Goal: Task Accomplishment & Management: Complete application form

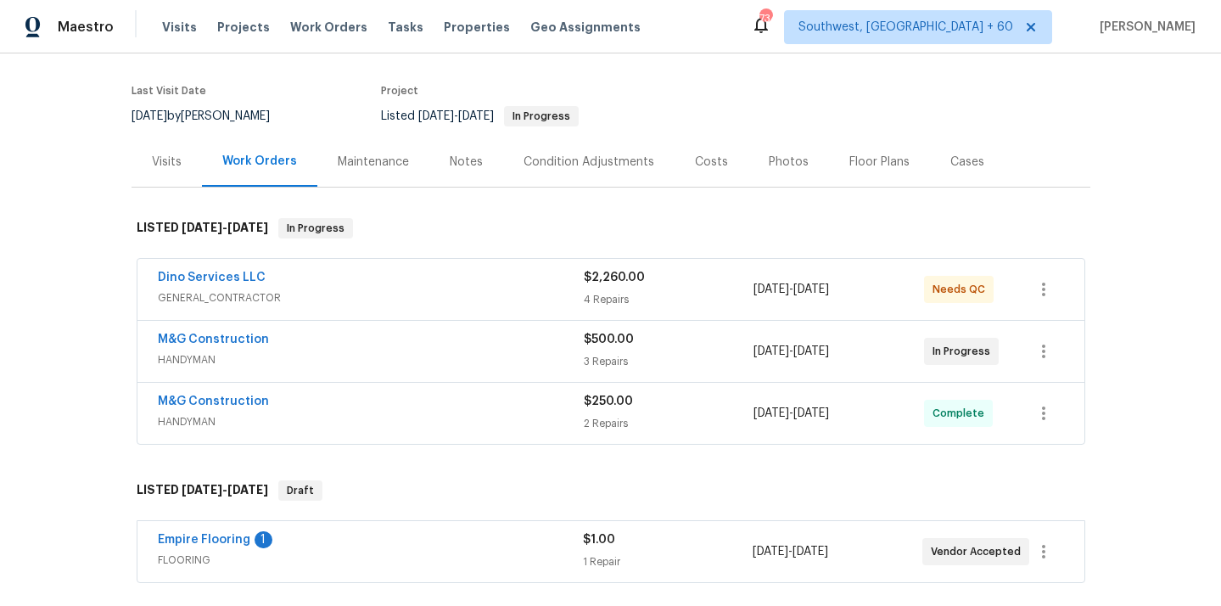
scroll to position [170, 0]
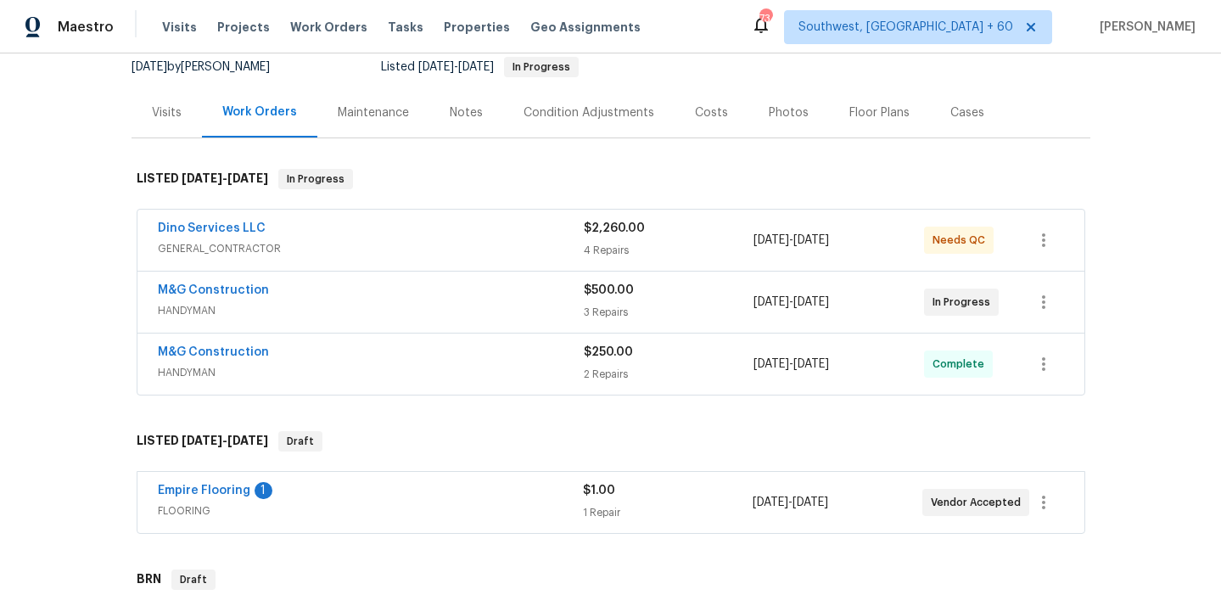
click at [234, 240] on span "GENERAL_CONTRACTOR" at bounding box center [371, 248] width 426 height 17
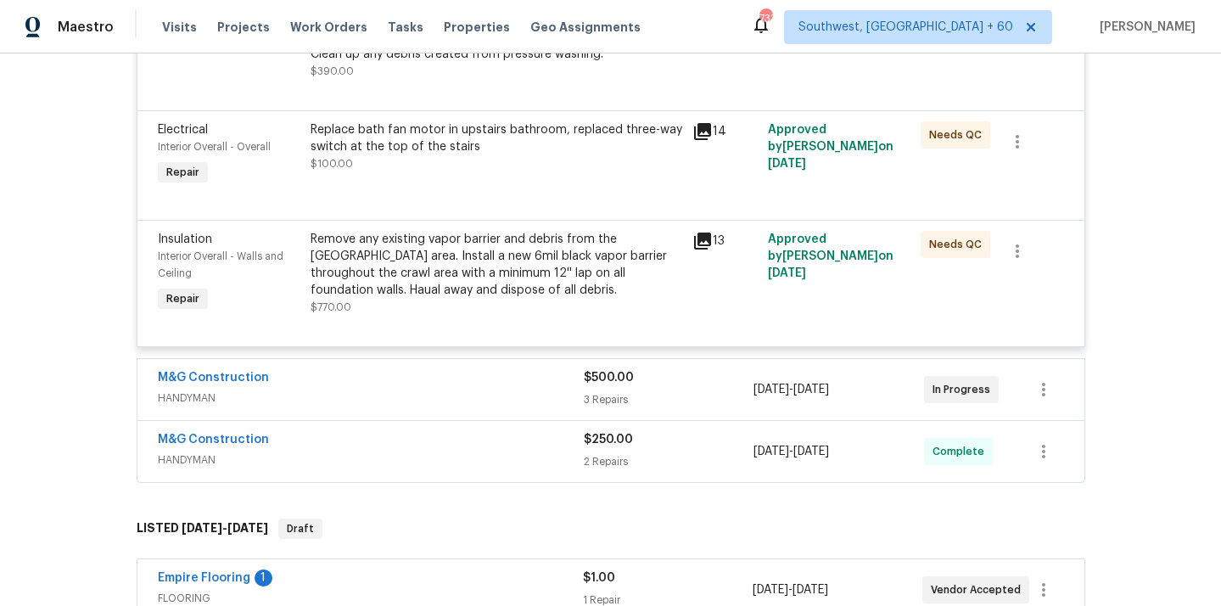
scroll to position [864, 0]
click at [183, 404] on span "HANDYMAN" at bounding box center [371, 397] width 426 height 17
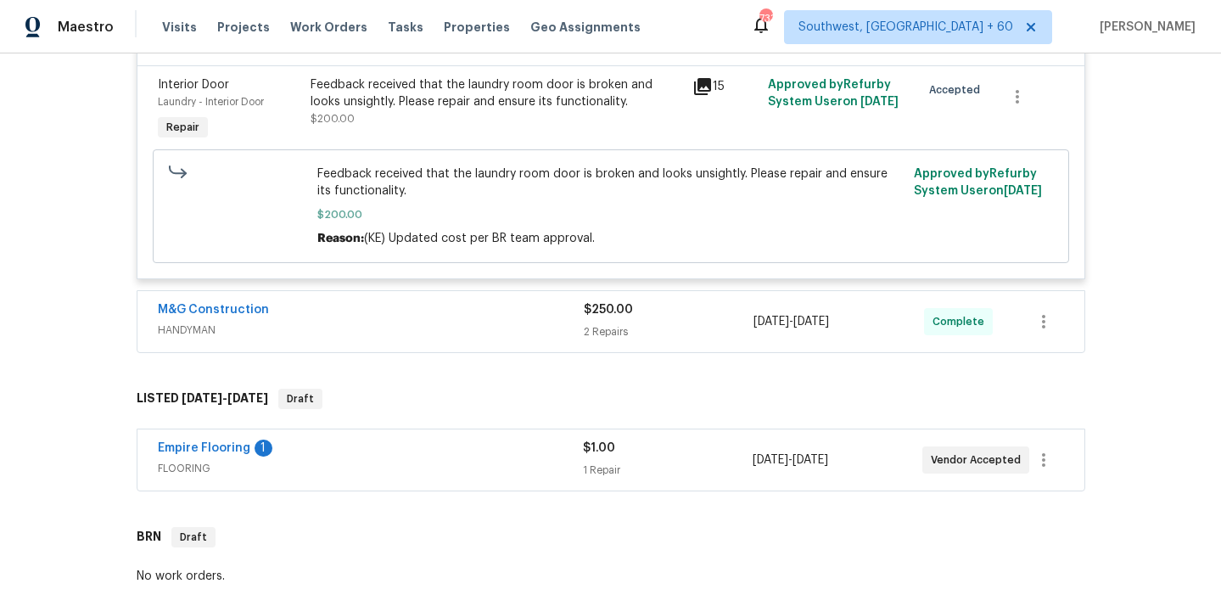
scroll to position [1679, 0]
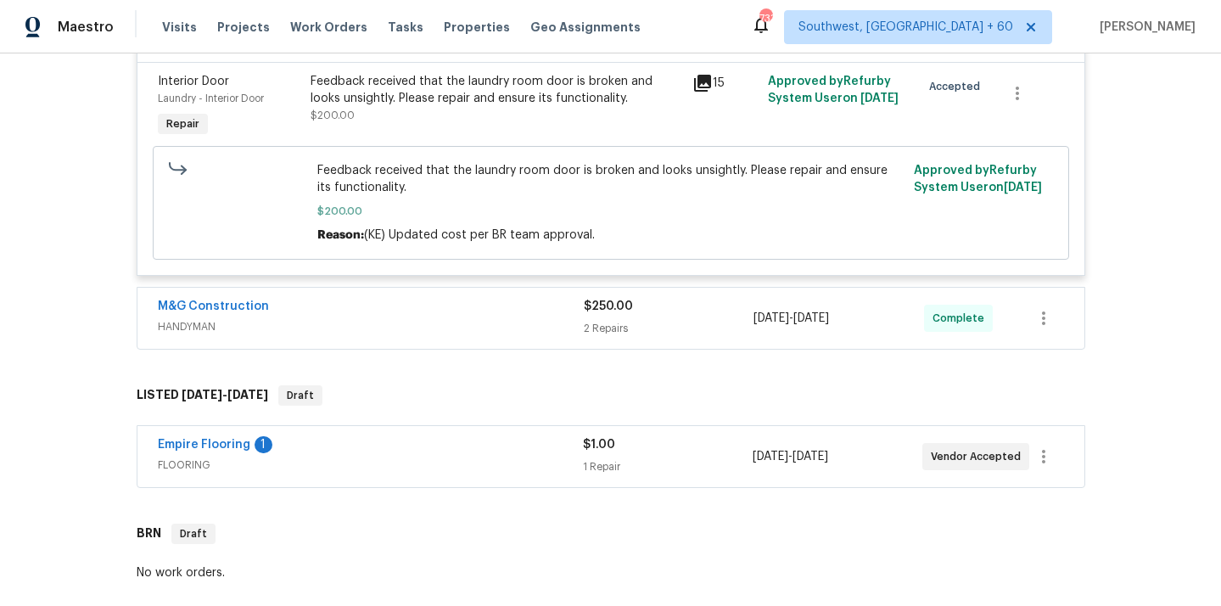
click at [204, 329] on span "HANDYMAN" at bounding box center [371, 326] width 426 height 17
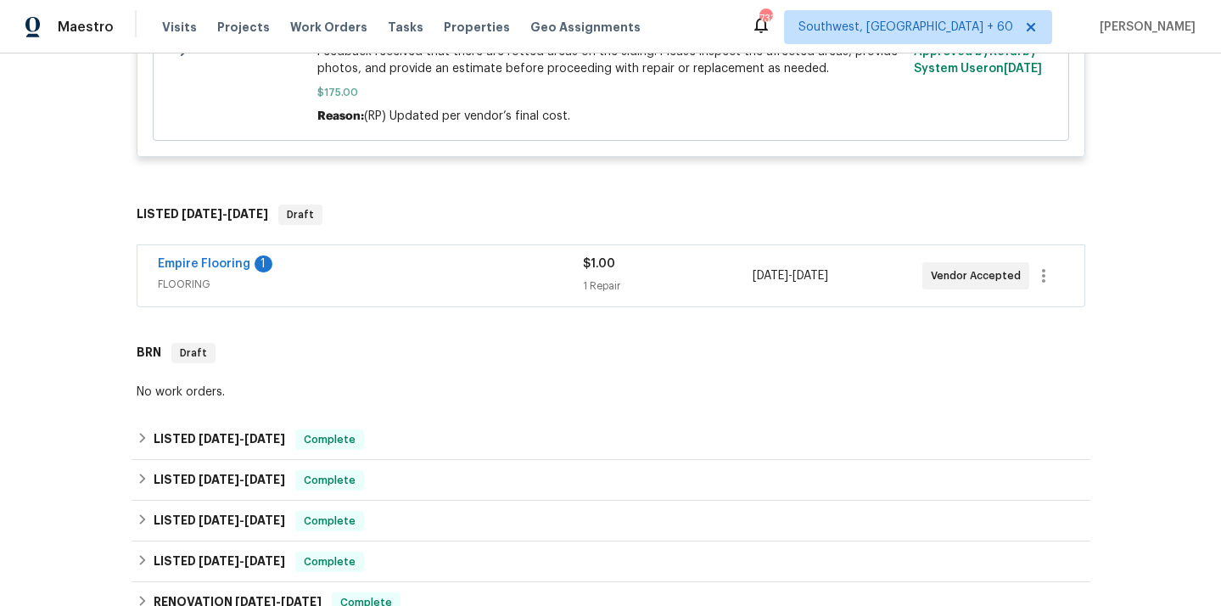
scroll to position [2268, 0]
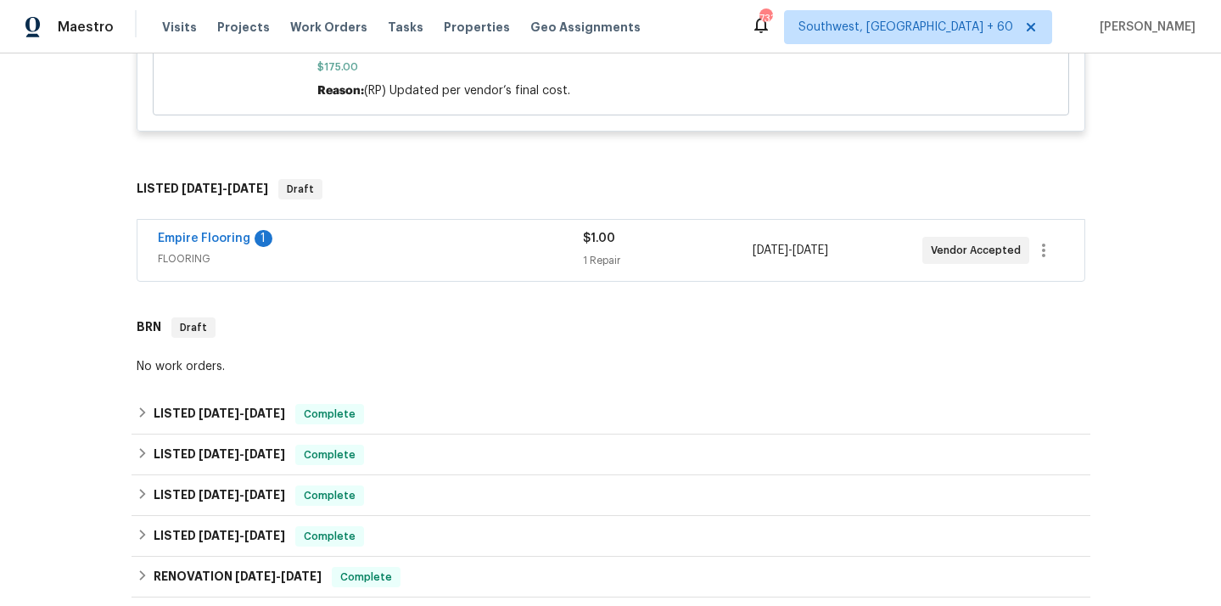
click at [192, 256] on div "Empire Flooring 1 FLOORING" at bounding box center [370, 250] width 425 height 41
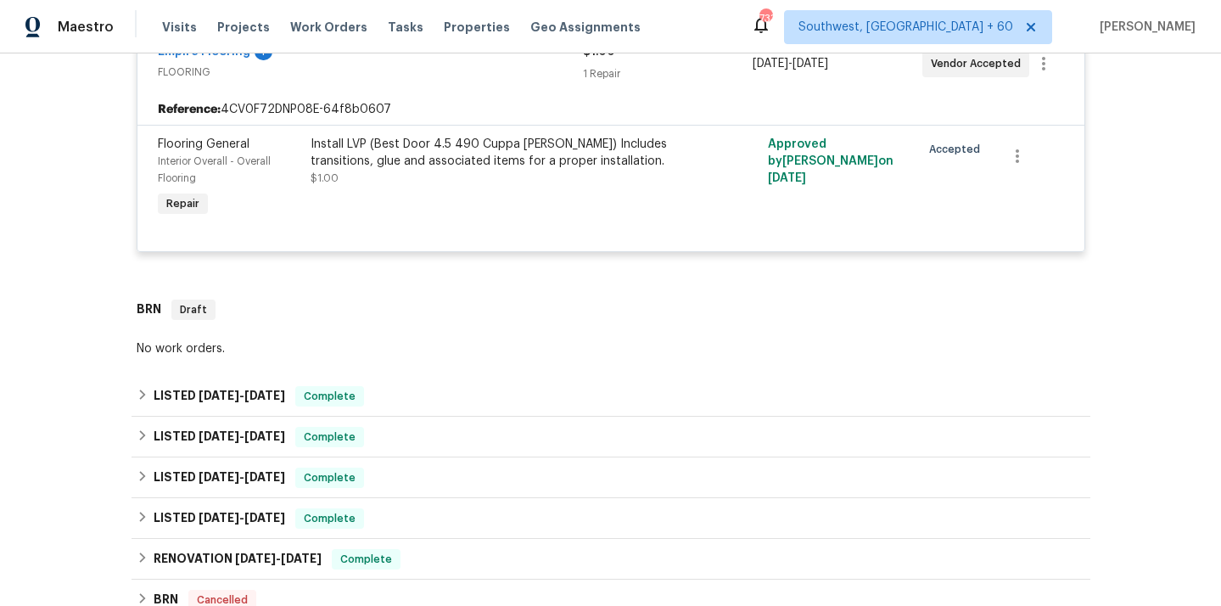
scroll to position [2486, 0]
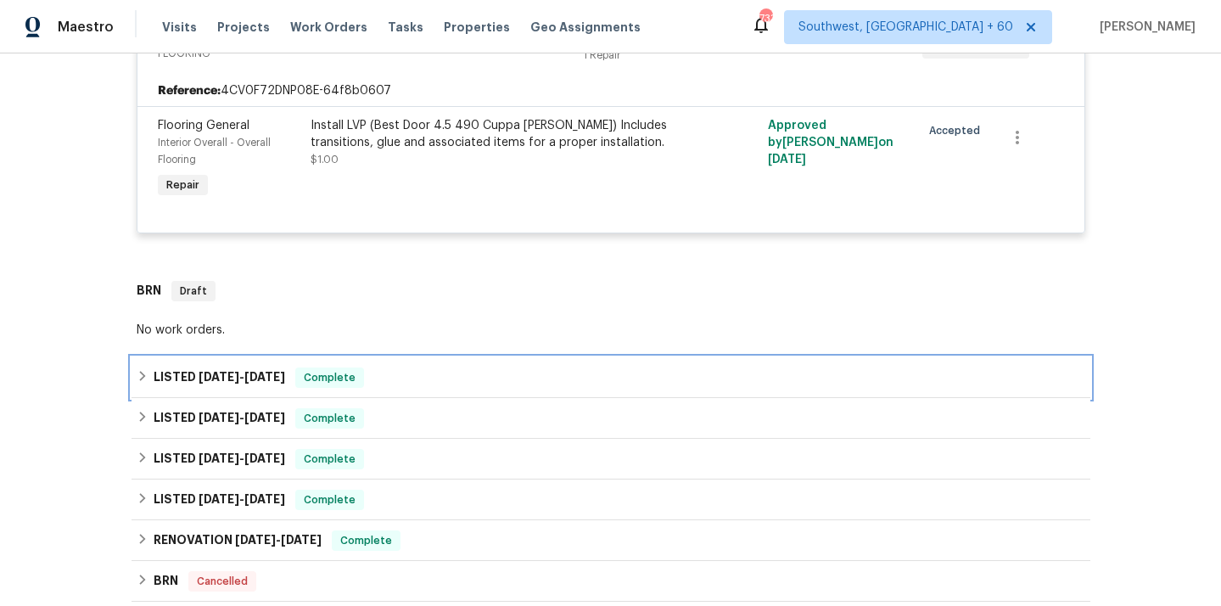
click at [138, 370] on icon at bounding box center [143, 376] width 12 height 12
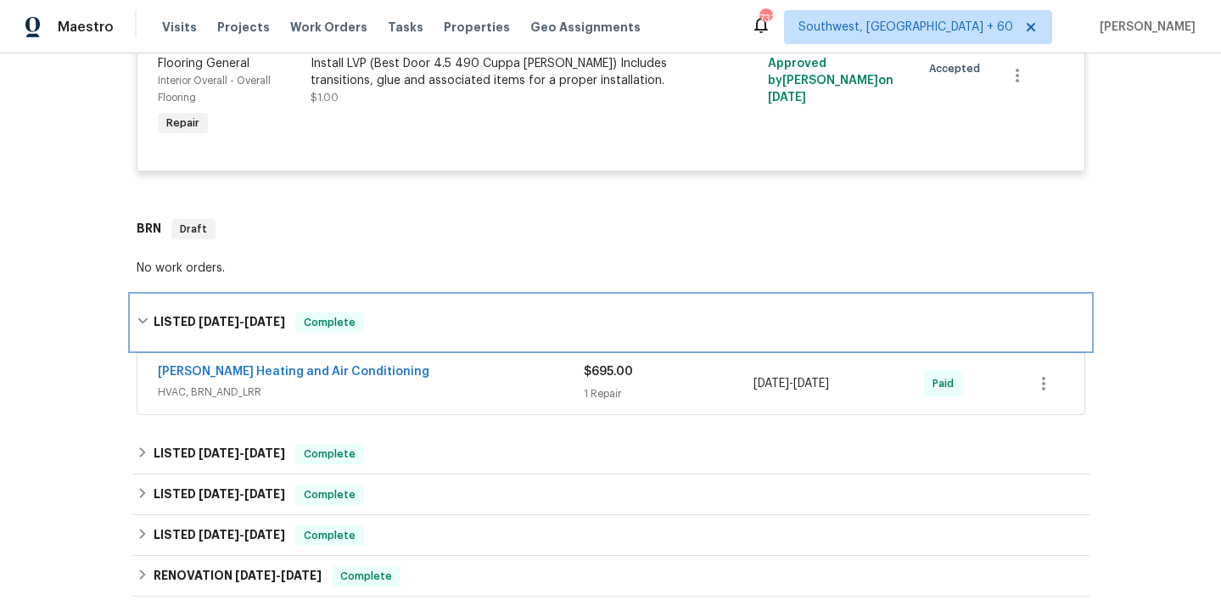
scroll to position [2568, 0]
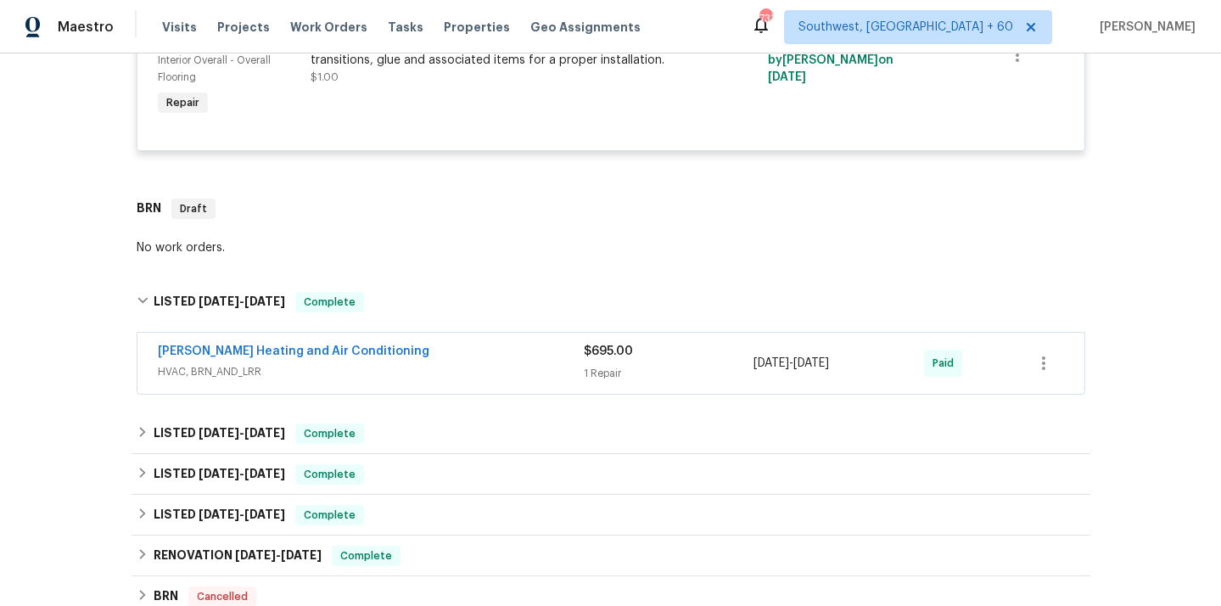
click at [192, 363] on span "HVAC, BRN_AND_LRR" at bounding box center [371, 371] width 426 height 17
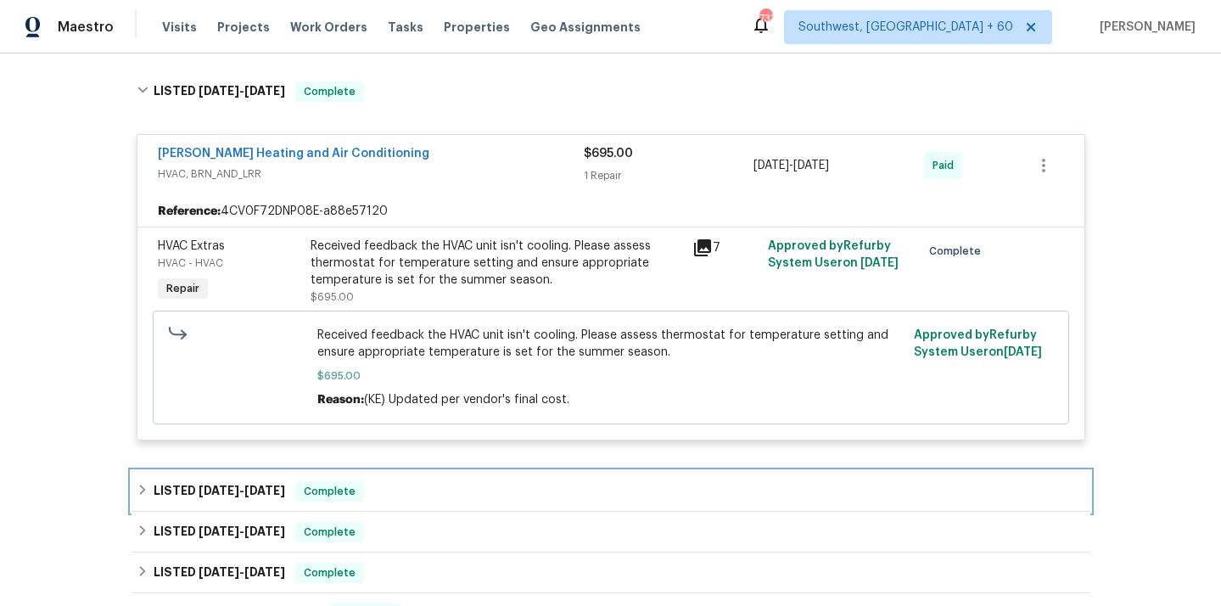
click at [145, 484] on icon at bounding box center [143, 490] width 12 height 12
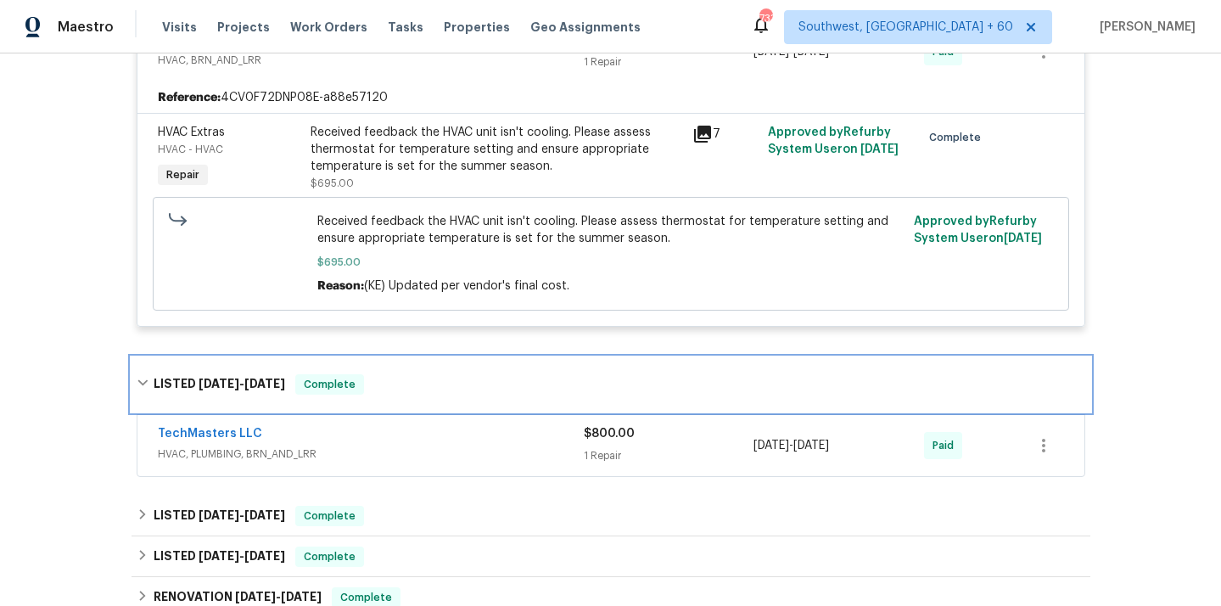
scroll to position [2899, 0]
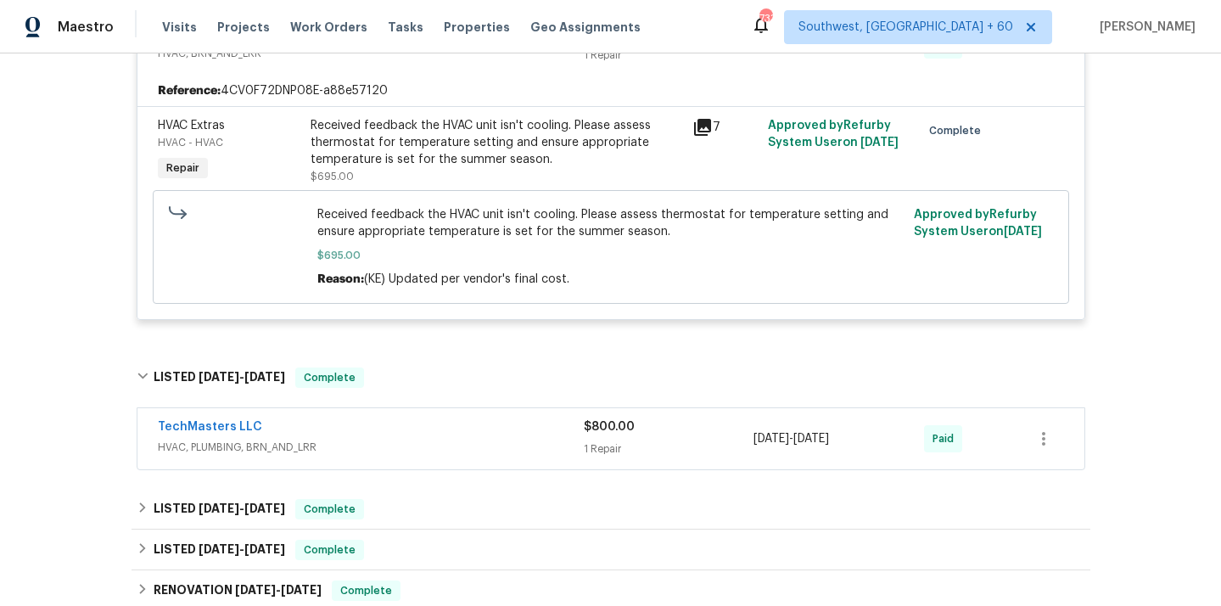
click at [195, 439] on span "HVAC, PLUMBING, BRN_AND_LRR" at bounding box center [371, 447] width 426 height 17
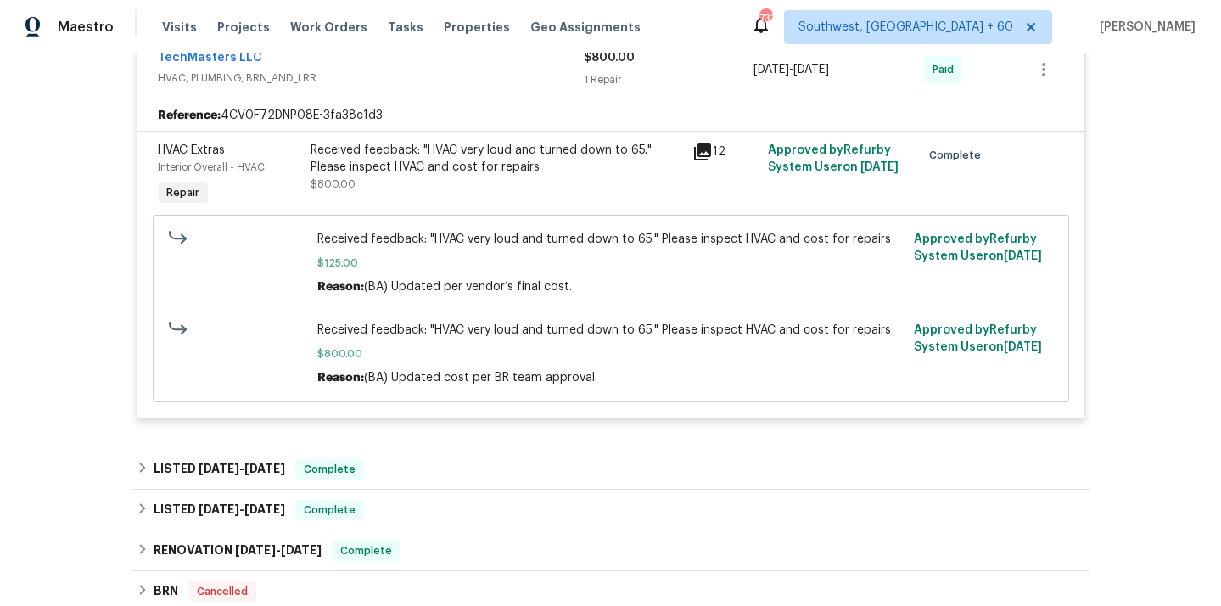
scroll to position [3428, 0]
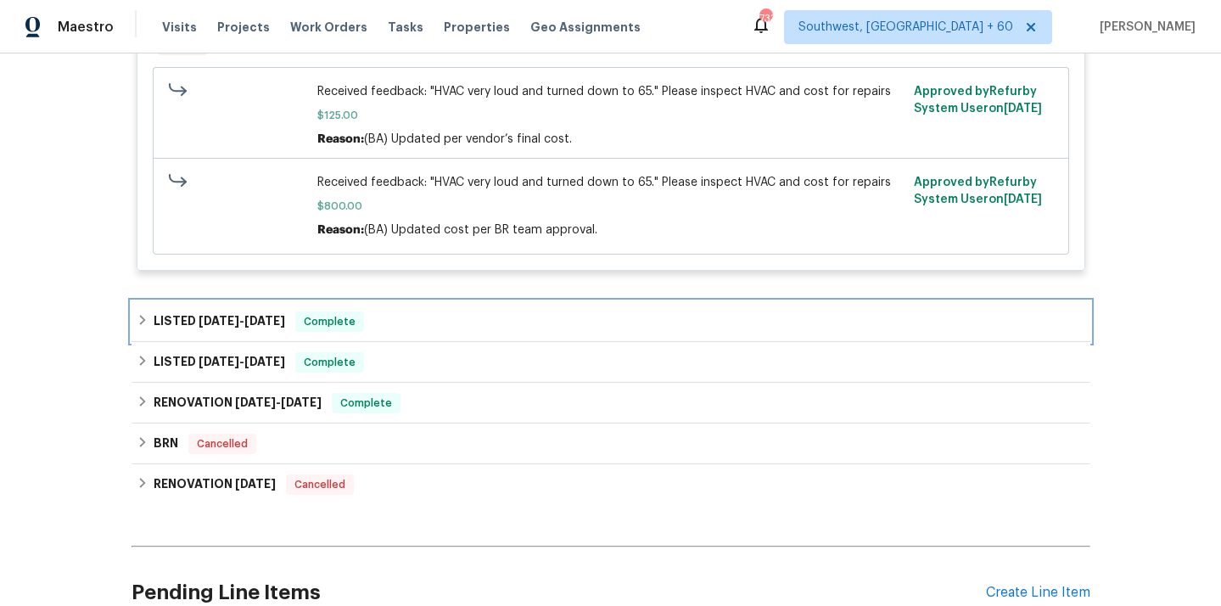
click at [142, 317] on icon at bounding box center [143, 320] width 12 height 12
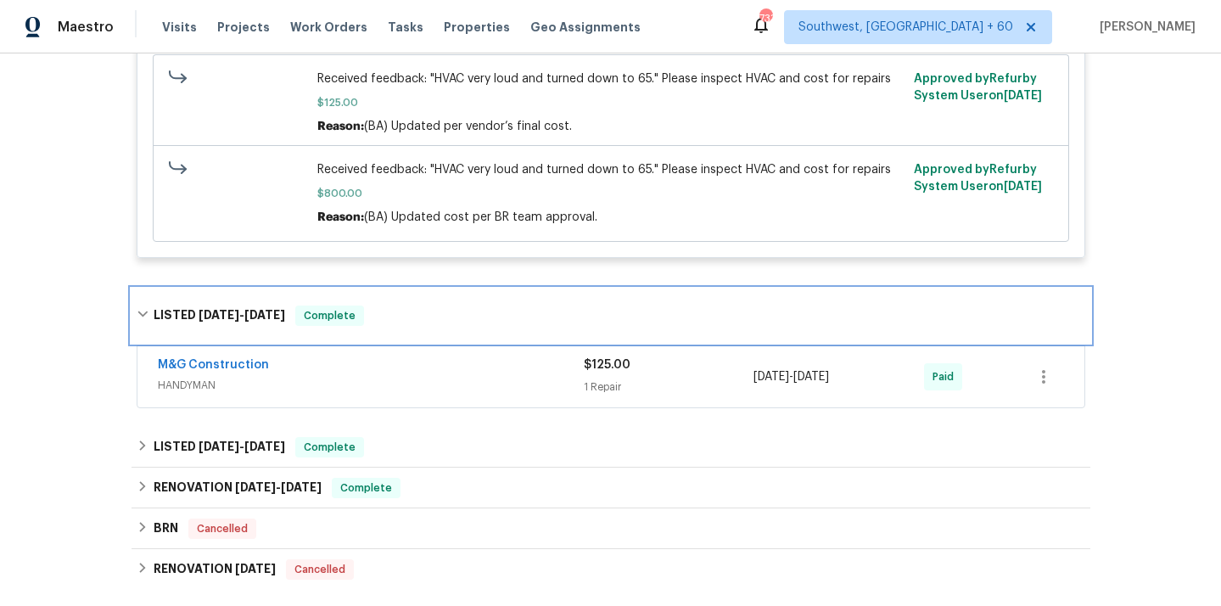
scroll to position [3448, 0]
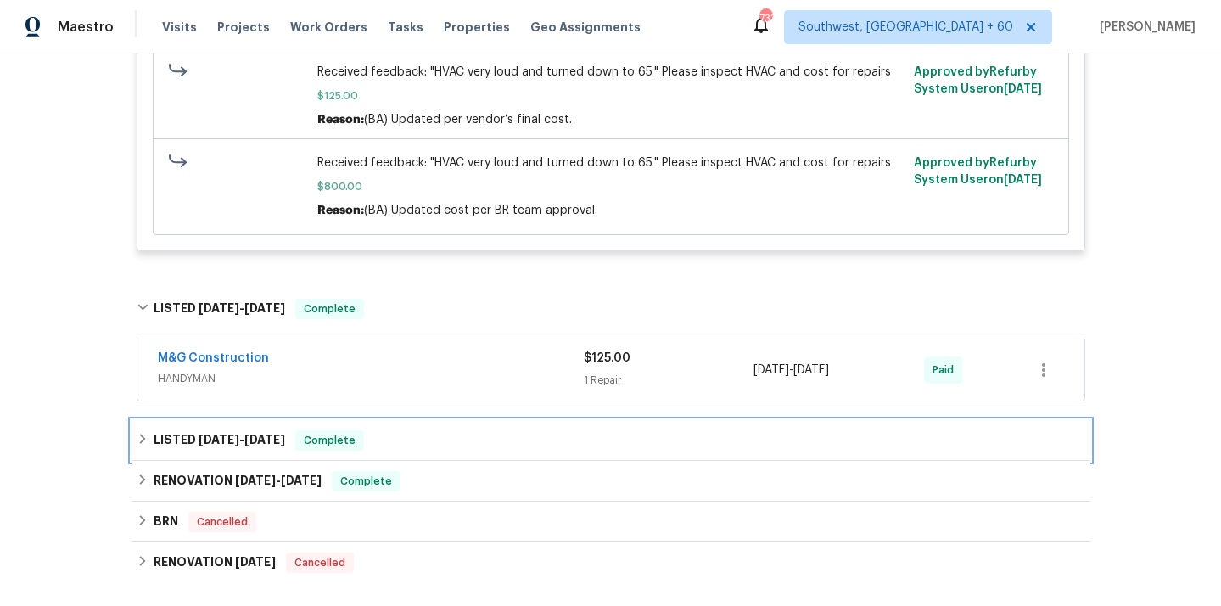
click at [137, 433] on icon at bounding box center [143, 439] width 12 height 12
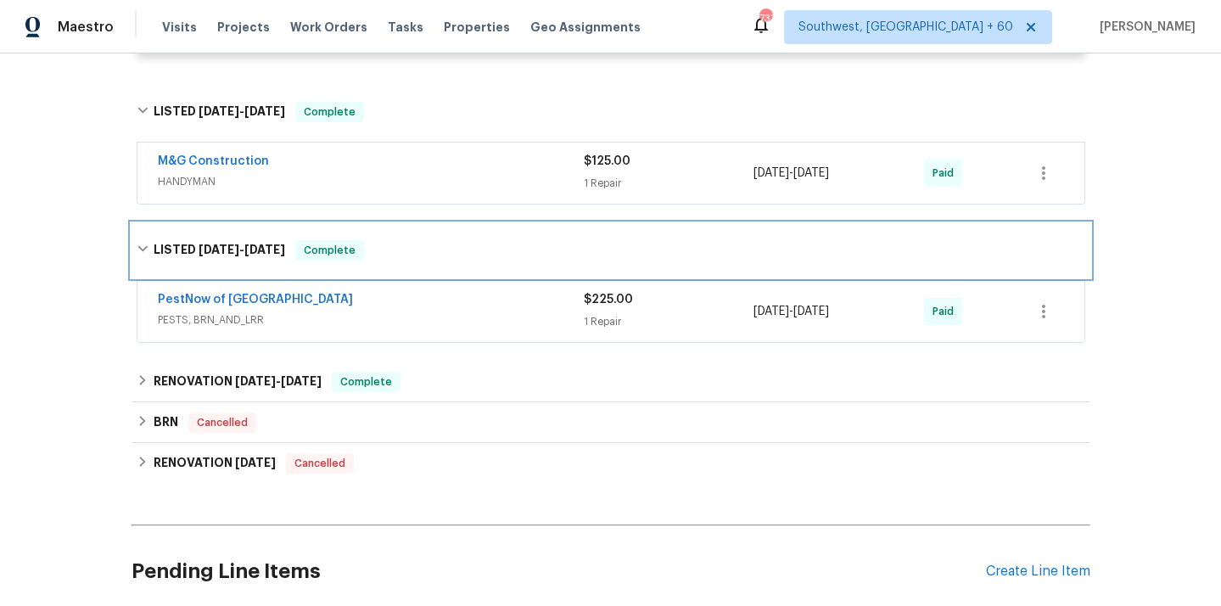
scroll to position [3689, 0]
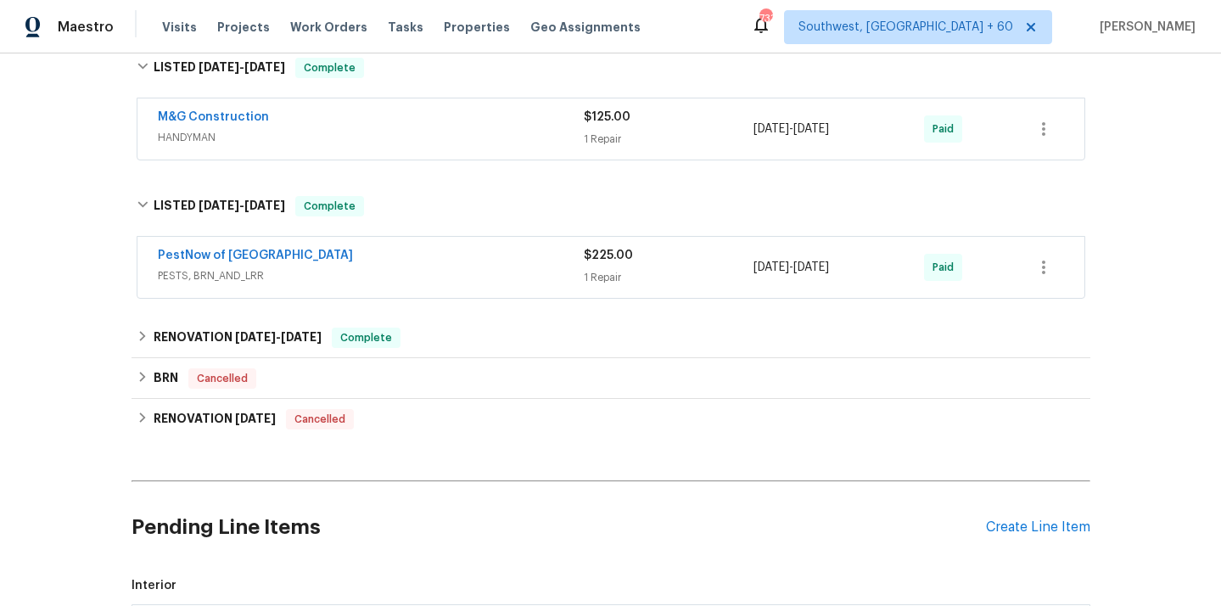
click at [260, 267] on span "PESTS, BRN_AND_LRR" at bounding box center [371, 275] width 426 height 17
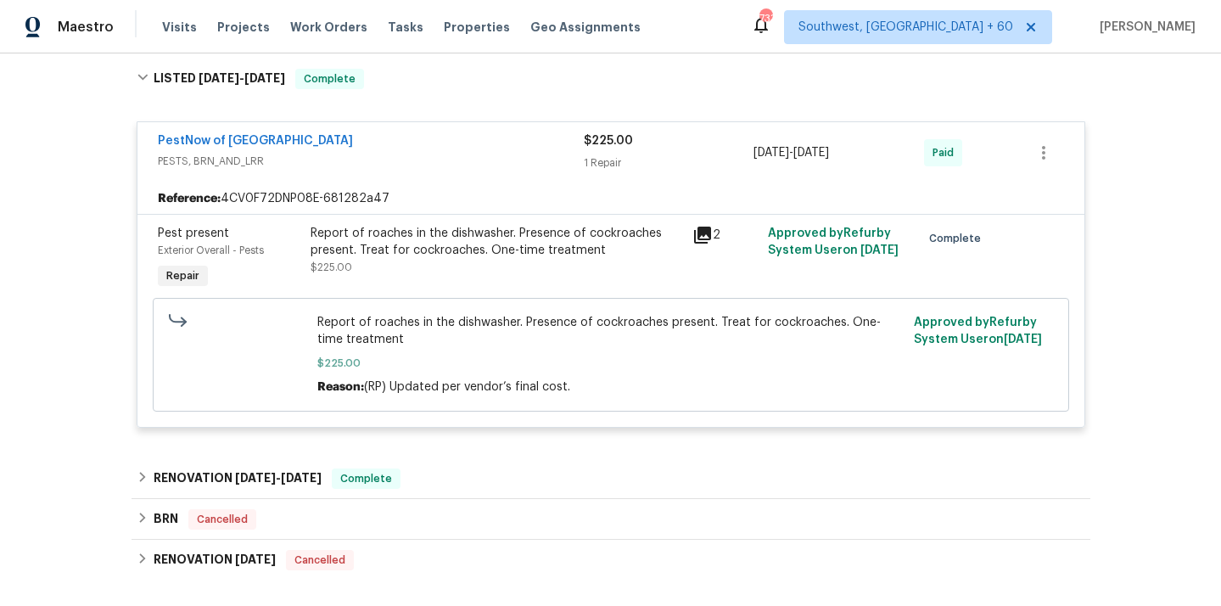
scroll to position [3879, 0]
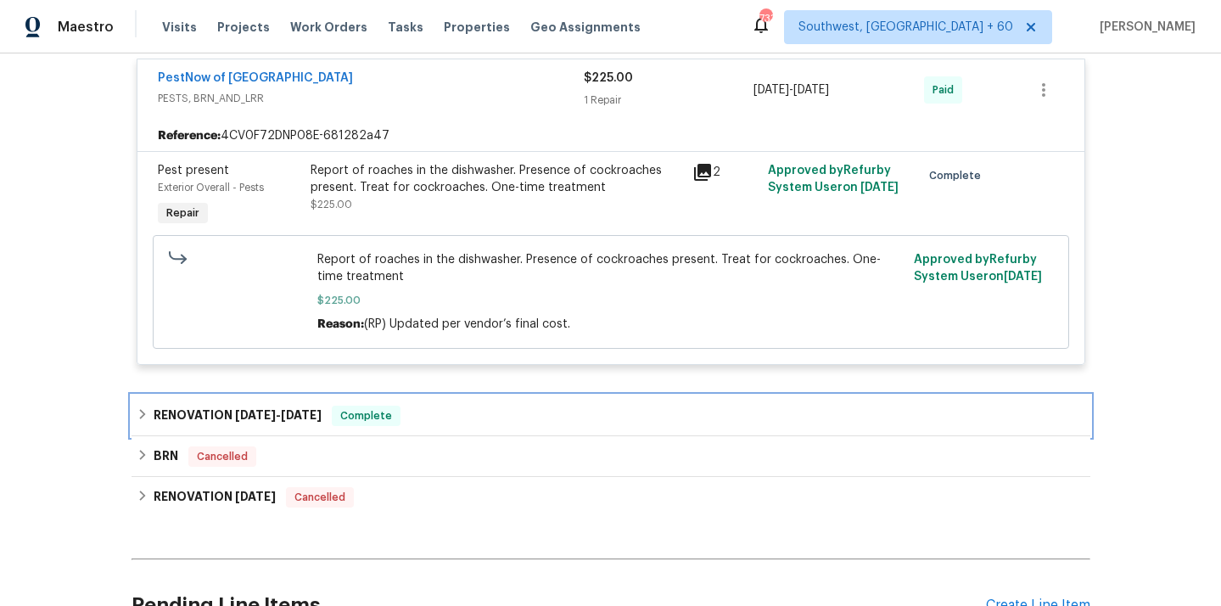
click at [143, 408] on icon at bounding box center [143, 414] width 12 height 12
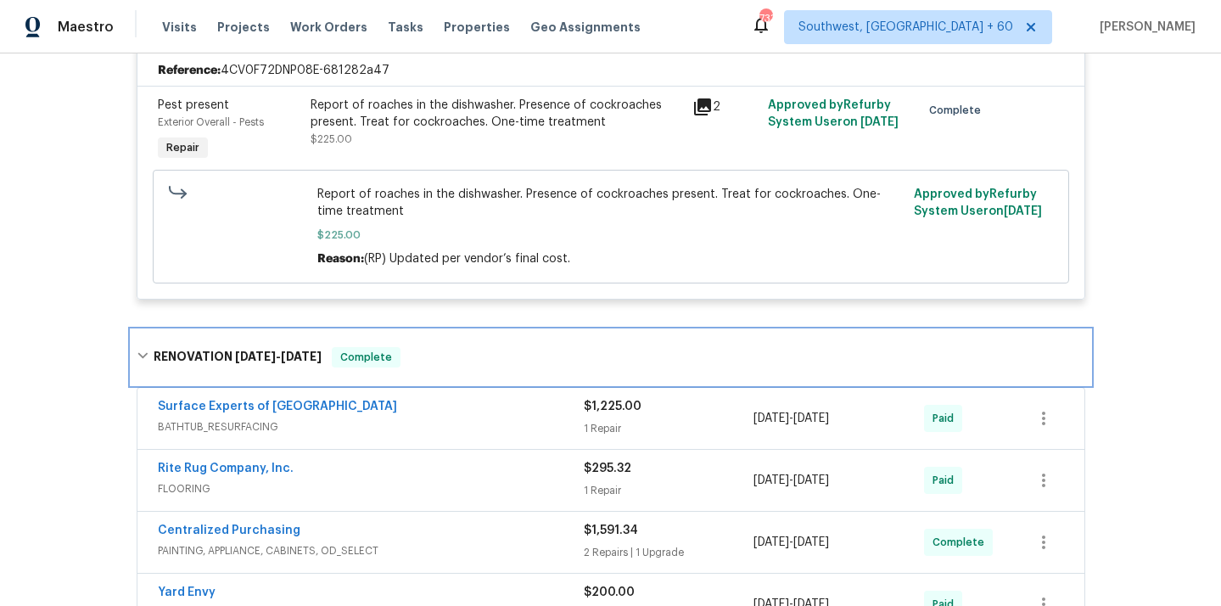
scroll to position [4022, 0]
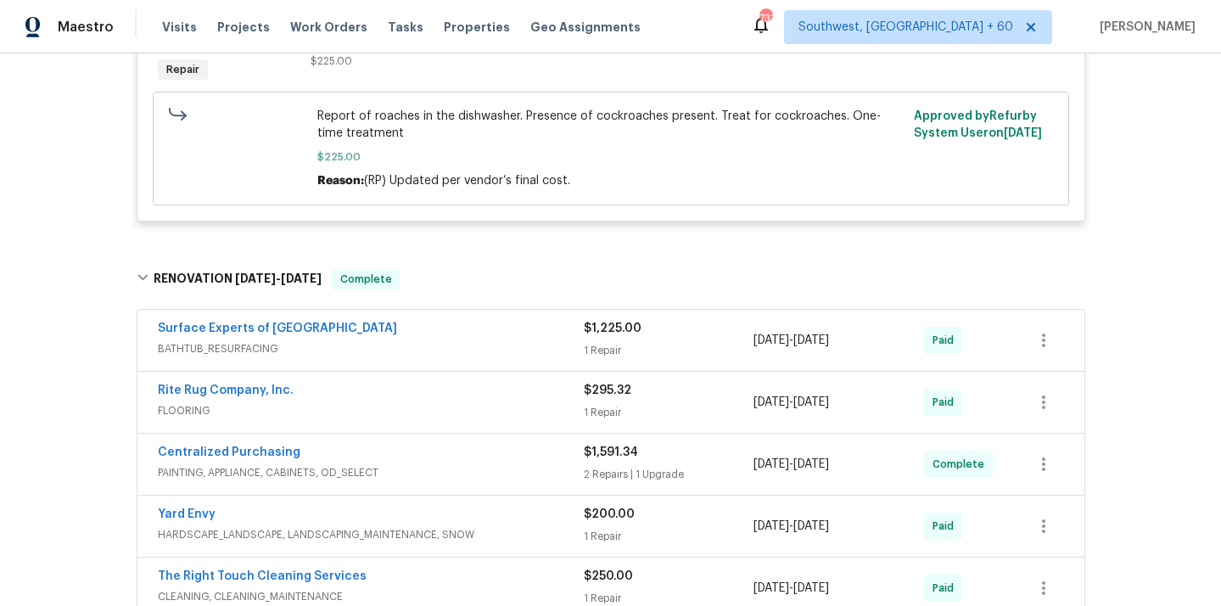
click at [238, 340] on span "BATHTUB_RESURFACING" at bounding box center [371, 348] width 426 height 17
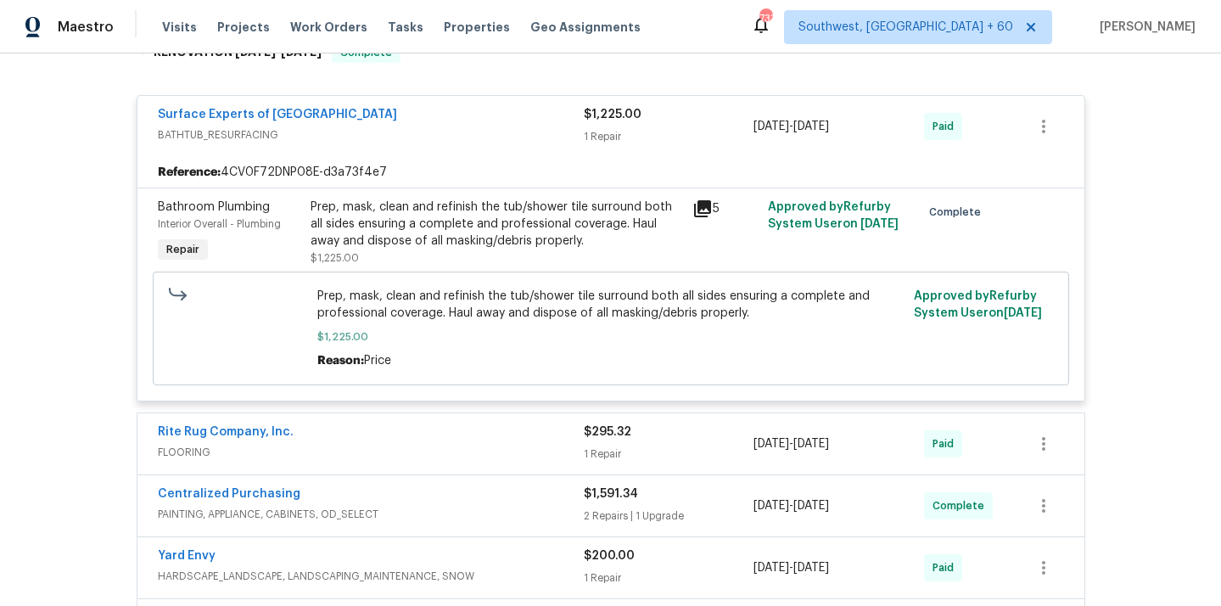
scroll to position [4345, 0]
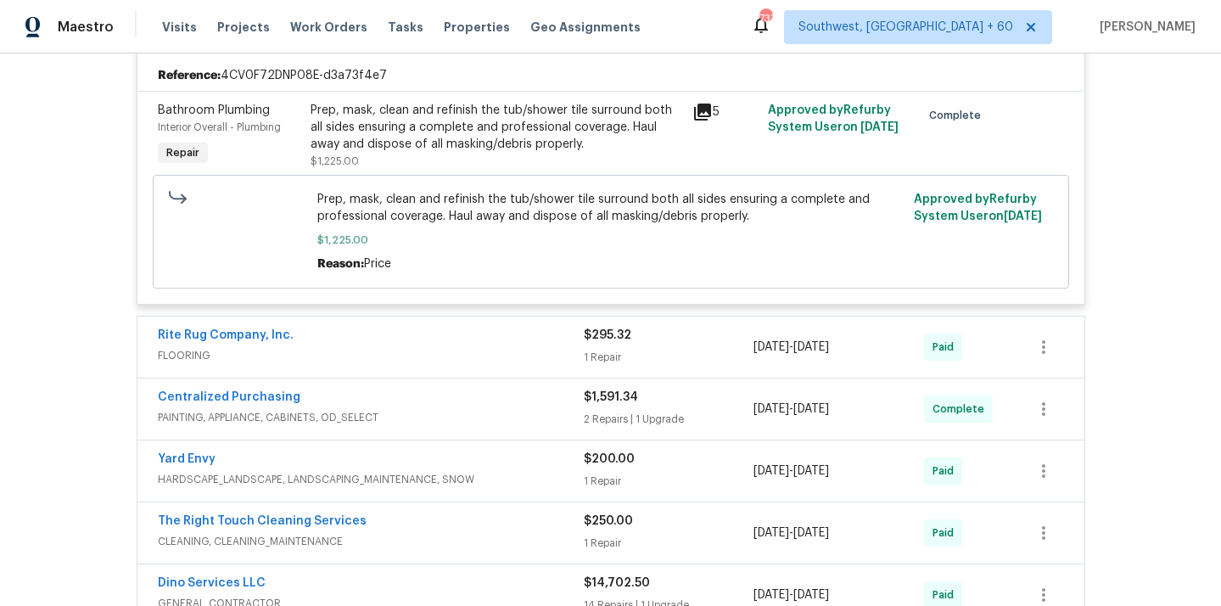
click at [203, 352] on span "FLOORING" at bounding box center [371, 355] width 426 height 17
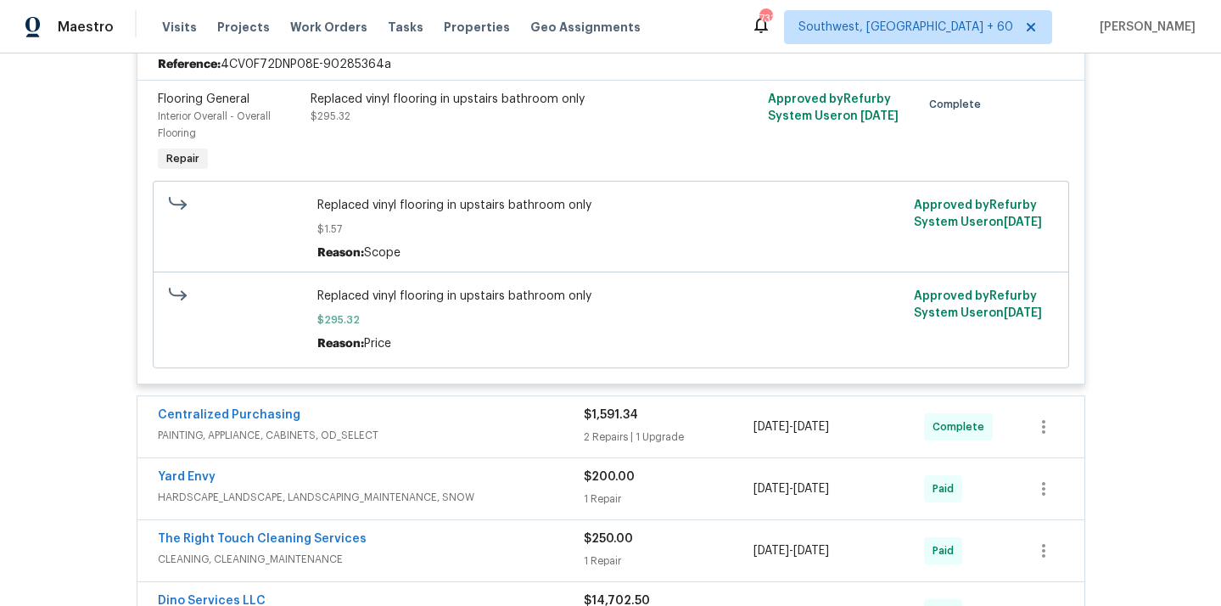
scroll to position [4718, 0]
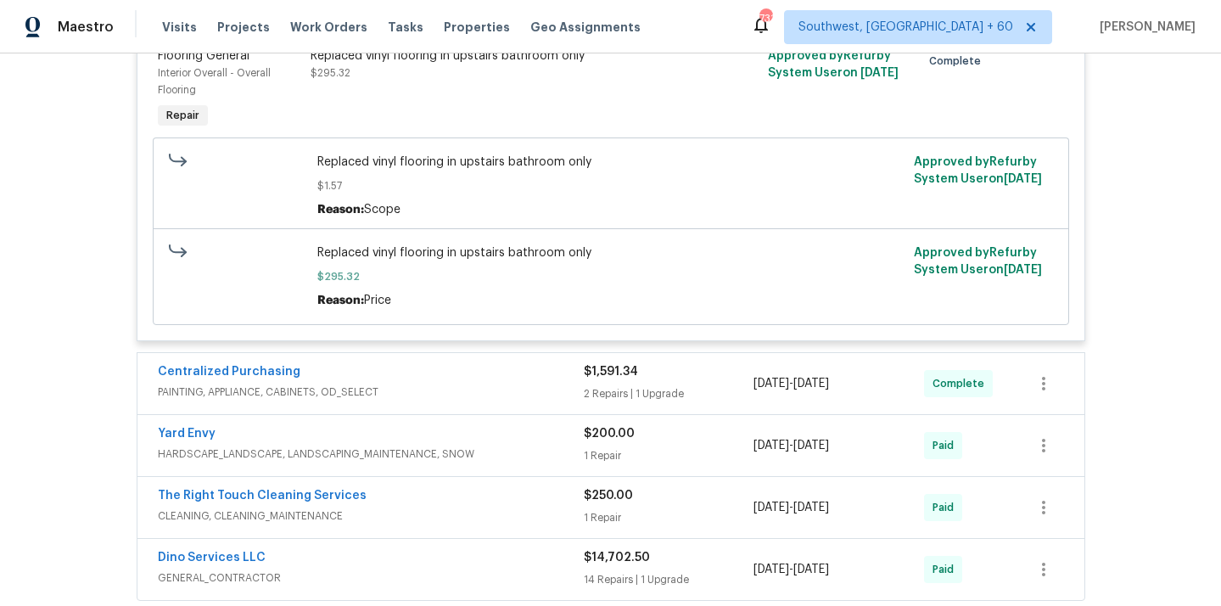
click at [309, 387] on span "PAINTING, APPLIANCE, CABINETS, OD_SELECT" at bounding box center [371, 391] width 426 height 17
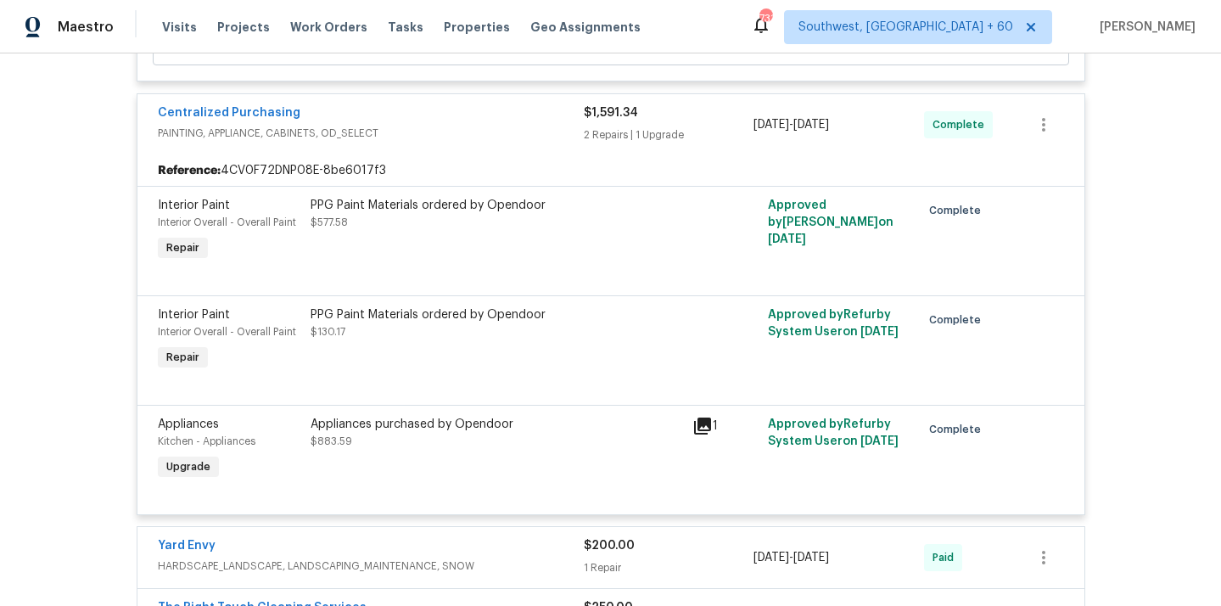
scroll to position [5277, 0]
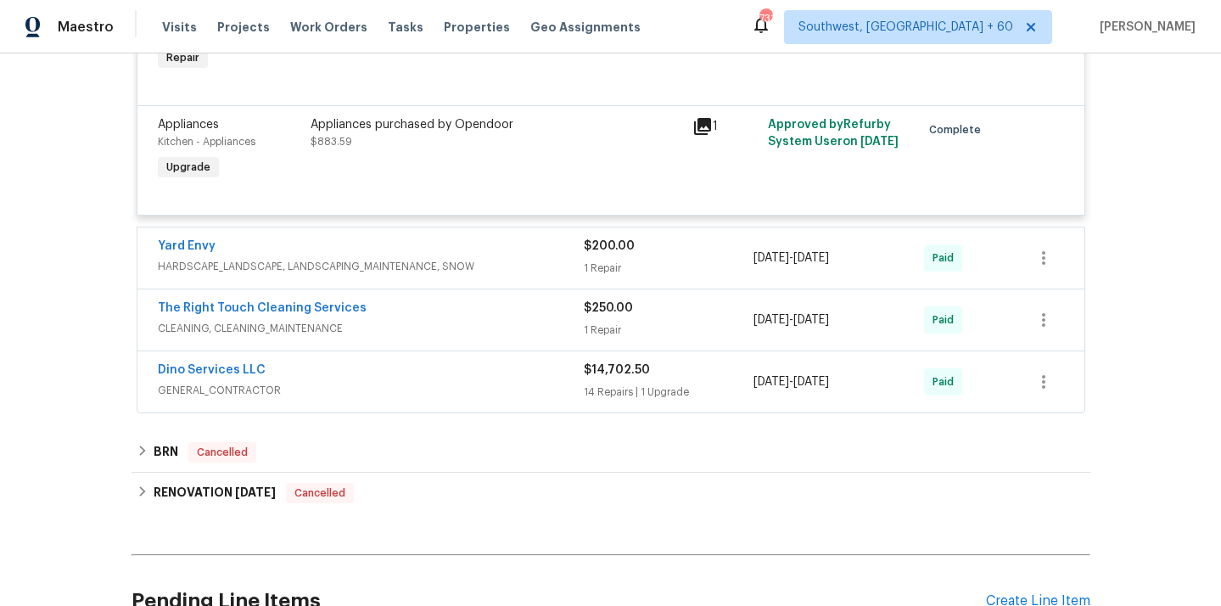
click at [354, 269] on span "HARDSCAPE_LANDSCAPE, LANDSCAPING_MAINTENANCE, SNOW" at bounding box center [371, 266] width 426 height 17
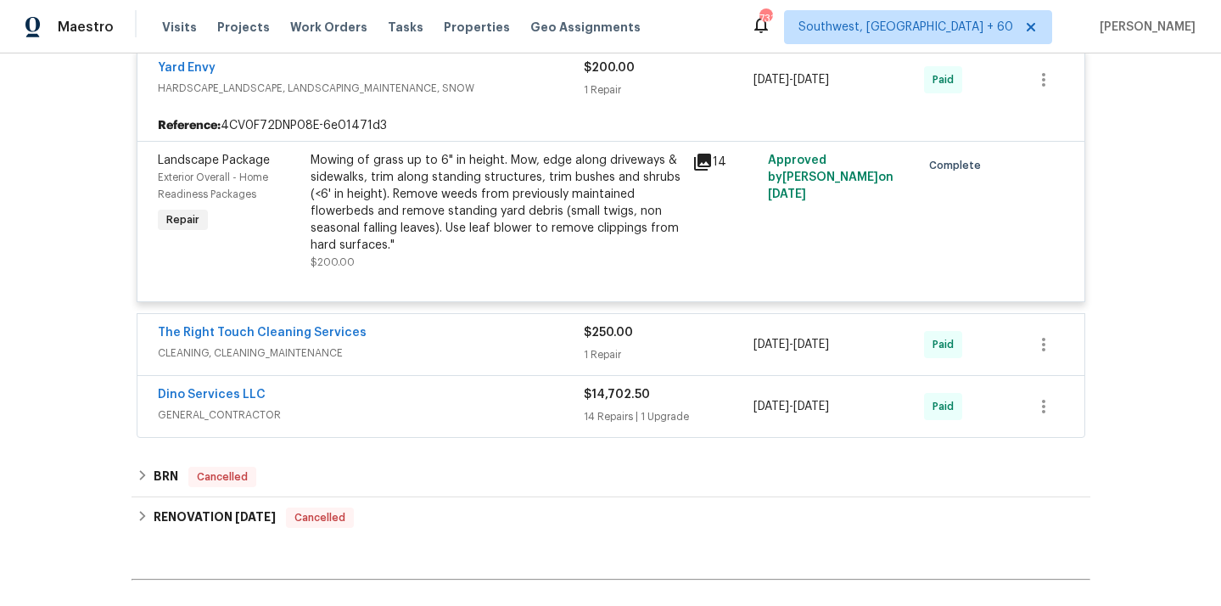
scroll to position [5461, 0]
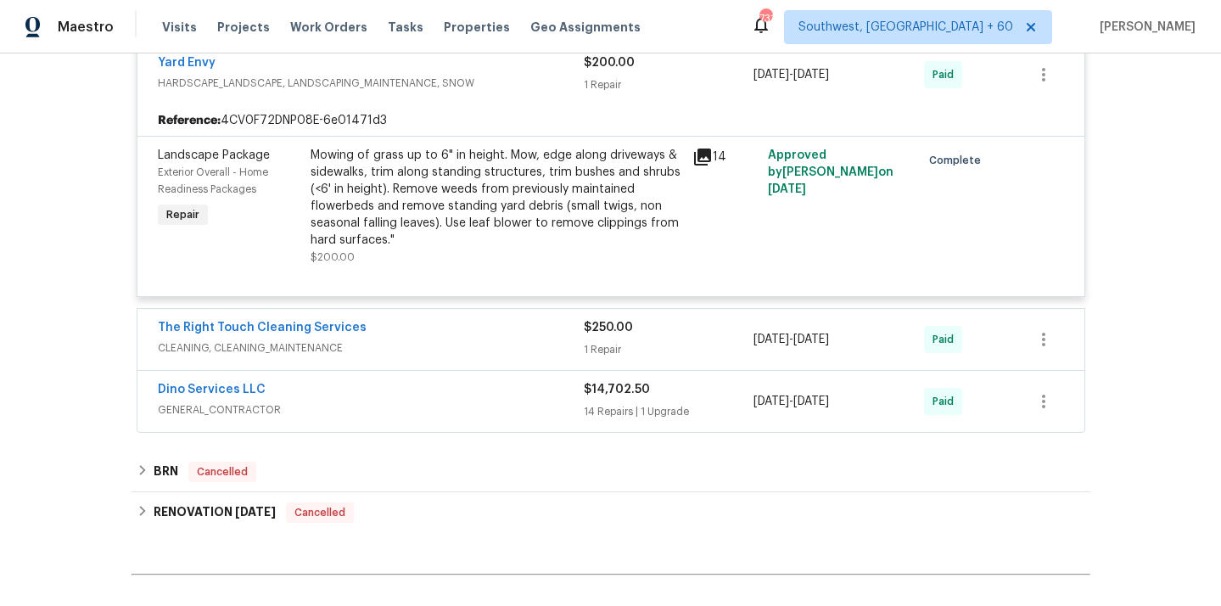
click at [294, 350] on span "CLEANING, CLEANING_MAINTENANCE" at bounding box center [371, 347] width 426 height 17
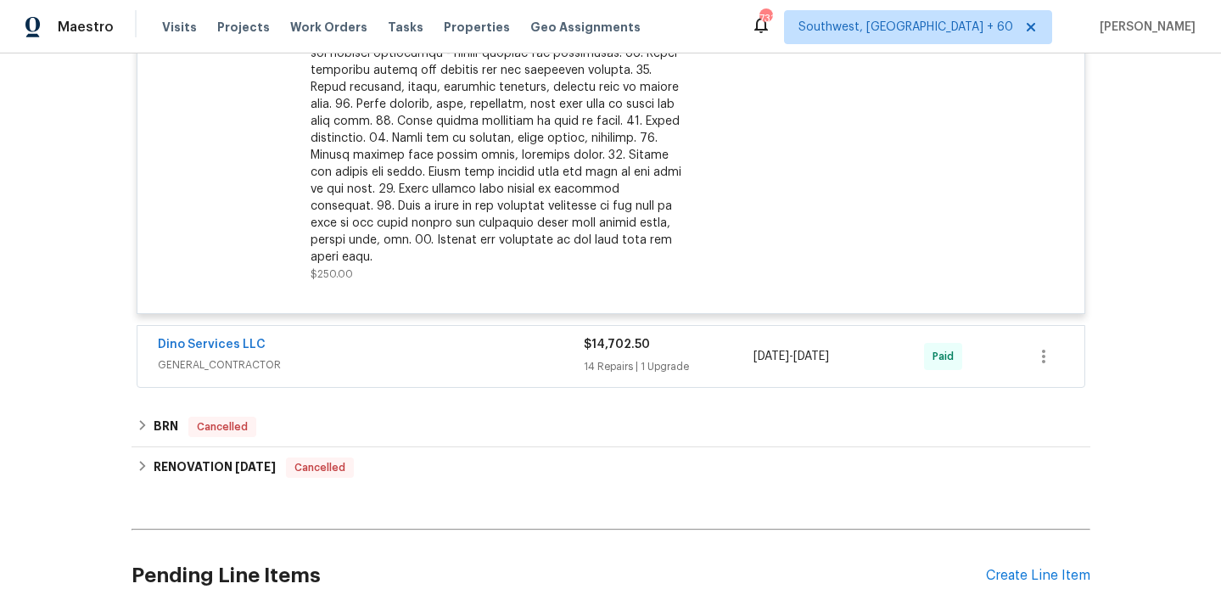
scroll to position [6145, 0]
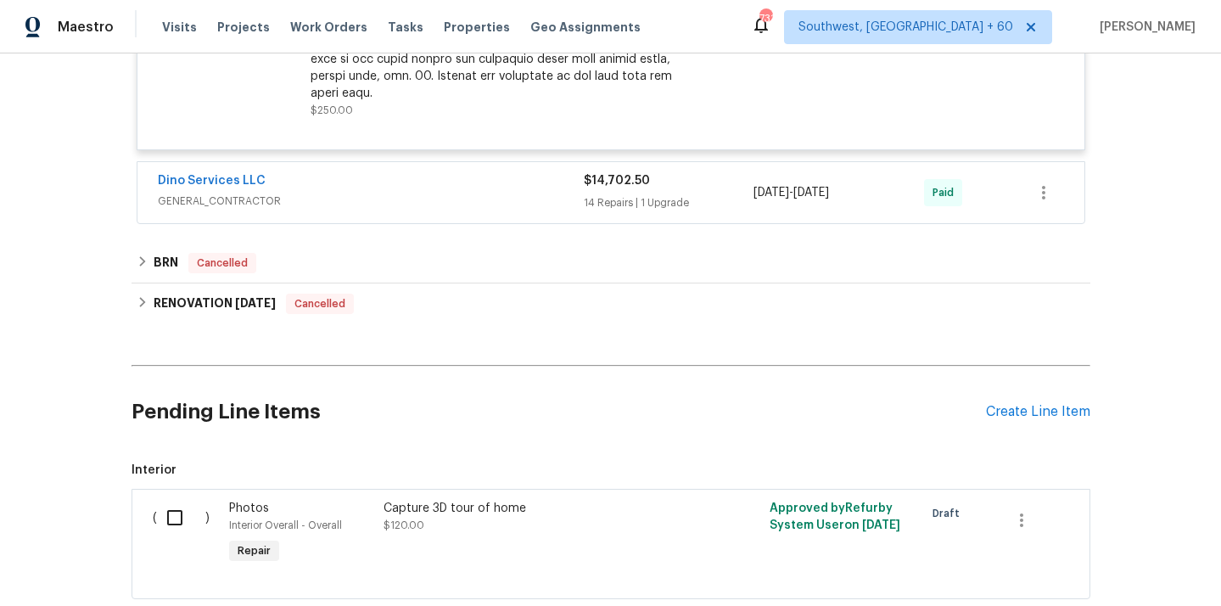
click at [214, 193] on span "GENERAL_CONTRACTOR" at bounding box center [371, 201] width 426 height 17
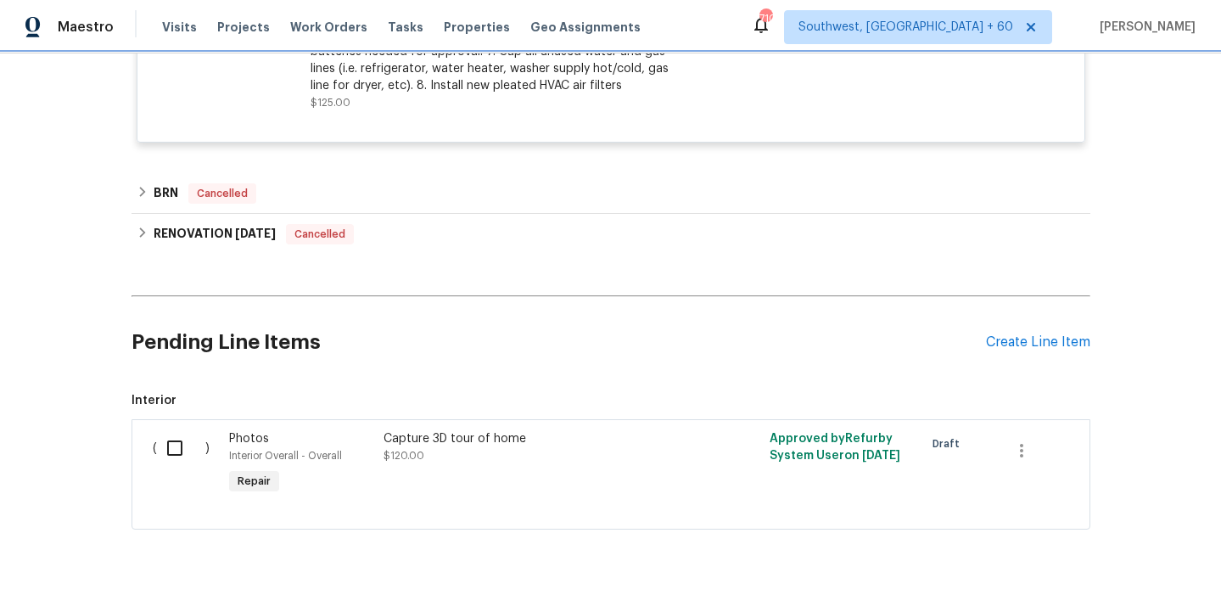
scroll to position [8952, 0]
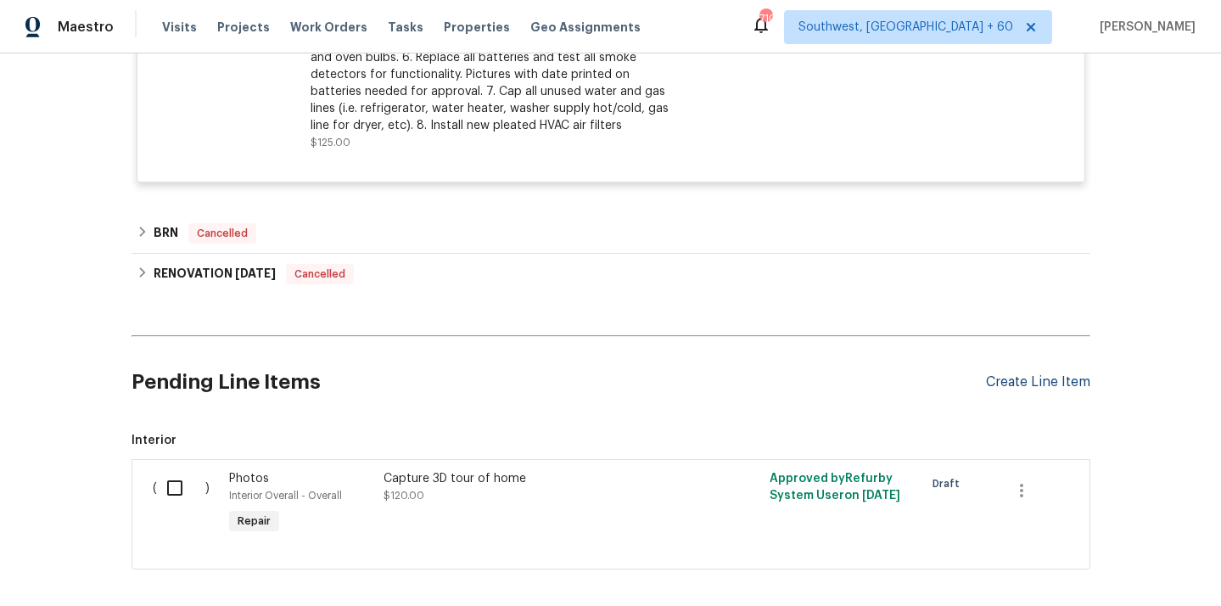
click at [1029, 374] on div "Create Line Item" at bounding box center [1038, 382] width 104 height 16
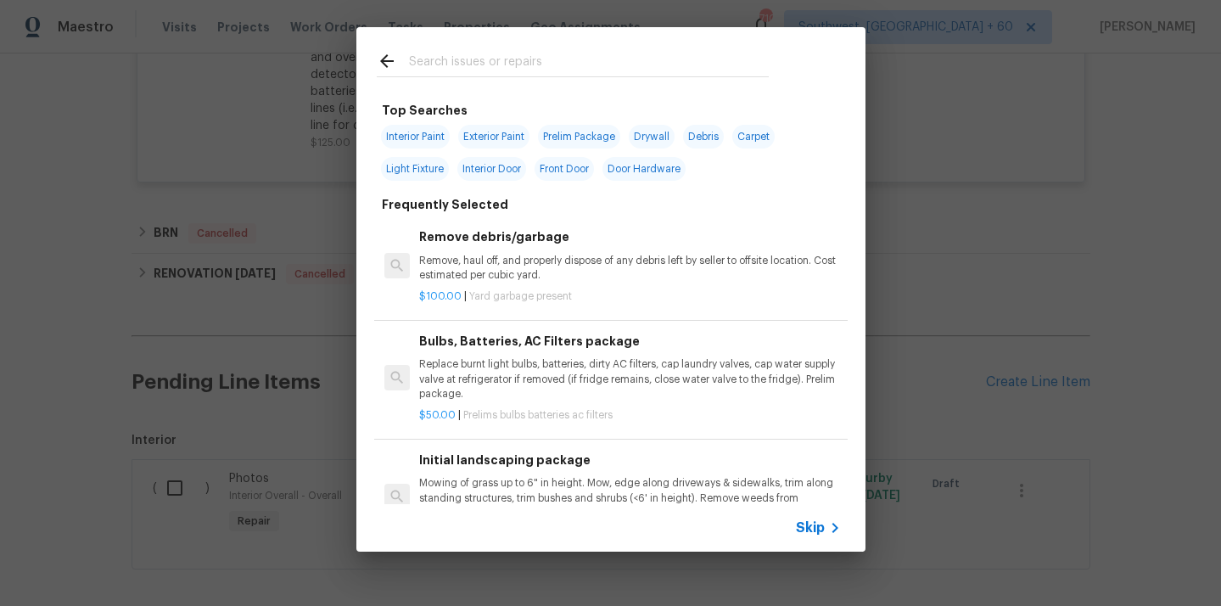
click at [811, 532] on span "Skip" at bounding box center [810, 527] width 29 height 17
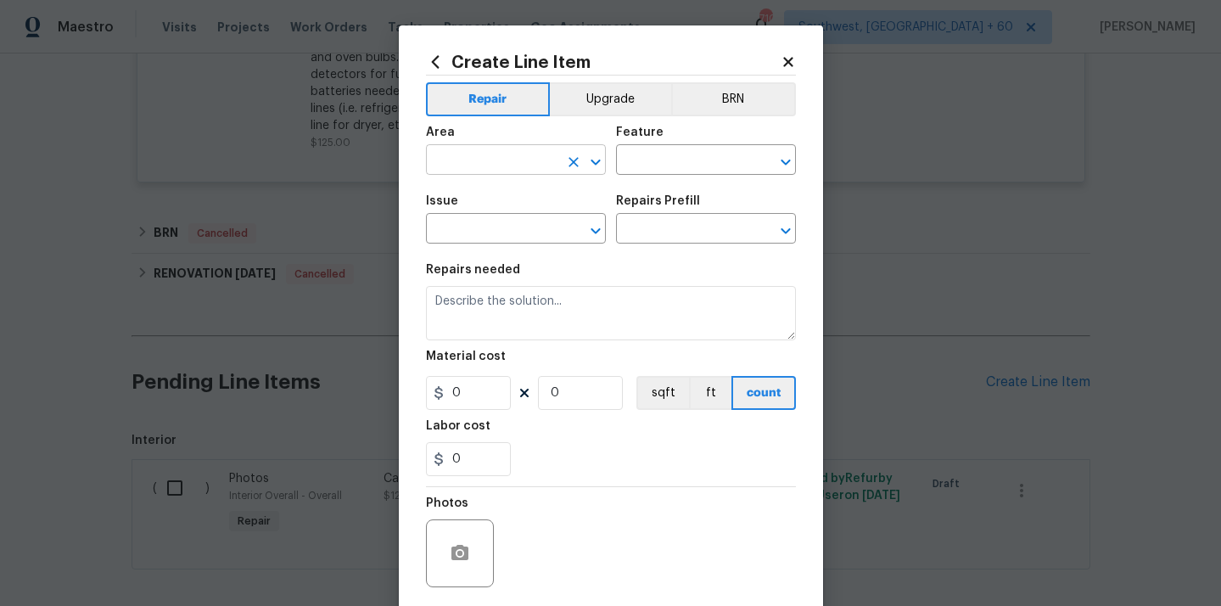
click at [502, 163] on input "text" at bounding box center [492, 161] width 132 height 26
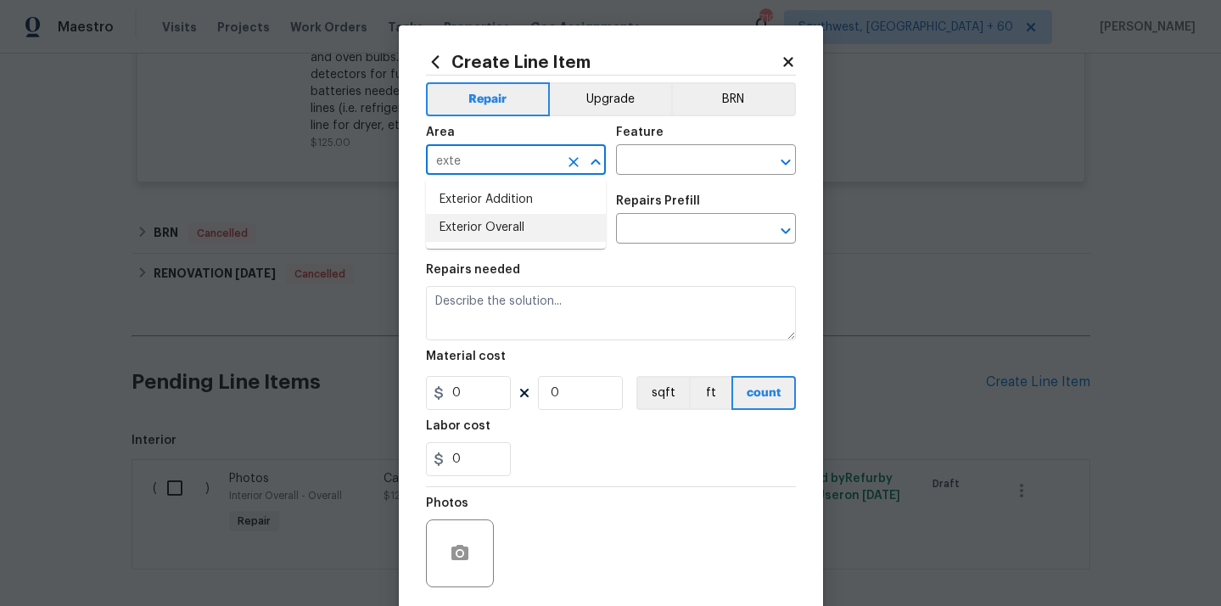
click at [494, 223] on li "Exterior Overall" at bounding box center [516, 228] width 180 height 28
type input "Exterior Overall"
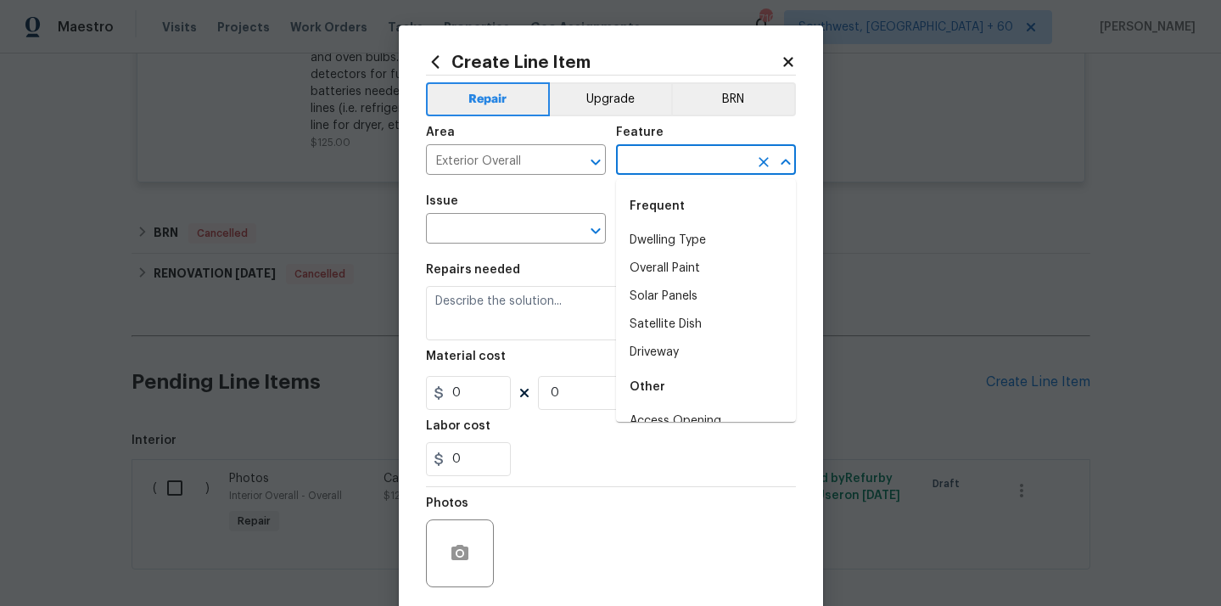
click at [635, 160] on input "text" at bounding box center [682, 161] width 132 height 26
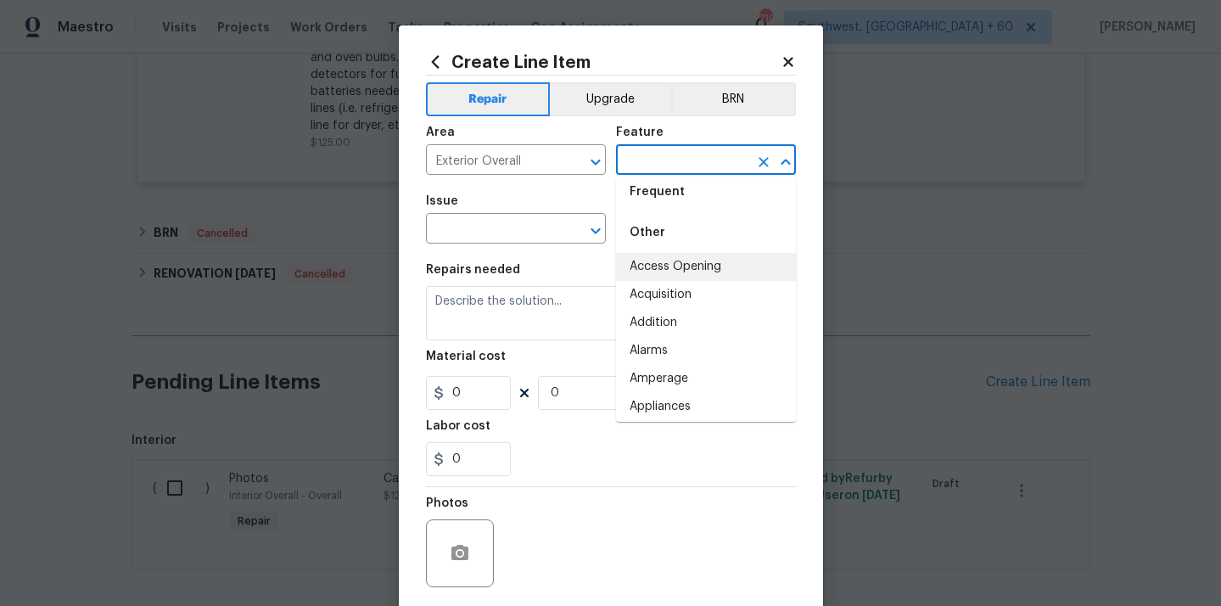
scroll to position [157, 0]
type input "k"
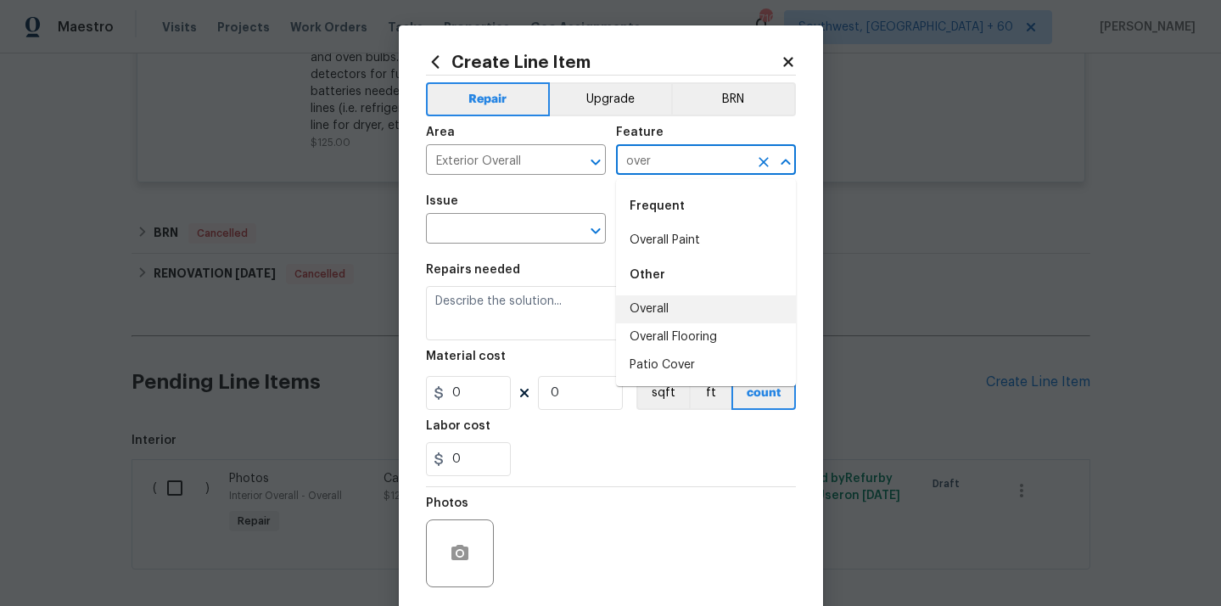
click at [670, 303] on li "Overall" at bounding box center [706, 309] width 180 height 28
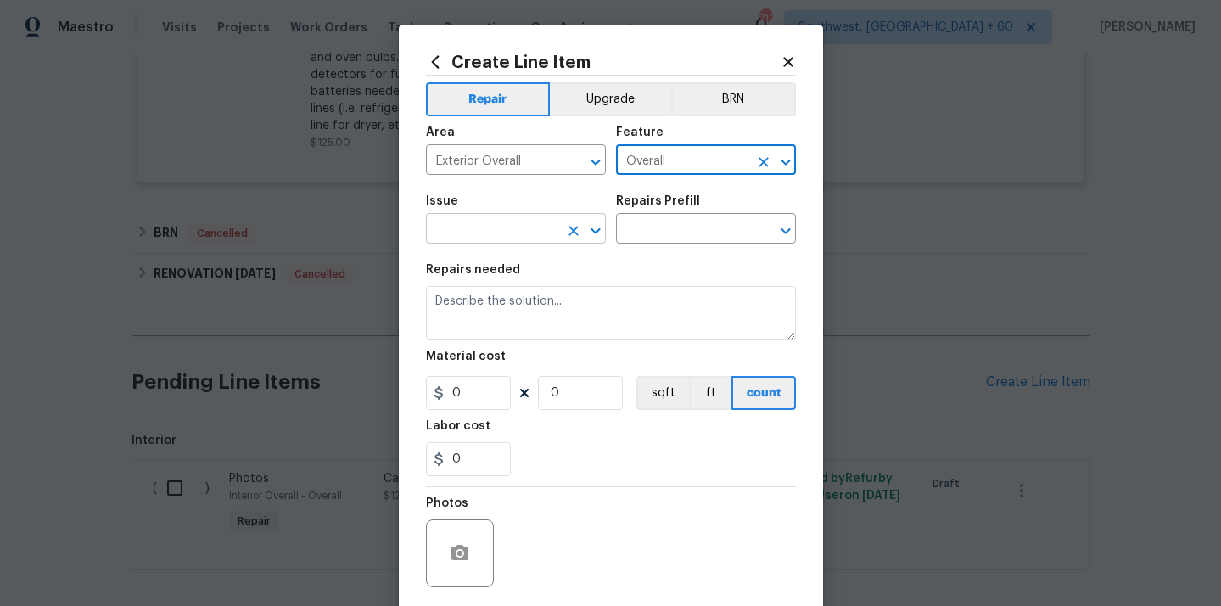
type input "Overall"
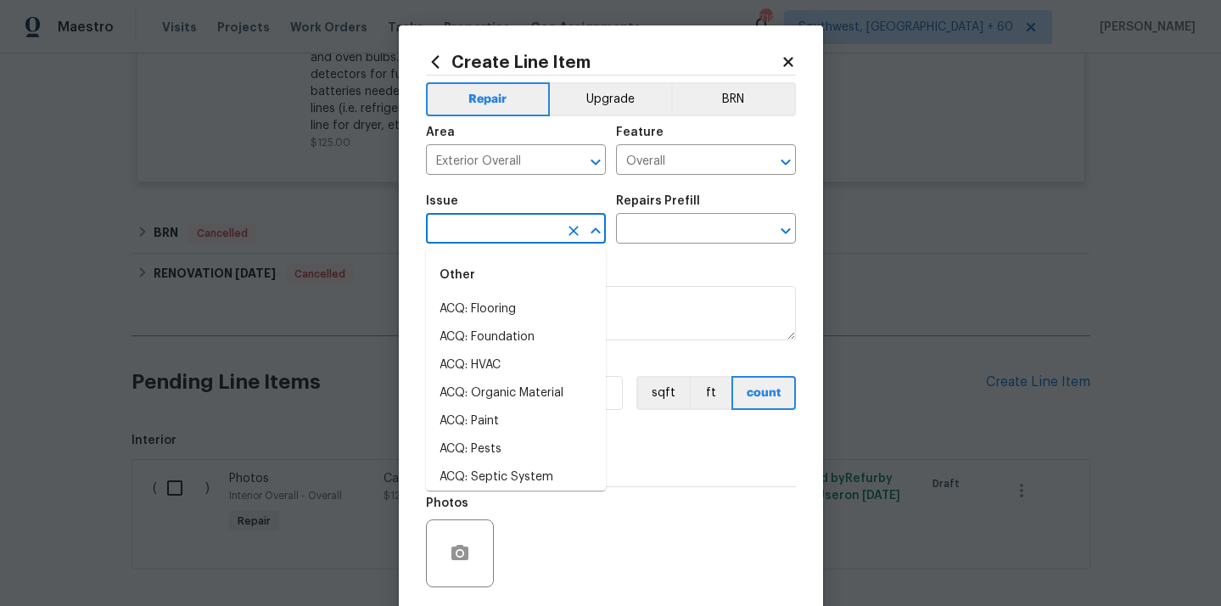
click at [530, 237] on input "text" at bounding box center [492, 230] width 132 height 26
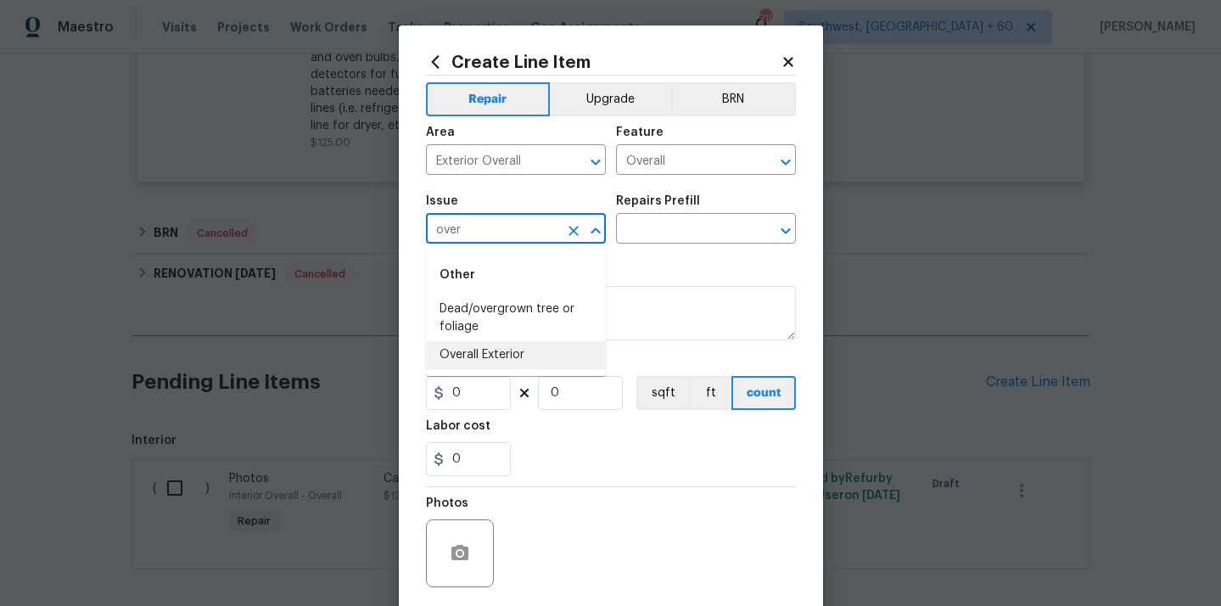
click at [501, 350] on li "Overall Exterior" at bounding box center [516, 355] width 180 height 28
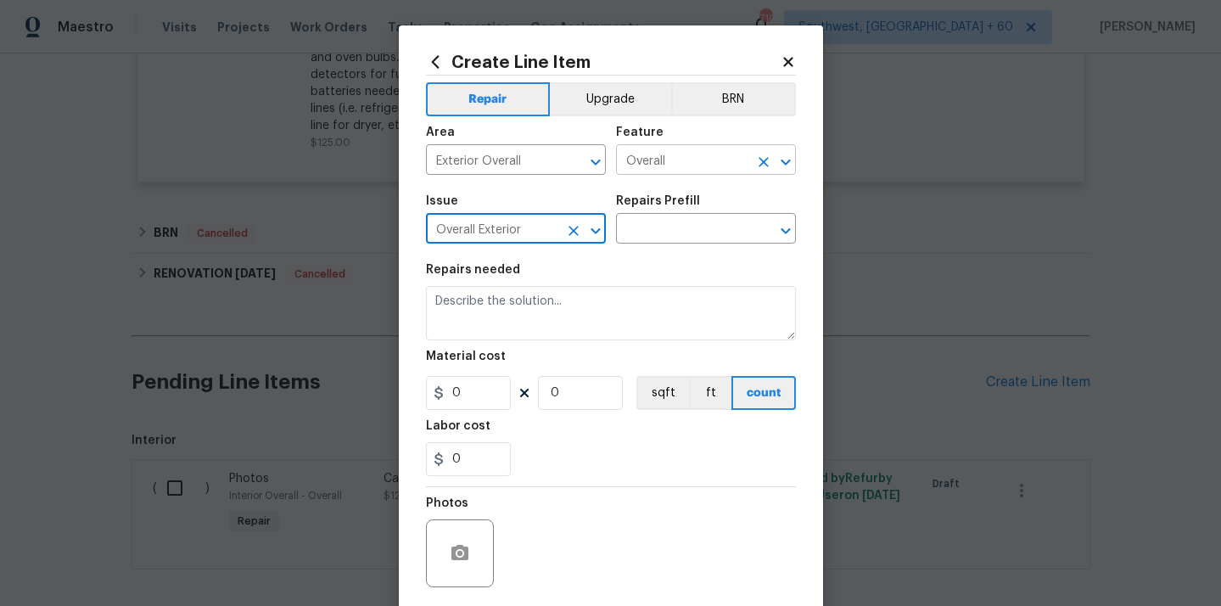
type input "Overall Exterior"
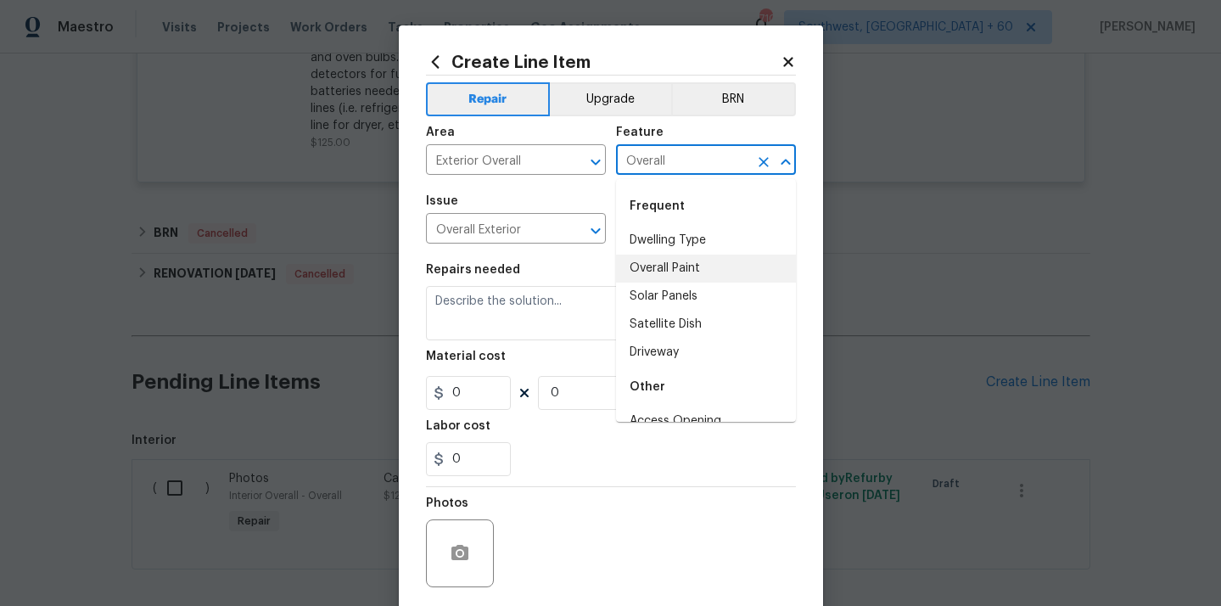
click at [709, 154] on input "Overall" at bounding box center [682, 161] width 132 height 26
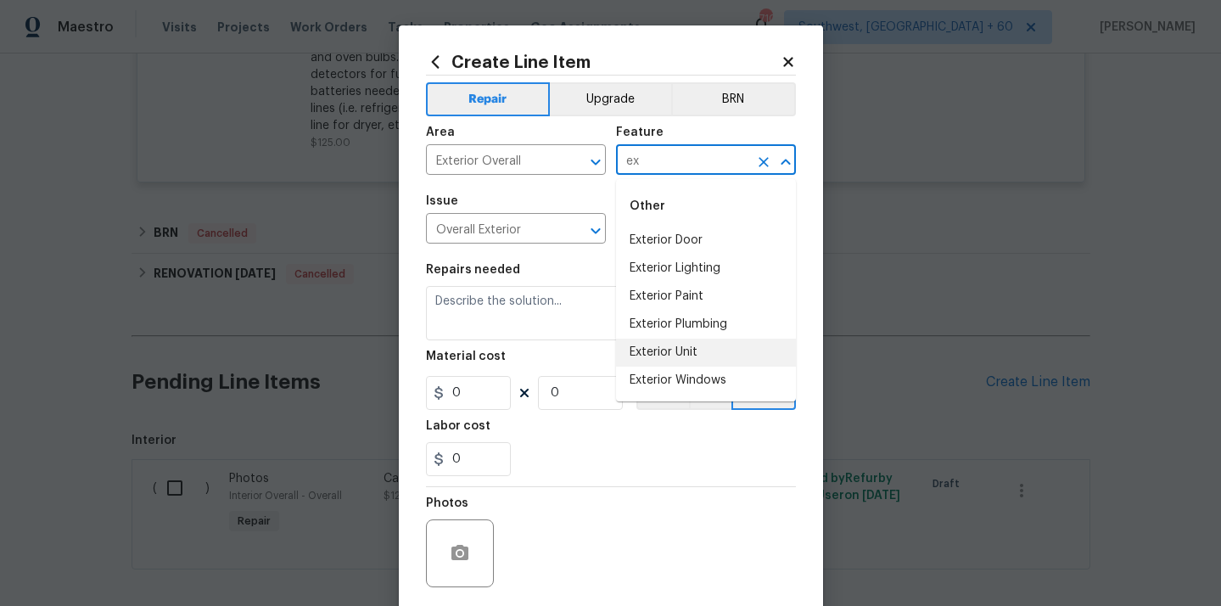
click at [710, 355] on li "Exterior Unit" at bounding box center [706, 352] width 180 height 28
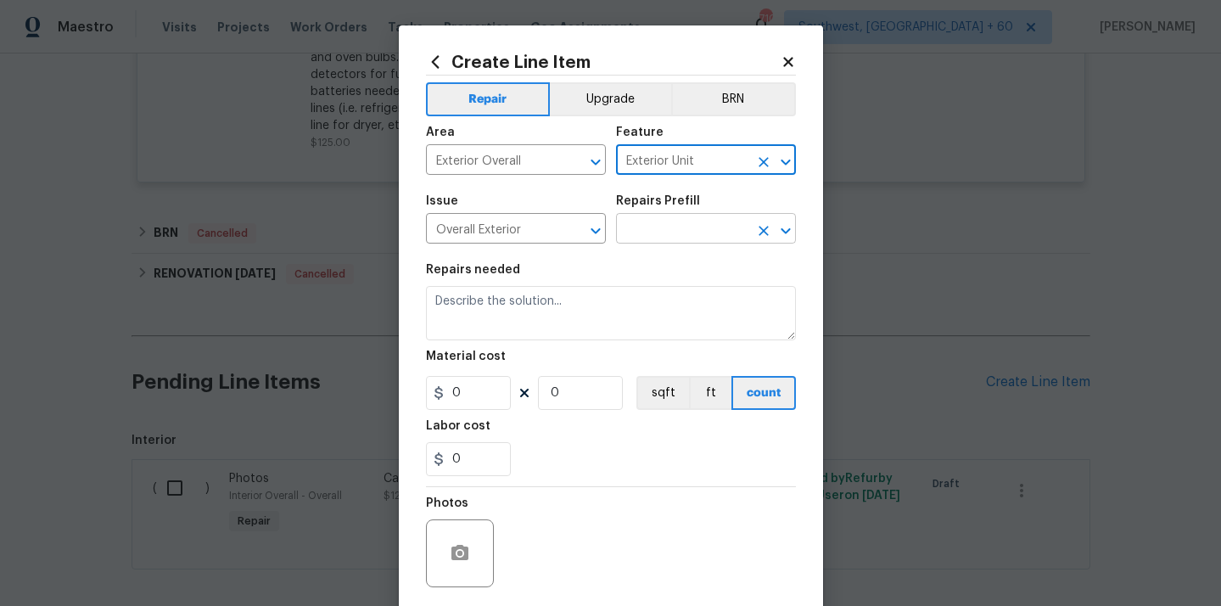
type input "Exterior Unit"
click at [715, 221] on input "text" at bounding box center [682, 230] width 132 height 26
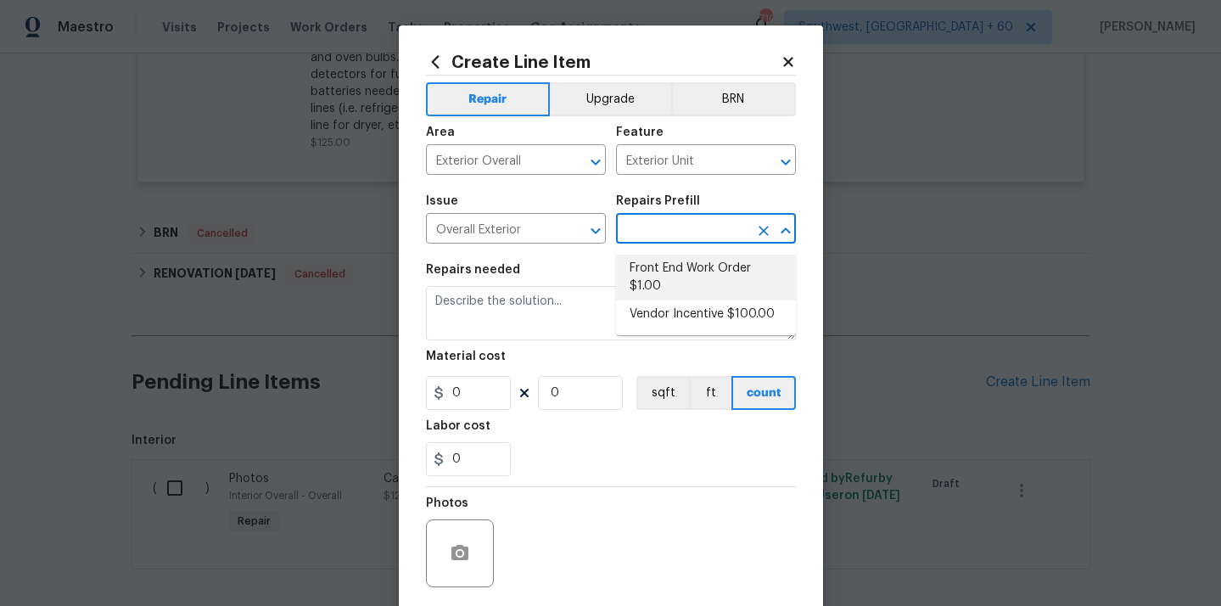
click at [688, 277] on li "Front End Work Order $1.00" at bounding box center [706, 278] width 180 height 46
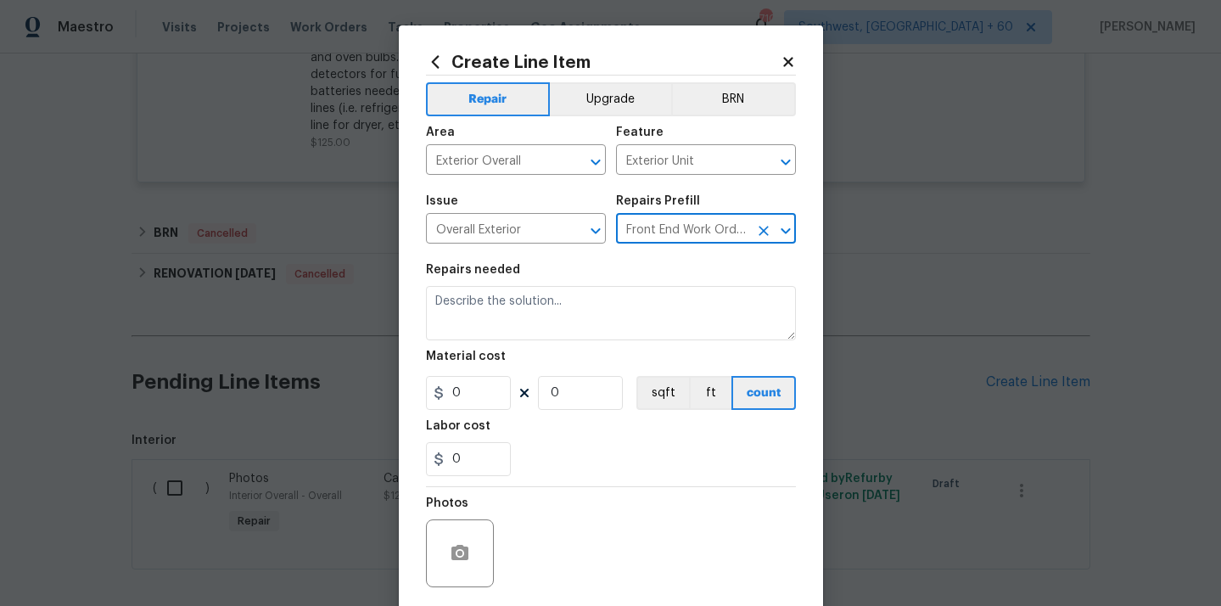
type input "Front End Work Order $1.00"
type textarea "Placeholder line item for the creation of front end work orders."
type input "1"
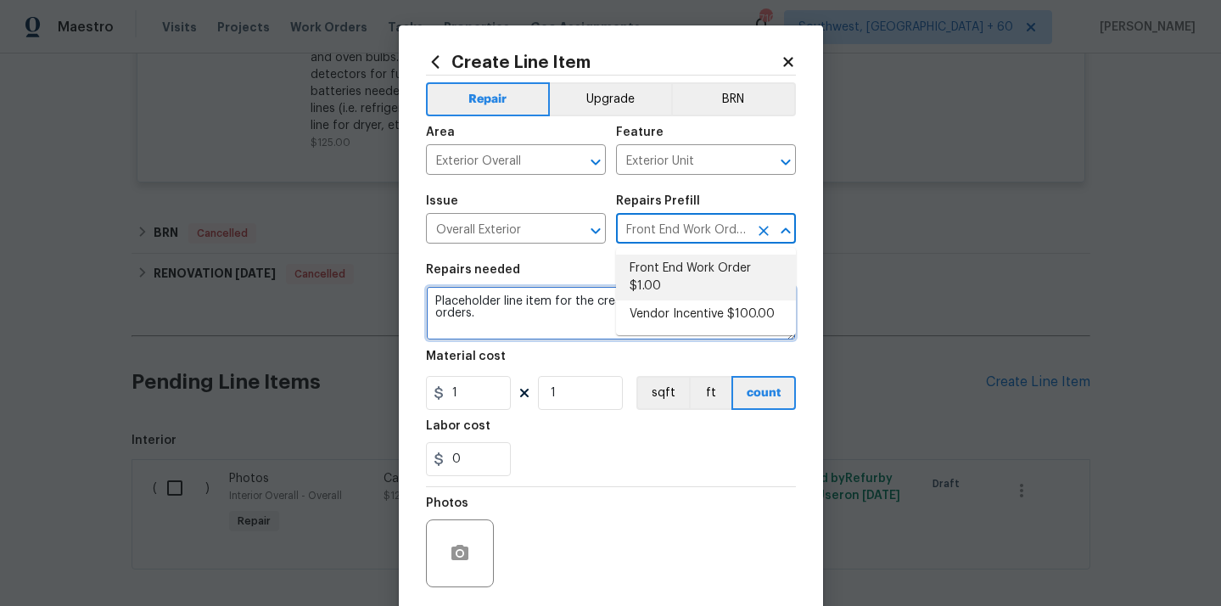
click at [499, 318] on textarea "Placeholder line item for the creation of front end work orders." at bounding box center [611, 313] width 370 height 54
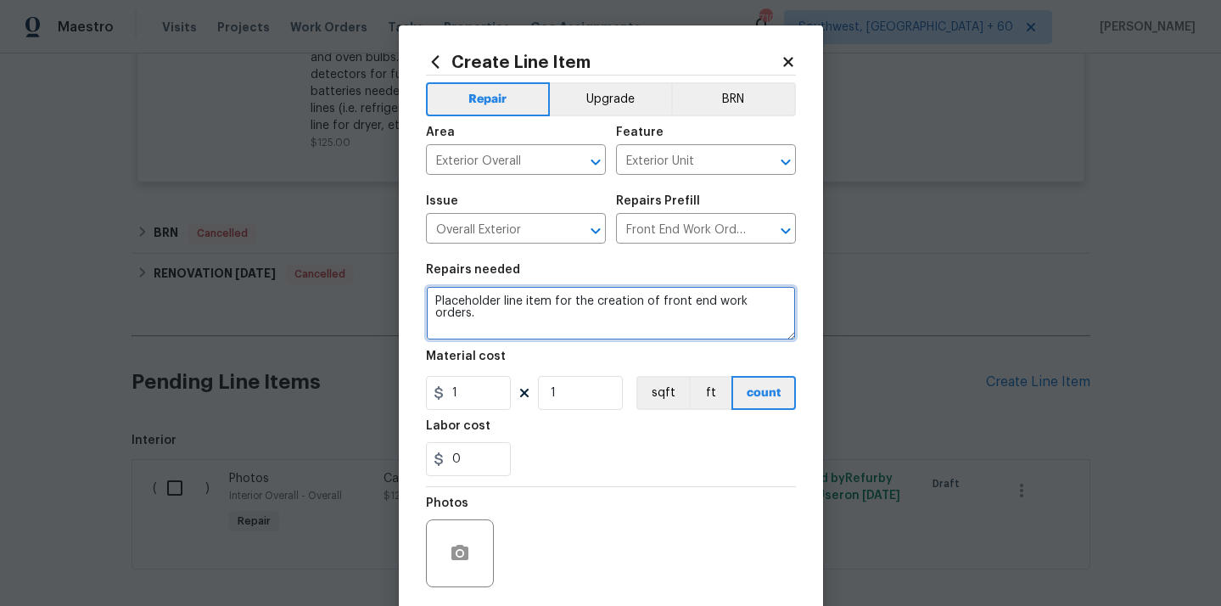
drag, startPoint x: 434, startPoint y: 302, endPoint x: 785, endPoint y: 307, distance: 351.3
click at [785, 307] on textarea "Placeholder line item for the creation of front end work orders." at bounding box center [611, 313] width 370 height 54
paste textarea "HOA Violation - The mailbox unit needs replacing (rotted wood). • The cracks in…"
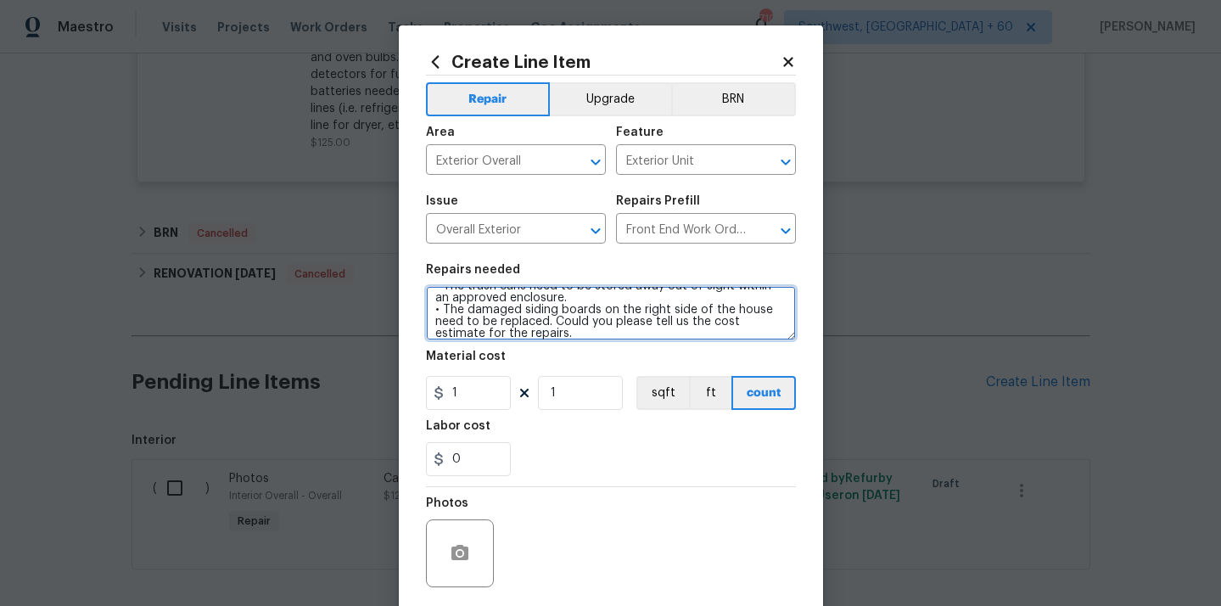
scroll to position [71, 0]
type textarea "HOA Violation - The mailbox unit needs replacing (rotted wood). • The cracks in…"
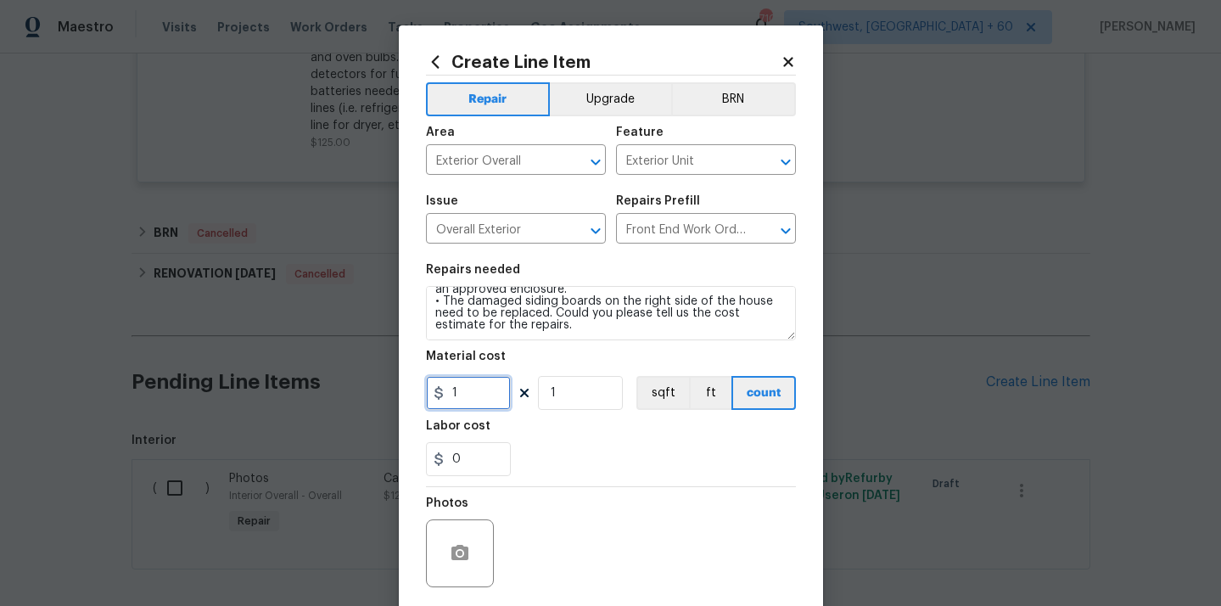
click at [467, 388] on input "1" at bounding box center [468, 393] width 85 height 34
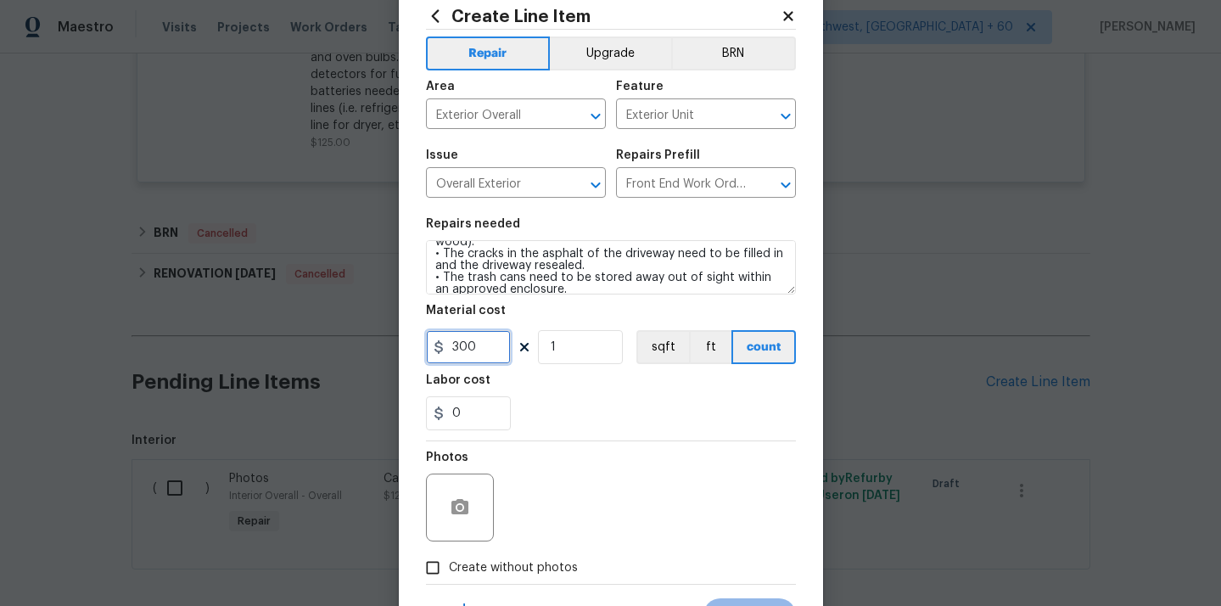
scroll to position [36, 0]
type input "300"
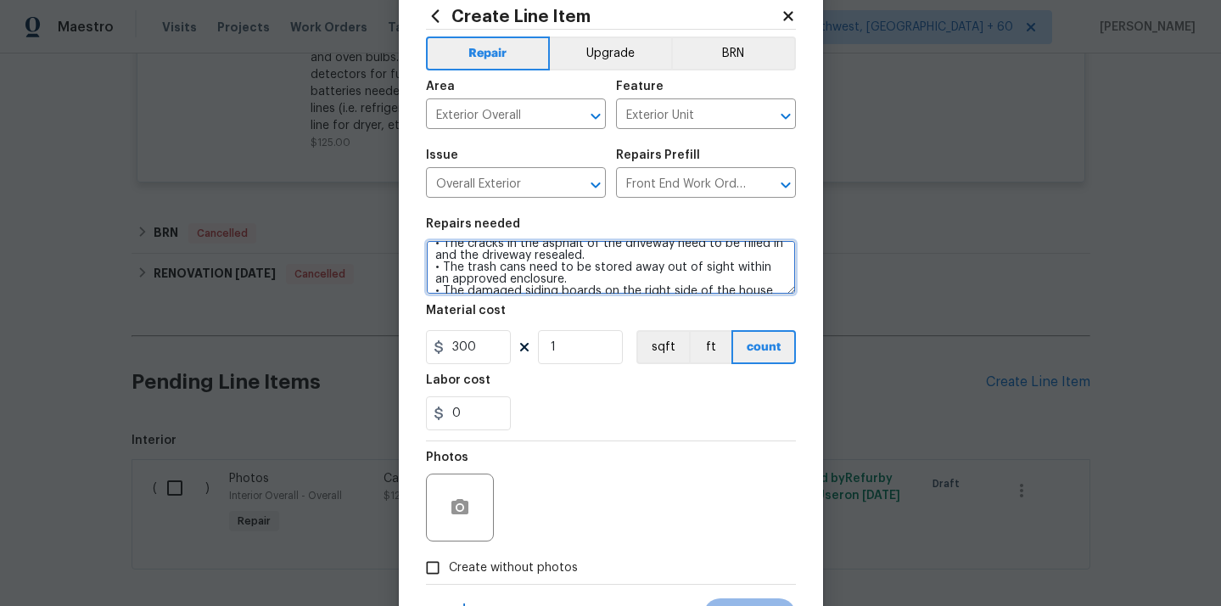
drag, startPoint x: 434, startPoint y: 266, endPoint x: 551, endPoint y: 277, distance: 117.6
click at [551, 277] on textarea "HOA Violation - The mailbox unit needs replacing (rotted wood). • The cracks in…" at bounding box center [611, 267] width 370 height 54
click at [434, 276] on textarea "HOA Violation - The mailbox unit needs replacing (rotted wood). • The cracks in…" at bounding box center [611, 267] width 370 height 54
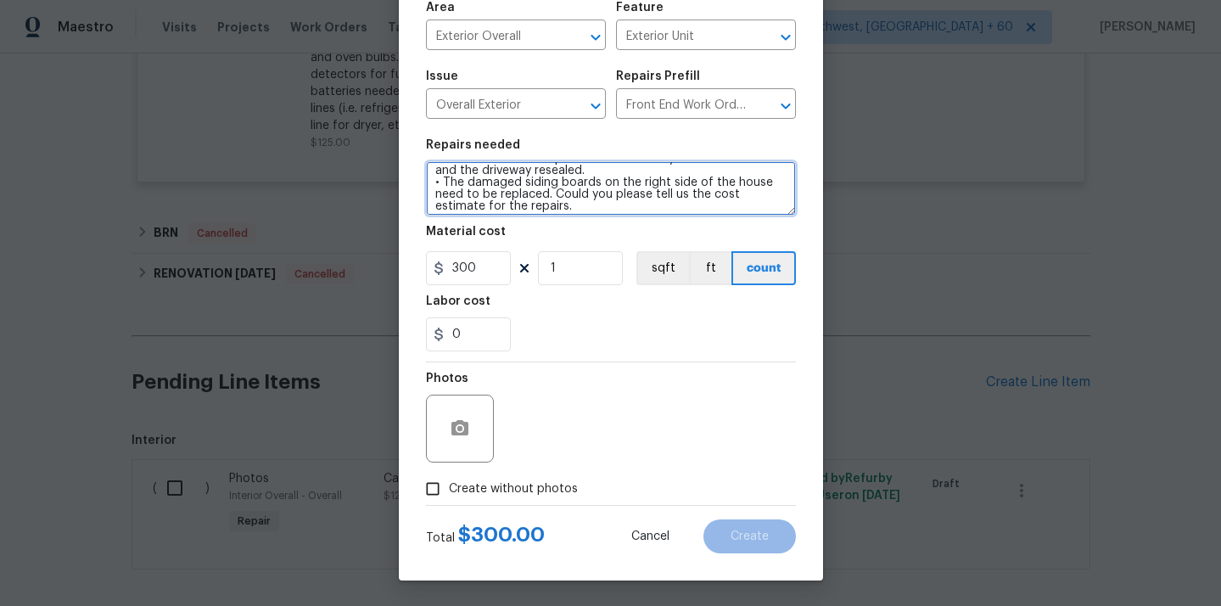
scroll to position [41, 0]
type textarea "HOA Violation - The mailbox unit needs replacing (rotted wood). • The cracks in…"
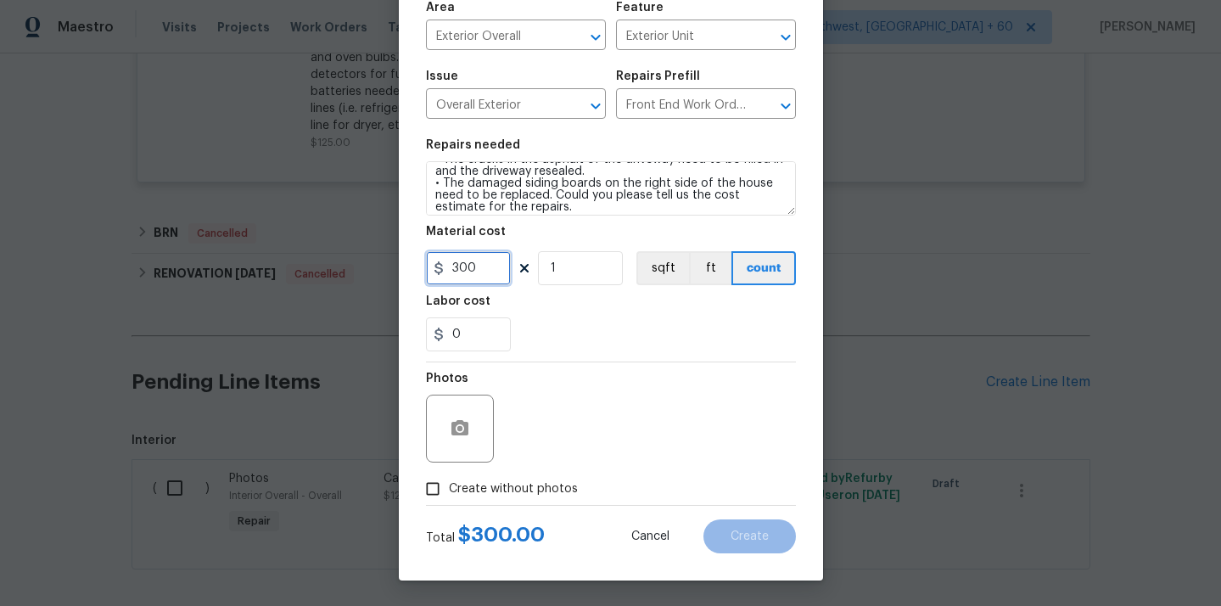
click at [485, 267] on input "300" at bounding box center [468, 268] width 85 height 34
type input "200"
click at [436, 480] on input "Create without photos" at bounding box center [433, 489] width 32 height 32
checkbox input "true"
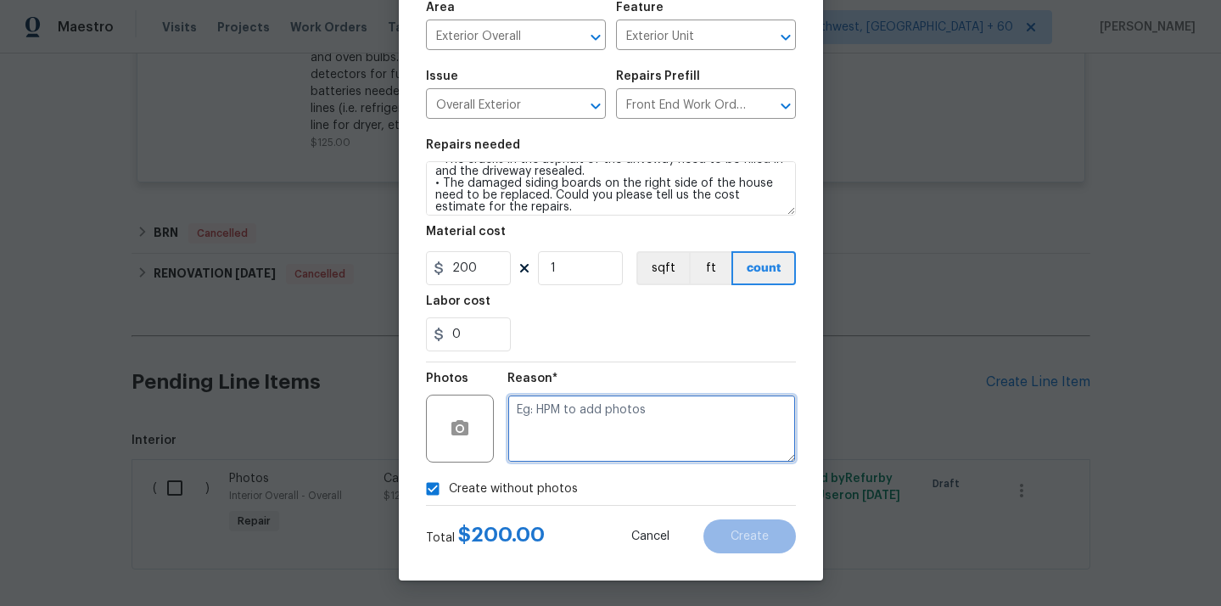
click at [568, 438] on textarea at bounding box center [651, 428] width 288 height 68
type textarea "NA"
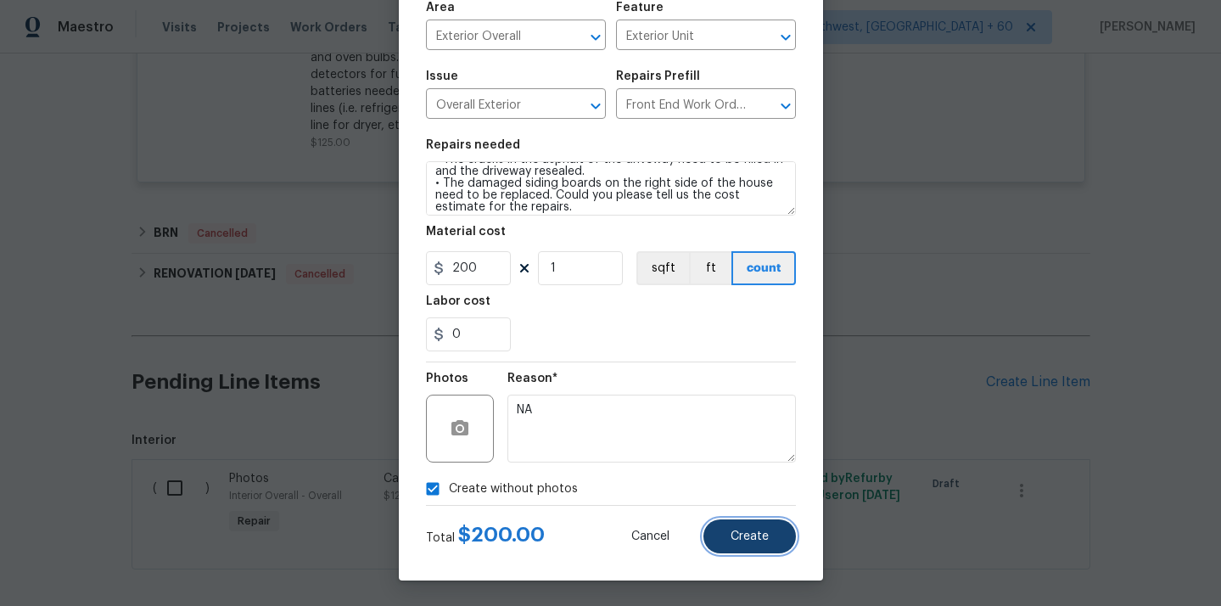
click at [764, 537] on span "Create" at bounding box center [749, 536] width 38 height 13
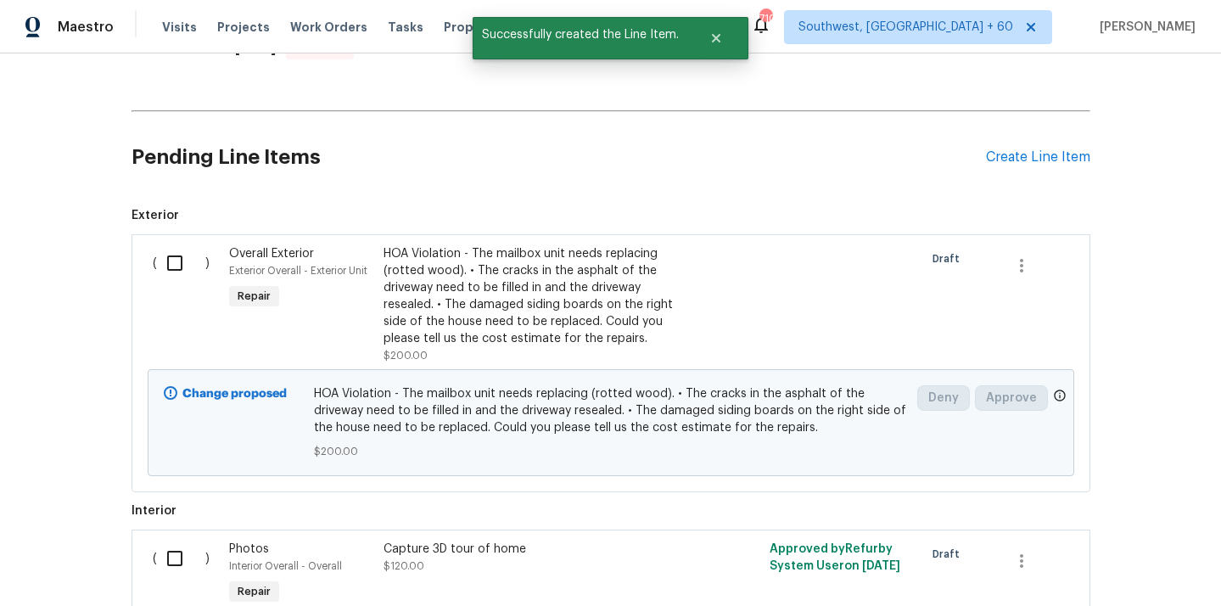
scroll to position [9202, 0]
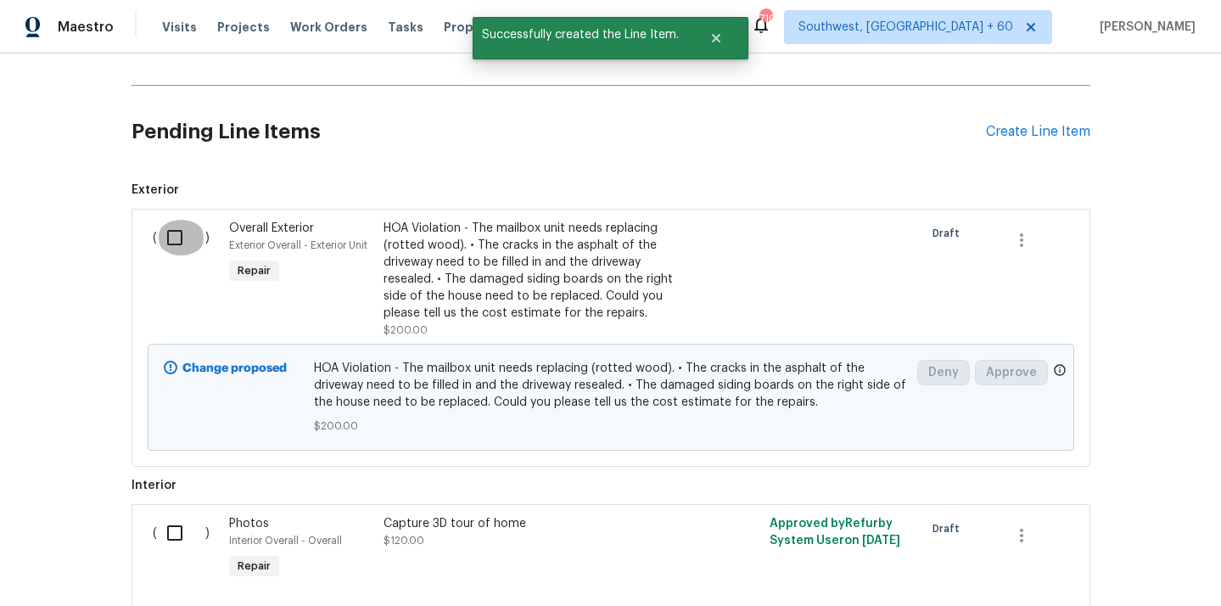
click at [174, 220] on input "checkbox" at bounding box center [181, 238] width 48 height 36
checkbox input "true"
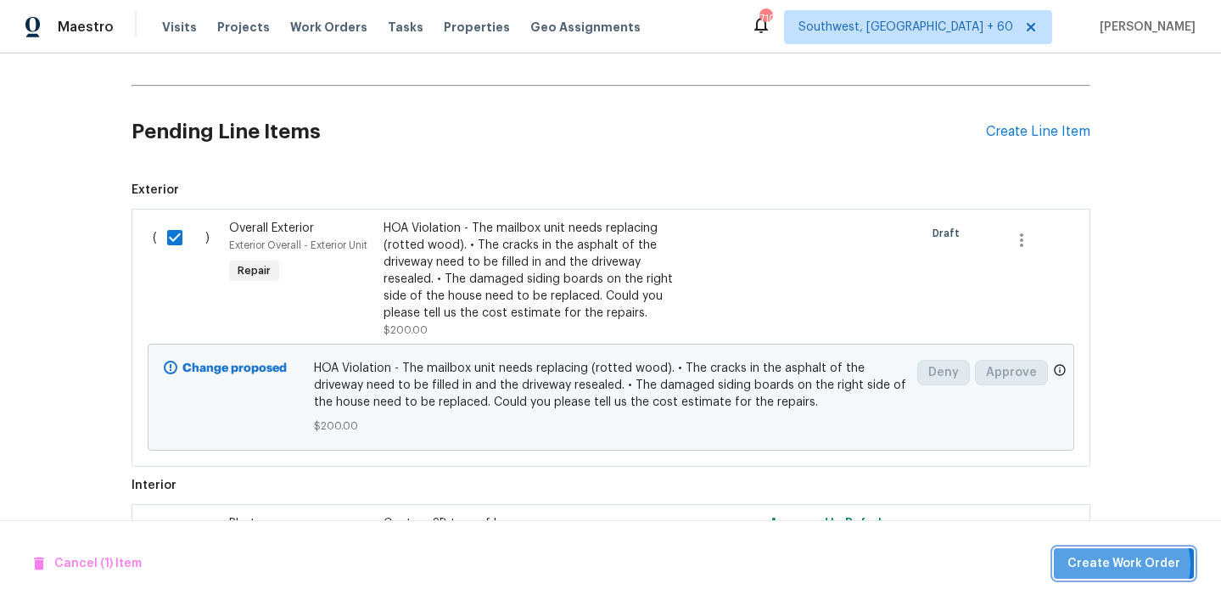
click at [1127, 564] on span "Create Work Order" at bounding box center [1123, 563] width 113 height 21
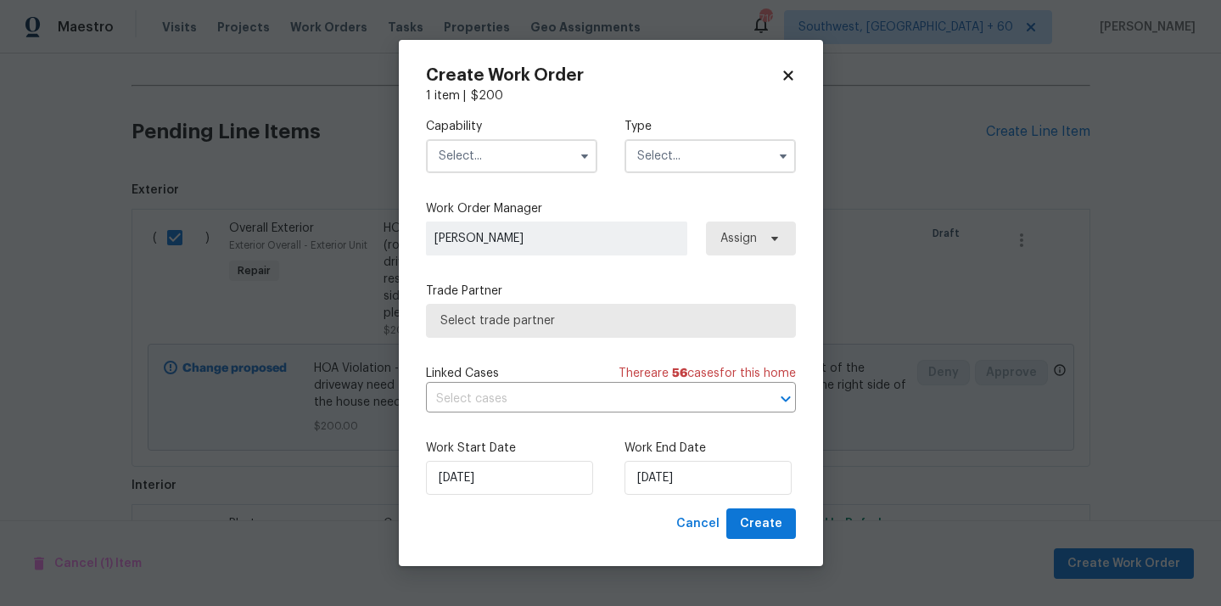
click at [498, 149] on input "text" at bounding box center [511, 156] width 171 height 34
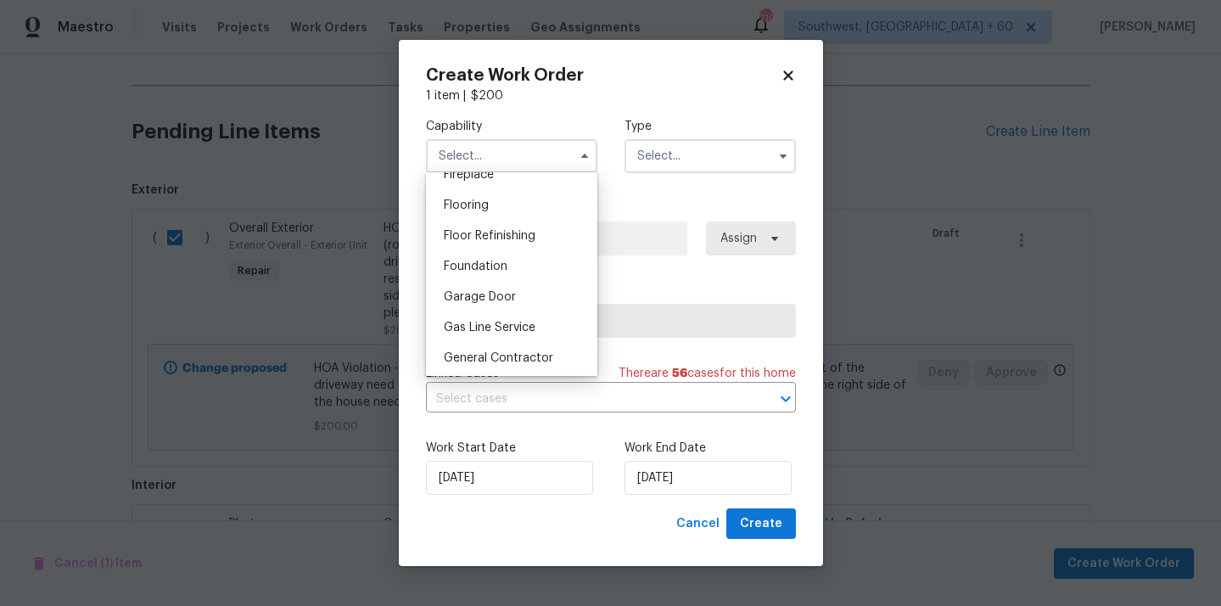
scroll to position [649, 0]
click at [496, 350] on span "General Contractor" at bounding box center [498, 354] width 109 height 12
type input "General Contractor"
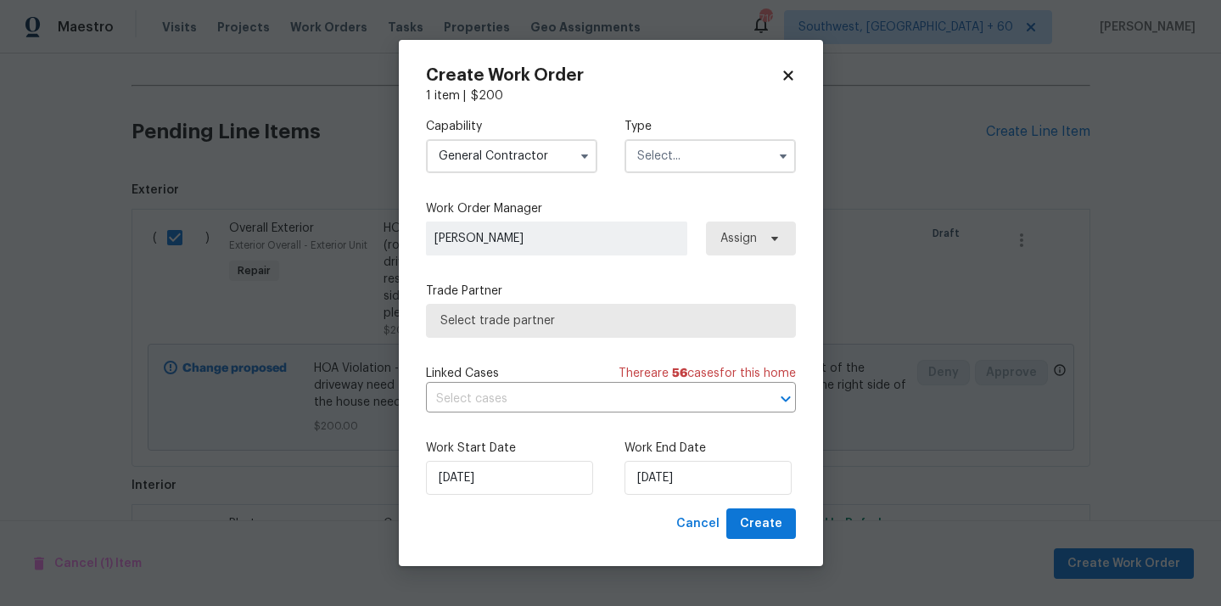
click at [675, 153] on input "text" at bounding box center [709, 156] width 171 height 34
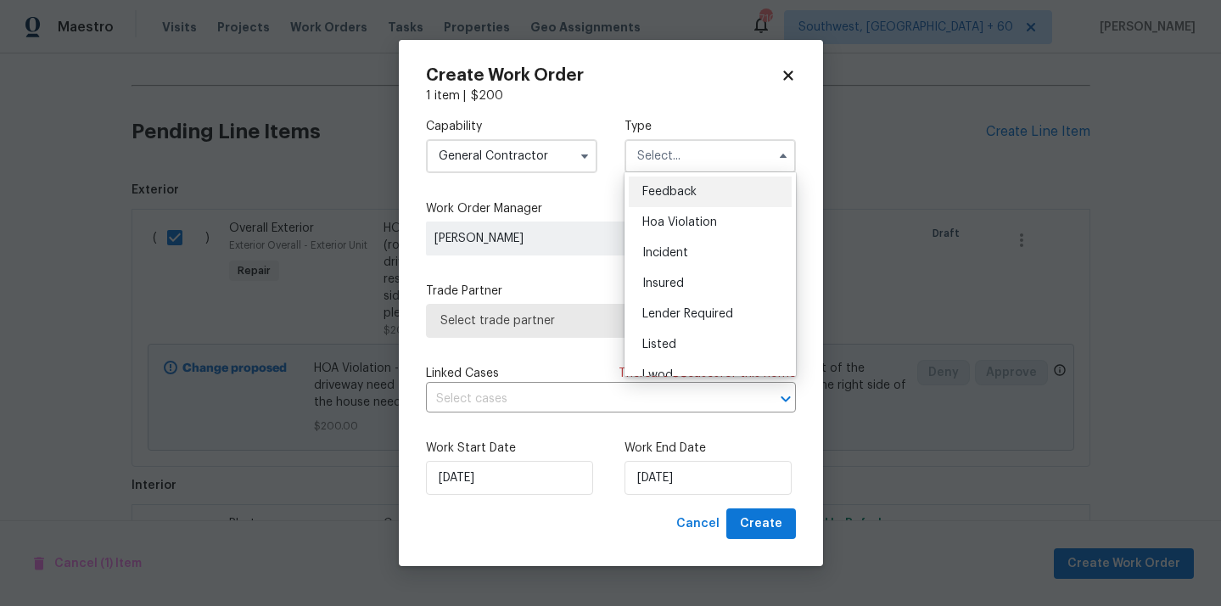
click at [672, 205] on div "Feedback" at bounding box center [710, 191] width 163 height 31
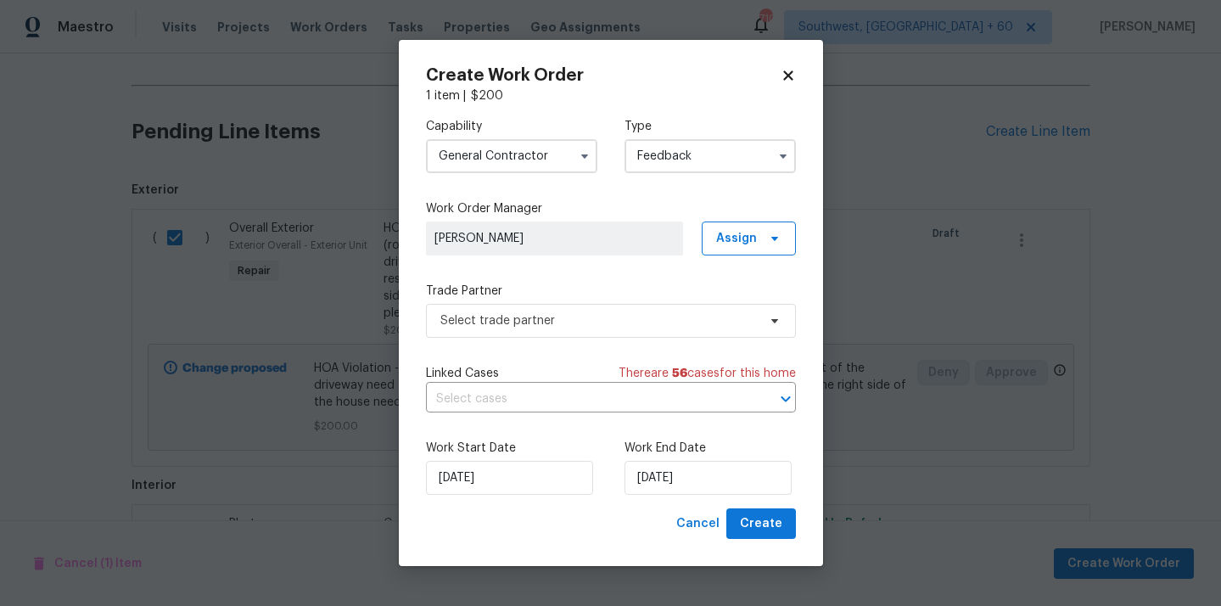
click at [696, 164] on input "Feedback" at bounding box center [709, 156] width 171 height 34
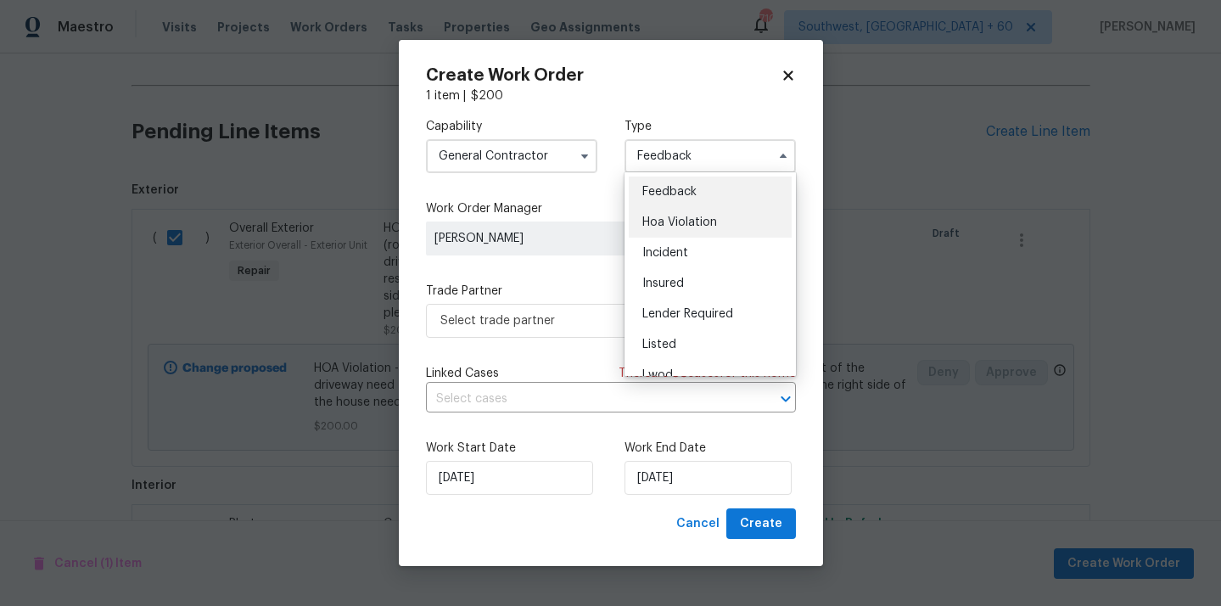
click at [671, 223] on span "Hoa Violation" at bounding box center [679, 222] width 75 height 12
type input "Hoa Violation"
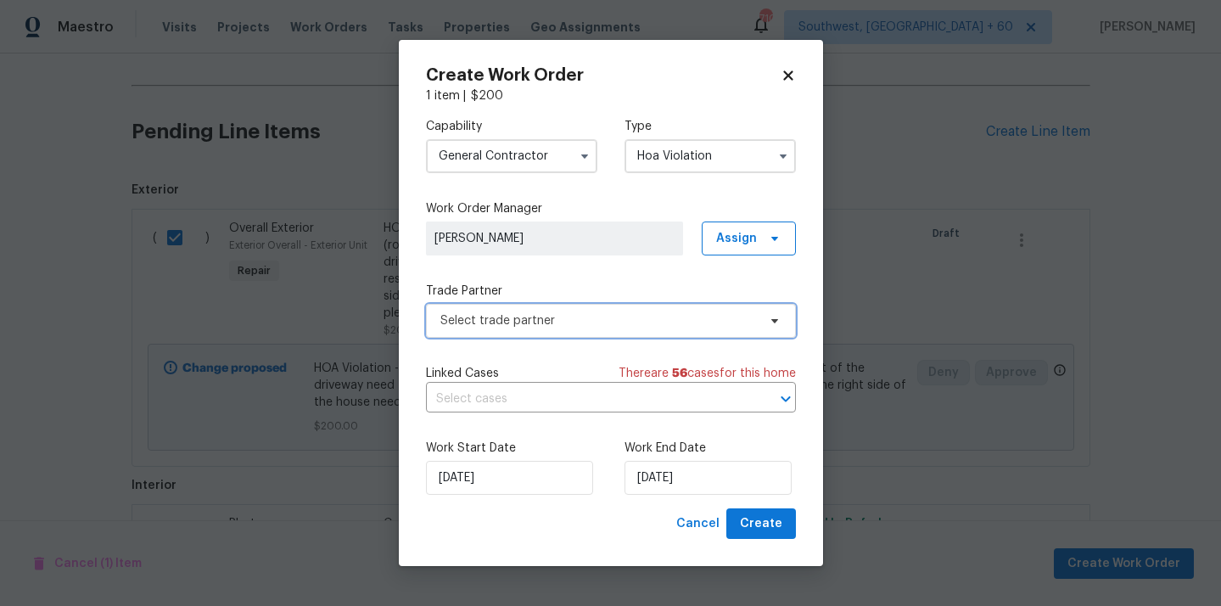
click at [572, 322] on span "Select trade partner" at bounding box center [598, 320] width 316 height 17
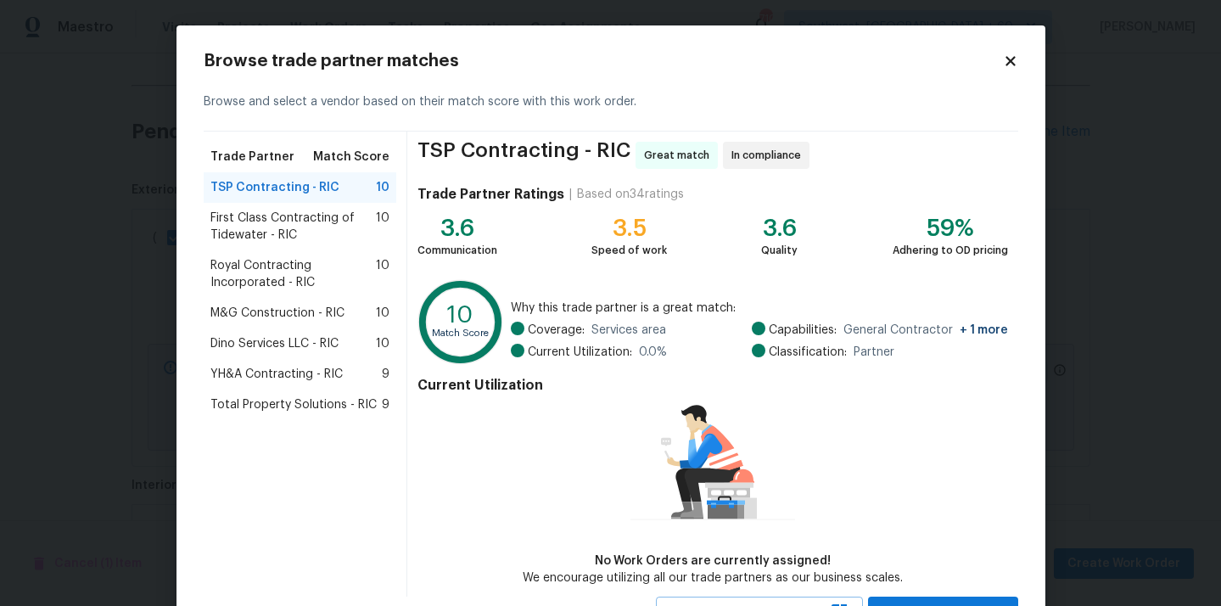
click at [265, 348] on span "Dino Services LLC - RIC" at bounding box center [274, 343] width 128 height 17
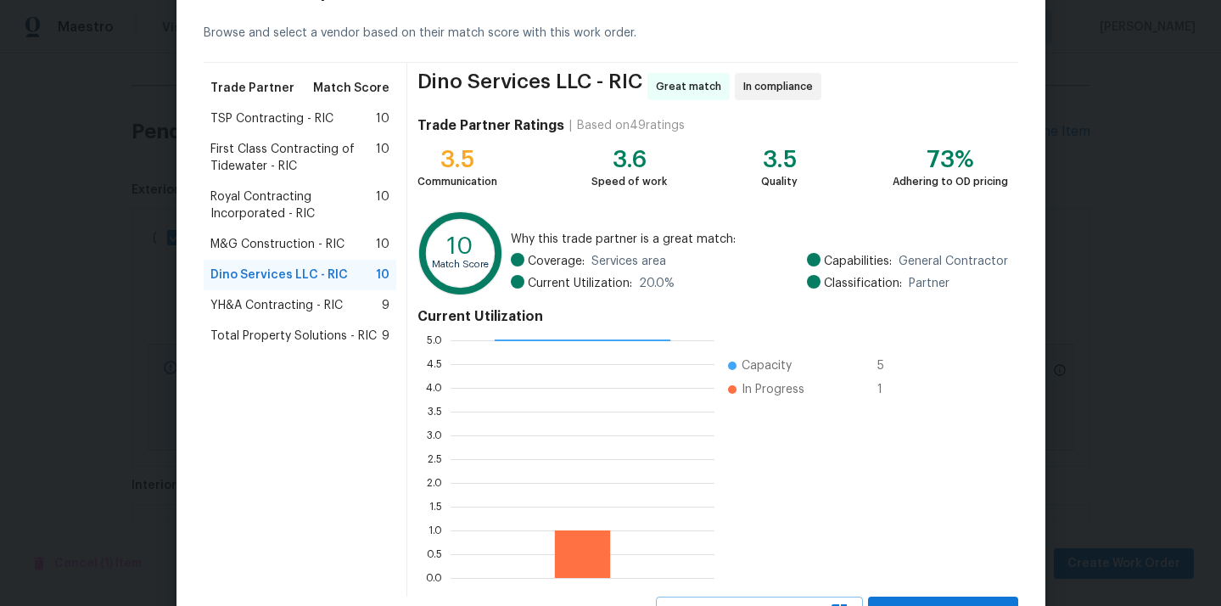
scroll to position [143, 0]
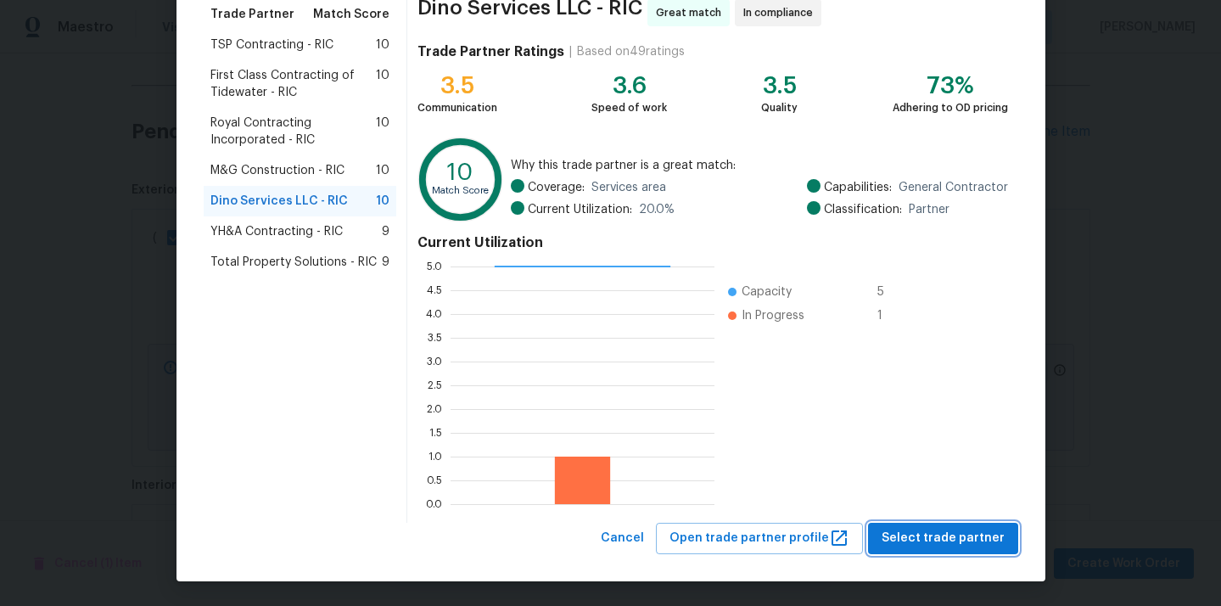
click at [903, 534] on span "Select trade partner" at bounding box center [942, 538] width 123 height 21
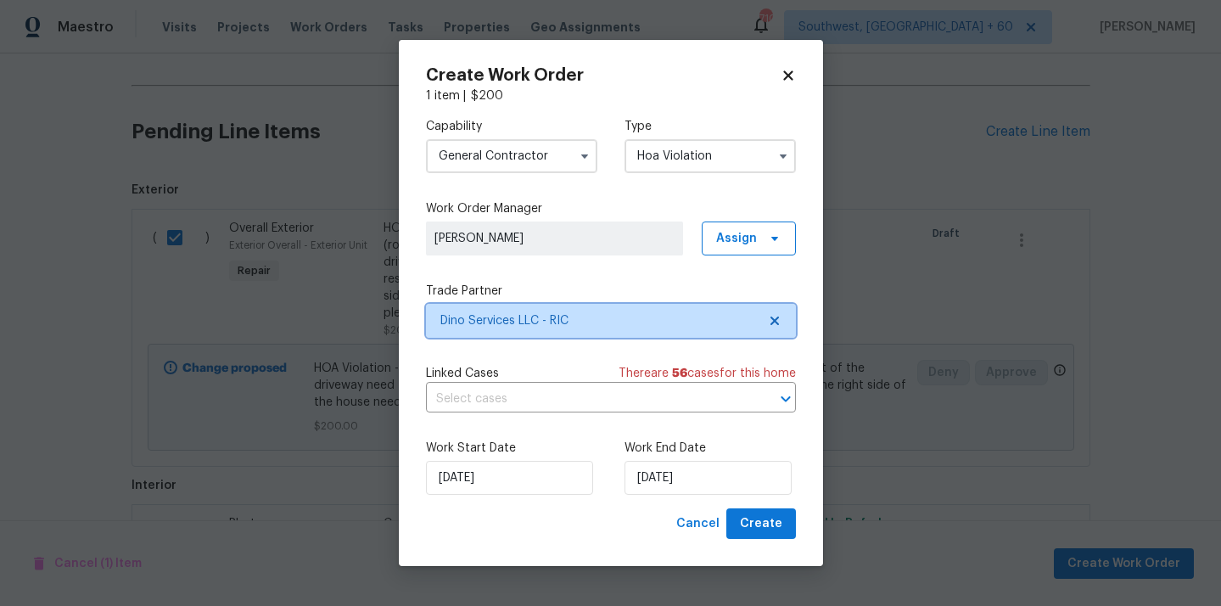
scroll to position [0, 0]
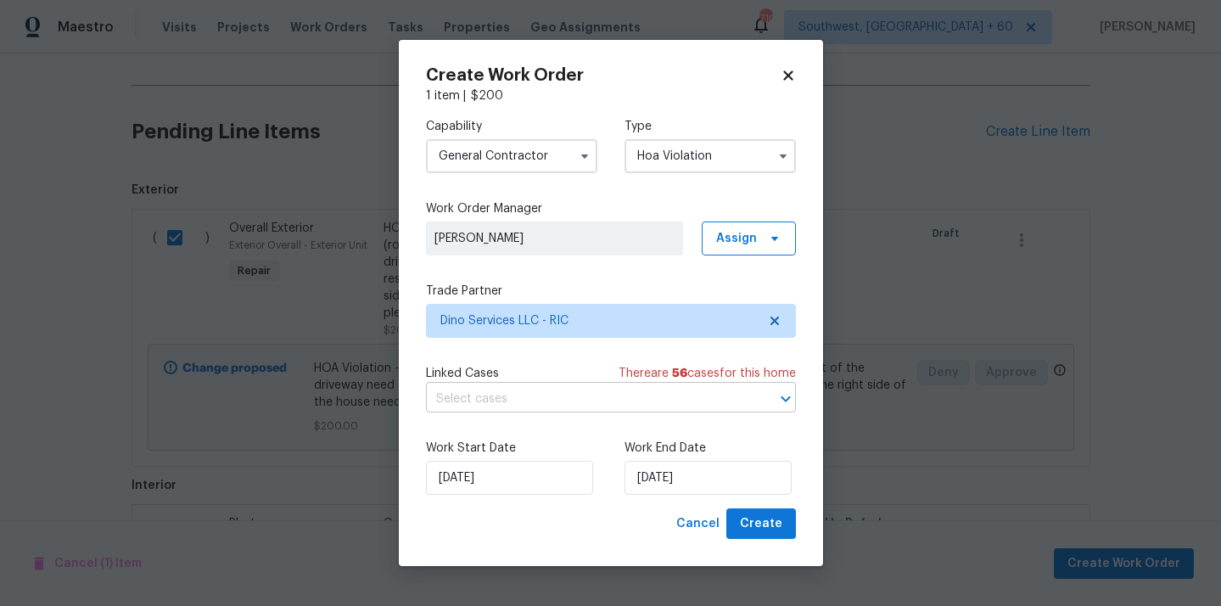
click at [618, 405] on input "text" at bounding box center [587, 399] width 322 height 26
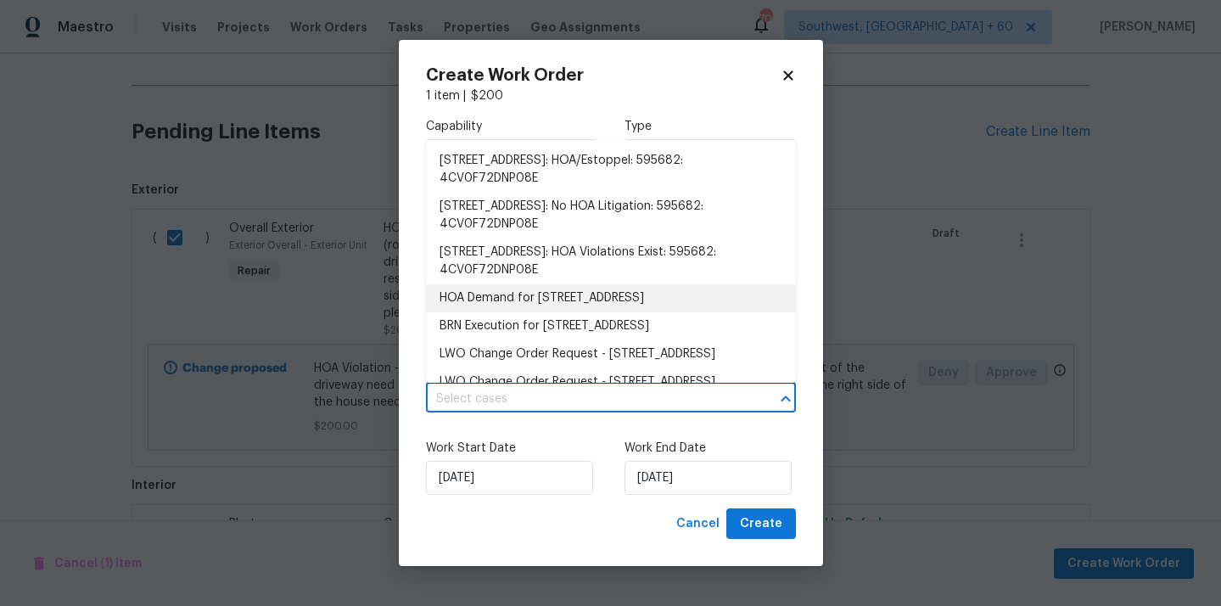
scroll to position [12, 0]
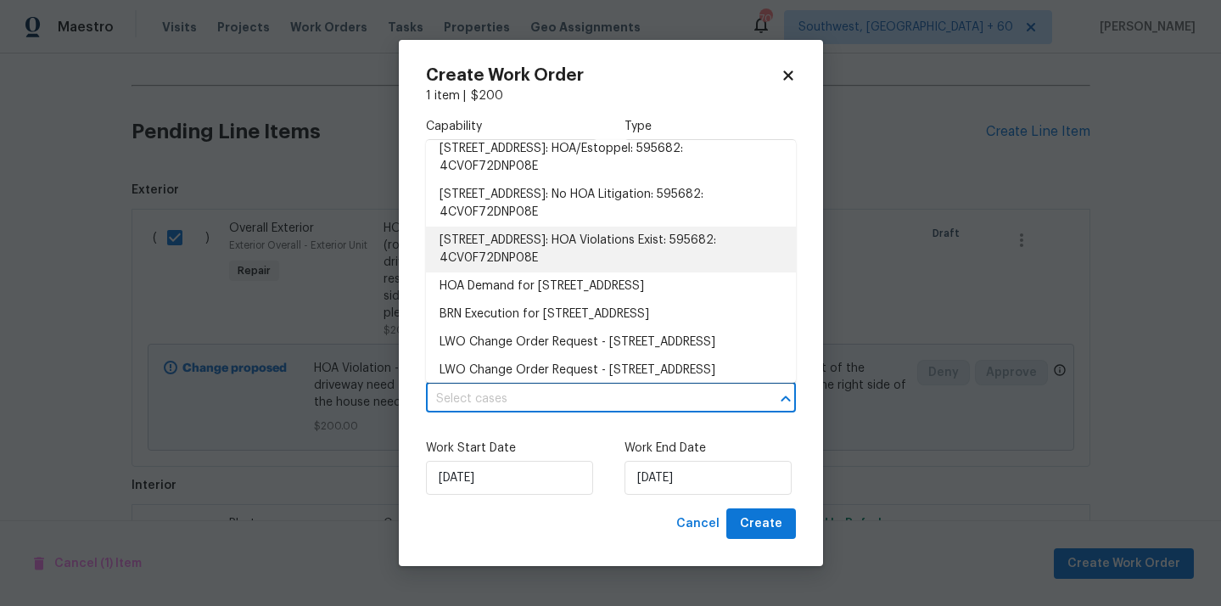
click at [626, 236] on li "5614 Chatmoss Road, Midlothian, VA 23112: HOA Violations Exist: 595682: 4CV0F72…" at bounding box center [611, 250] width 370 height 46
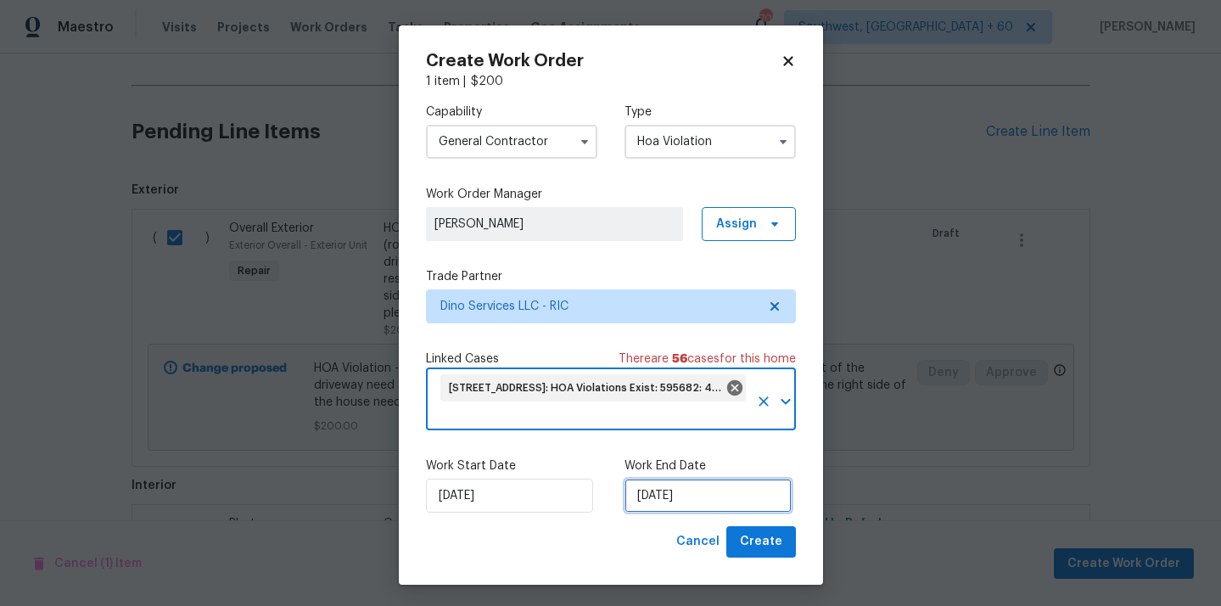
click at [675, 495] on input "26/09/2025" at bounding box center [707, 495] width 167 height 34
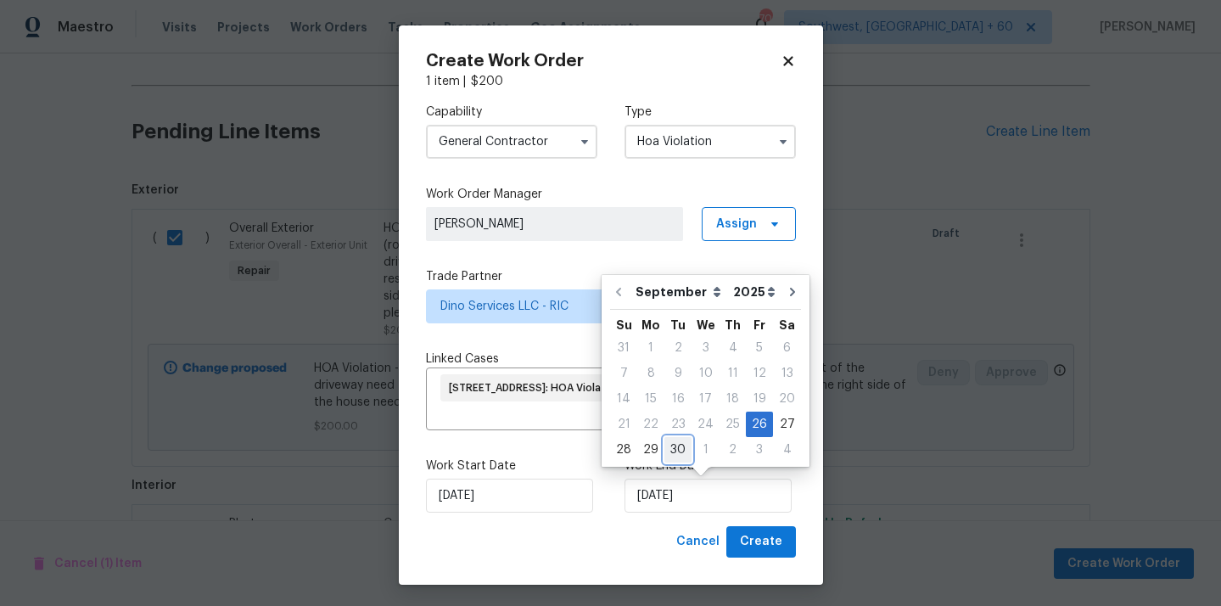
click at [672, 448] on div "30" at bounding box center [677, 450] width 27 height 24
type input "30/09/2025"
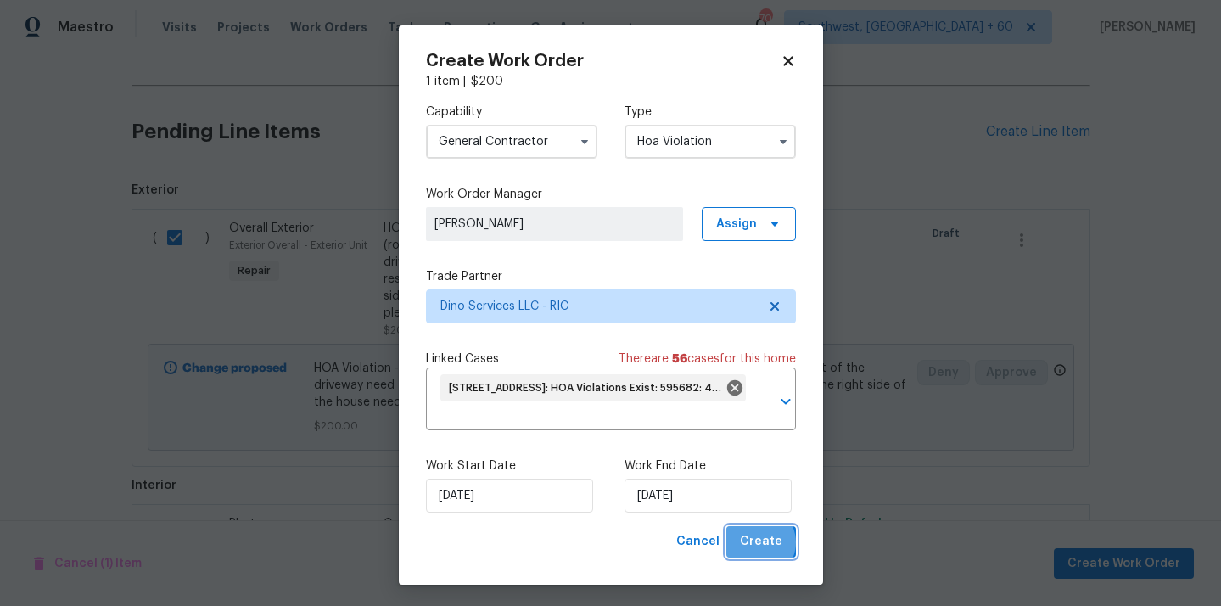
click at [759, 543] on span "Create" at bounding box center [761, 541] width 42 height 21
checkbox input "false"
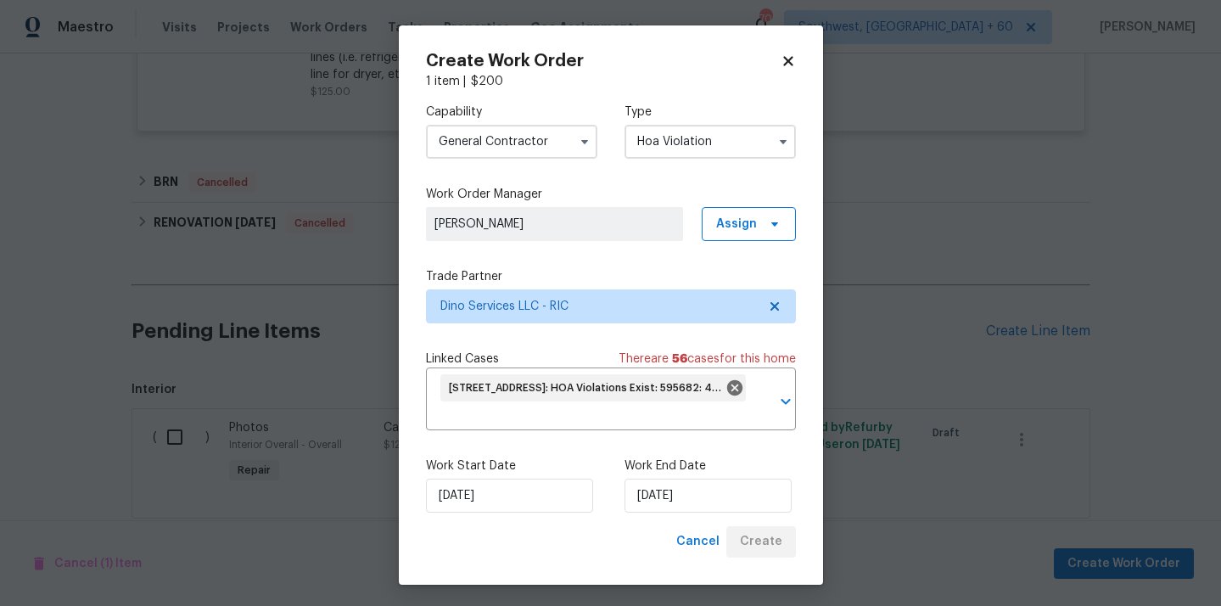
click at [787, 60] on icon at bounding box center [787, 60] width 9 height 9
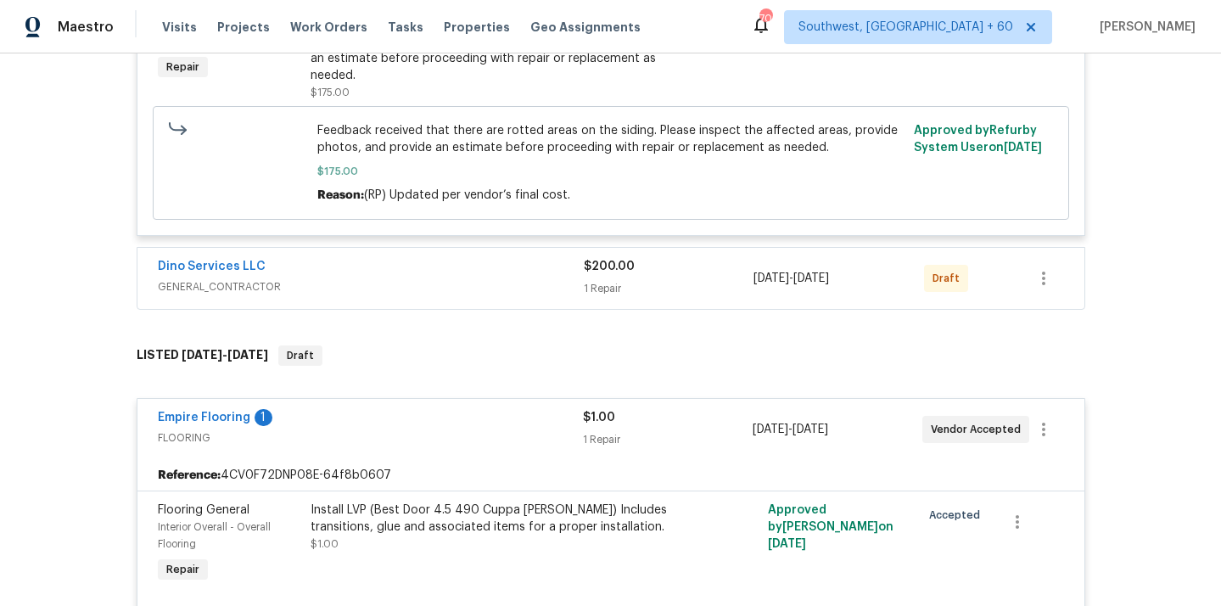
scroll to position [2135, 0]
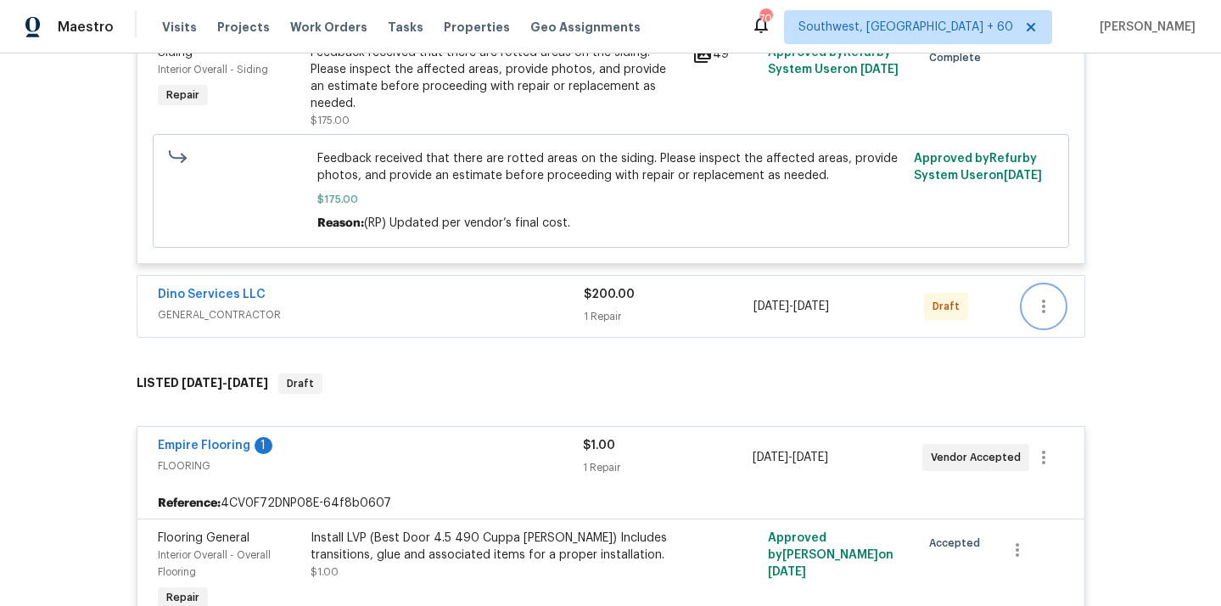
click at [1053, 299] on icon "button" at bounding box center [1043, 306] width 20 height 20
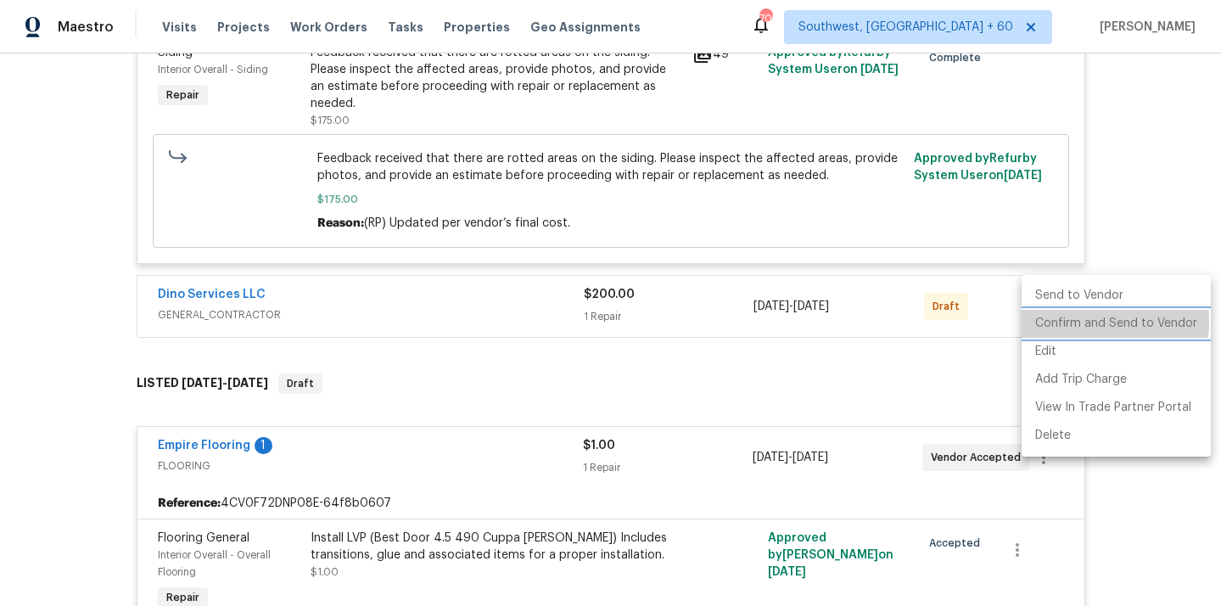
click at [1074, 322] on li "Confirm and Send to Vendor" at bounding box center [1115, 324] width 189 height 28
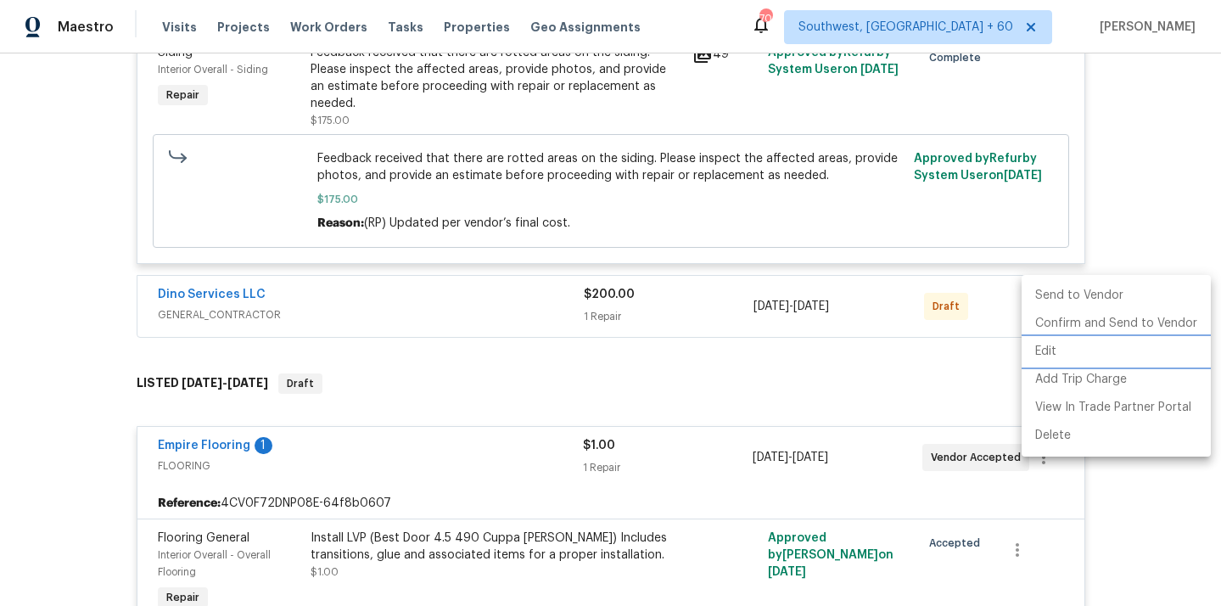
scroll to position [1706, 0]
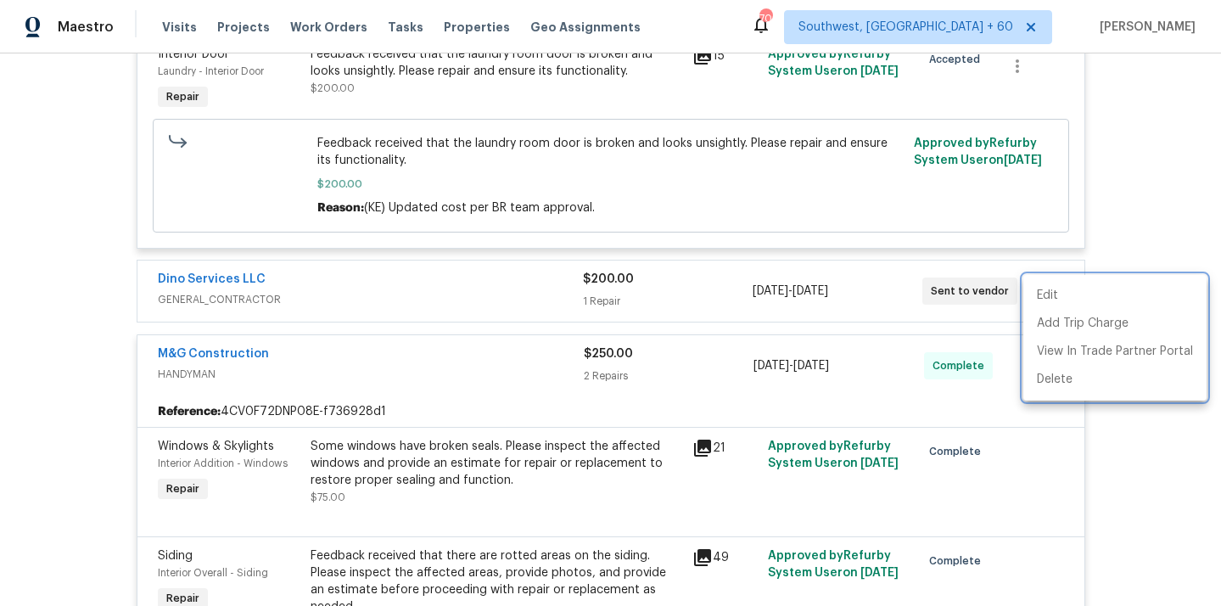
click at [202, 281] on div at bounding box center [610, 303] width 1221 height 606
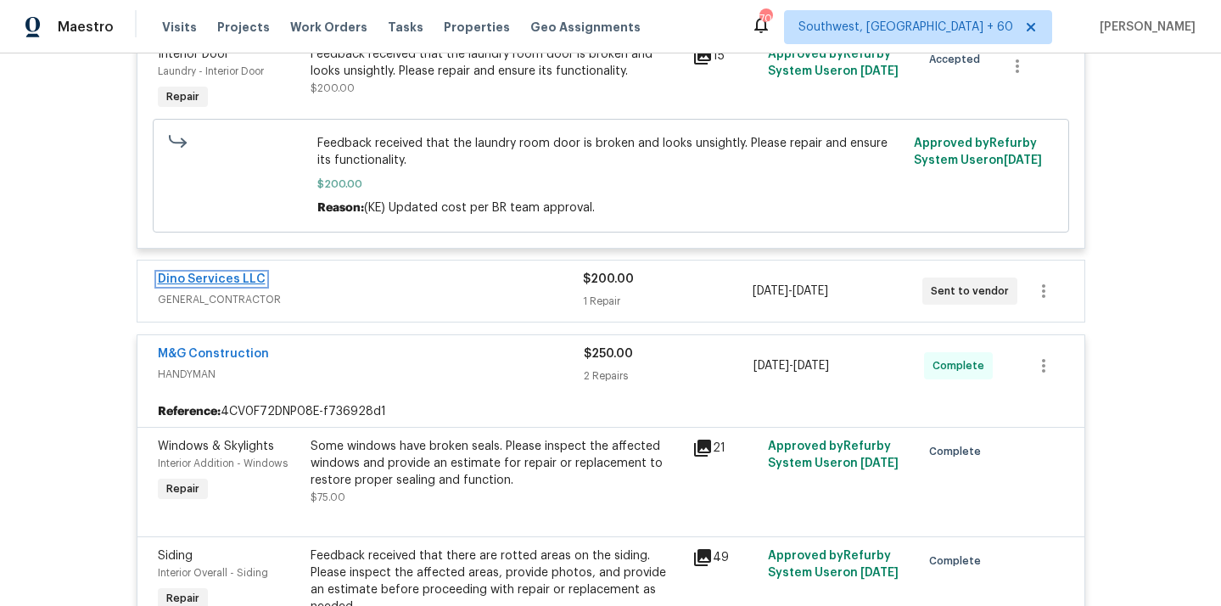
click at [206, 281] on link "Dino Services LLC" at bounding box center [212, 279] width 108 height 12
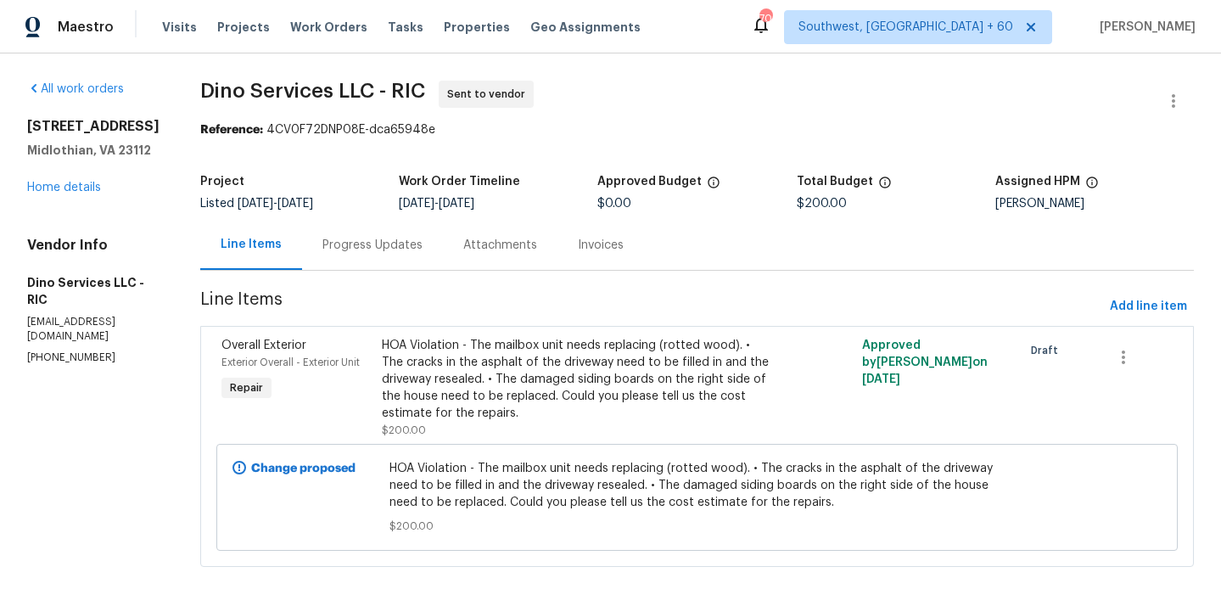
scroll to position [8, 0]
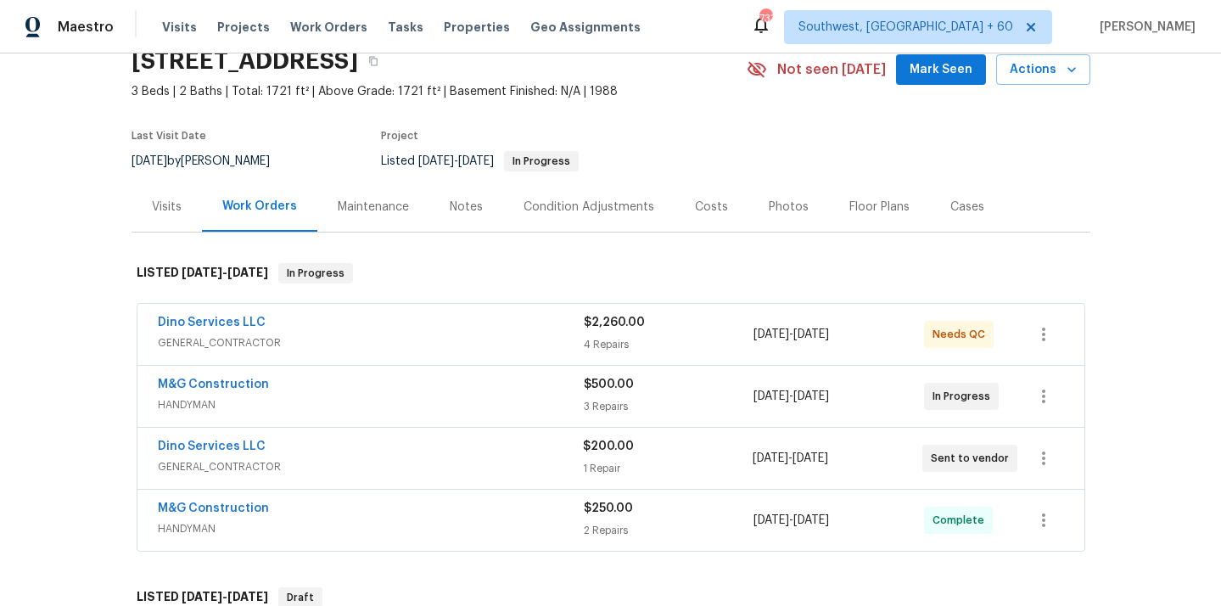
scroll to position [102, 0]
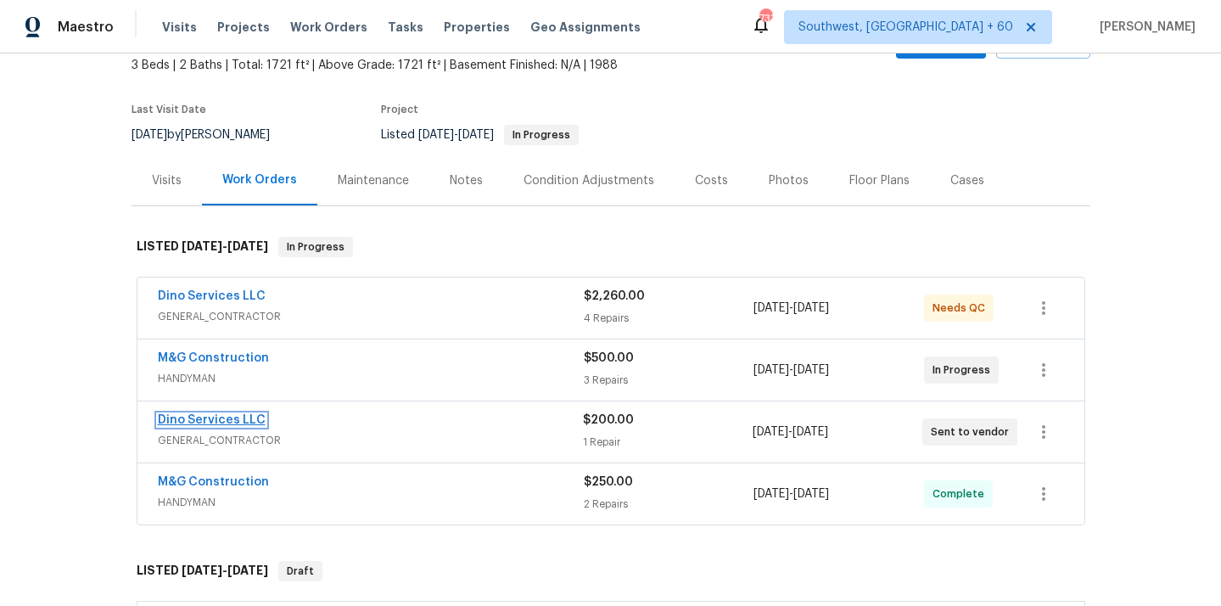
click at [225, 419] on link "Dino Services LLC" at bounding box center [212, 420] width 108 height 12
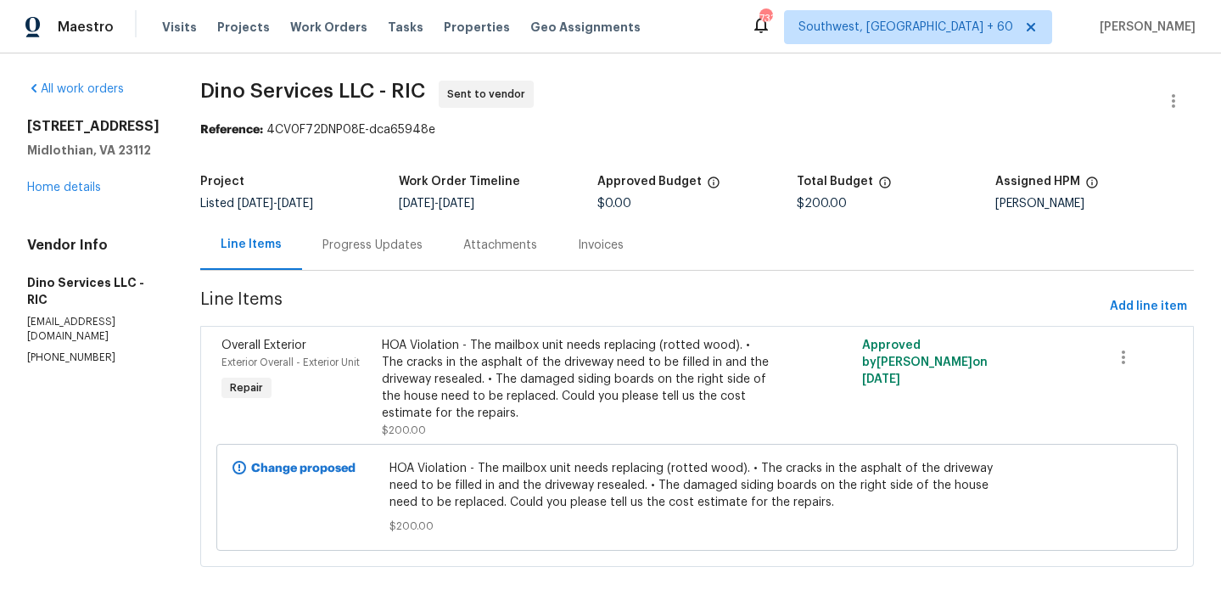
click at [396, 249] on div "Progress Updates" at bounding box center [372, 245] width 100 height 17
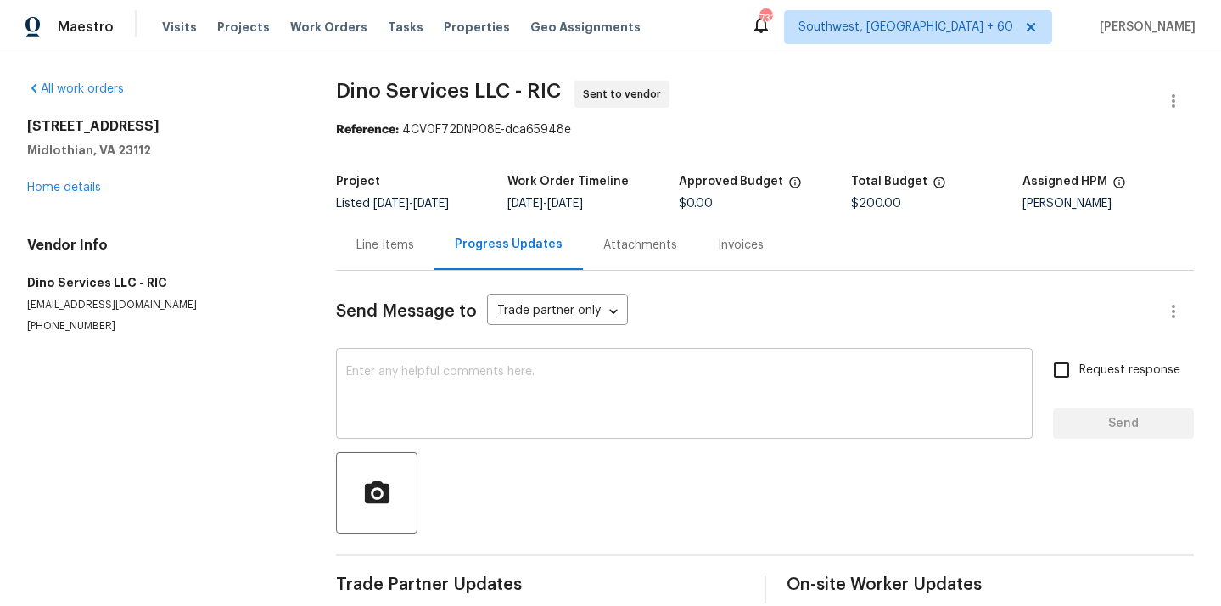
scroll to position [25, 0]
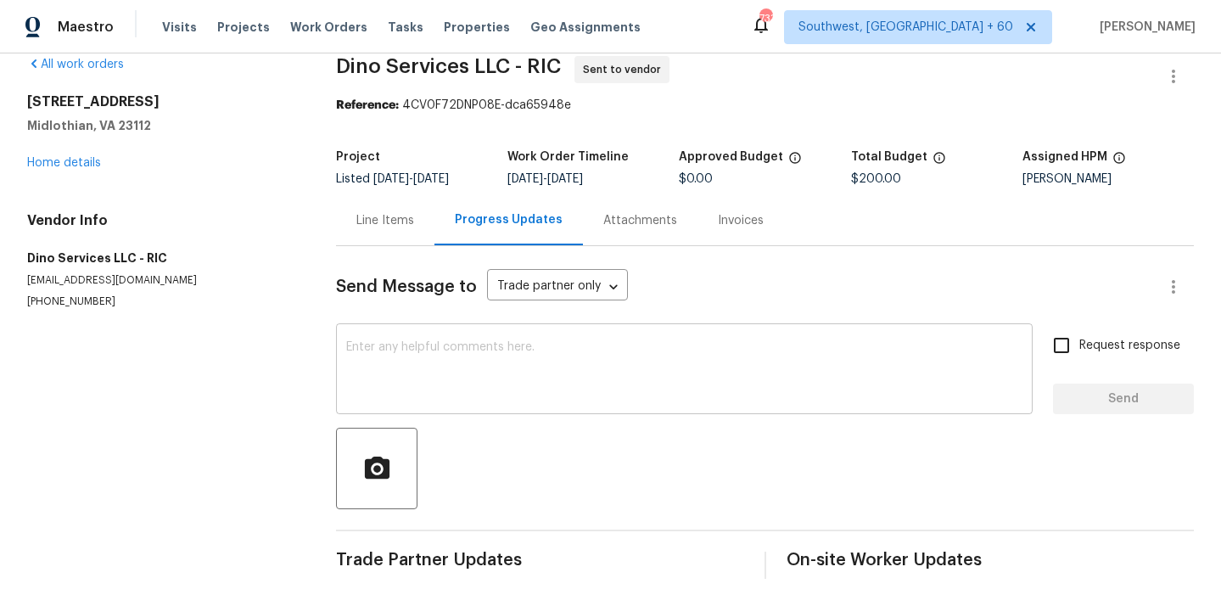
click at [462, 385] on textarea at bounding box center [684, 370] width 676 height 59
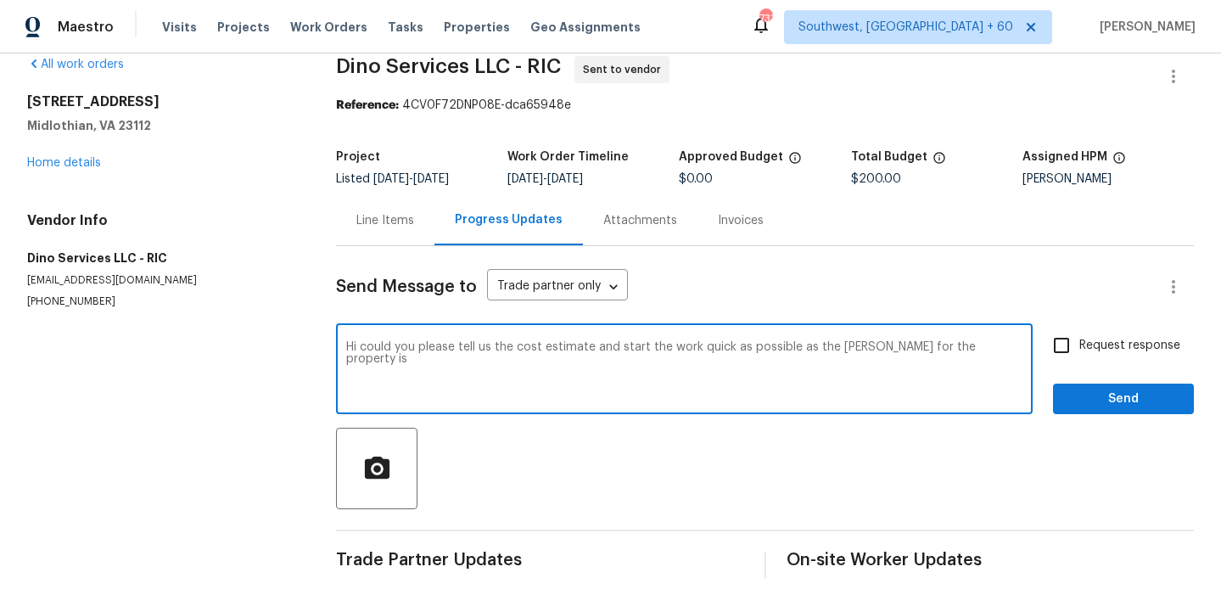
click at [982, 358] on textarea "Hi could you please tell us the cost estimate and start the work quick as possi…" at bounding box center [684, 370] width 676 height 59
paste textarea "October 9, 2025"
type textarea "Hi could you please tell us the cost estimate and start the work quick as possi…"
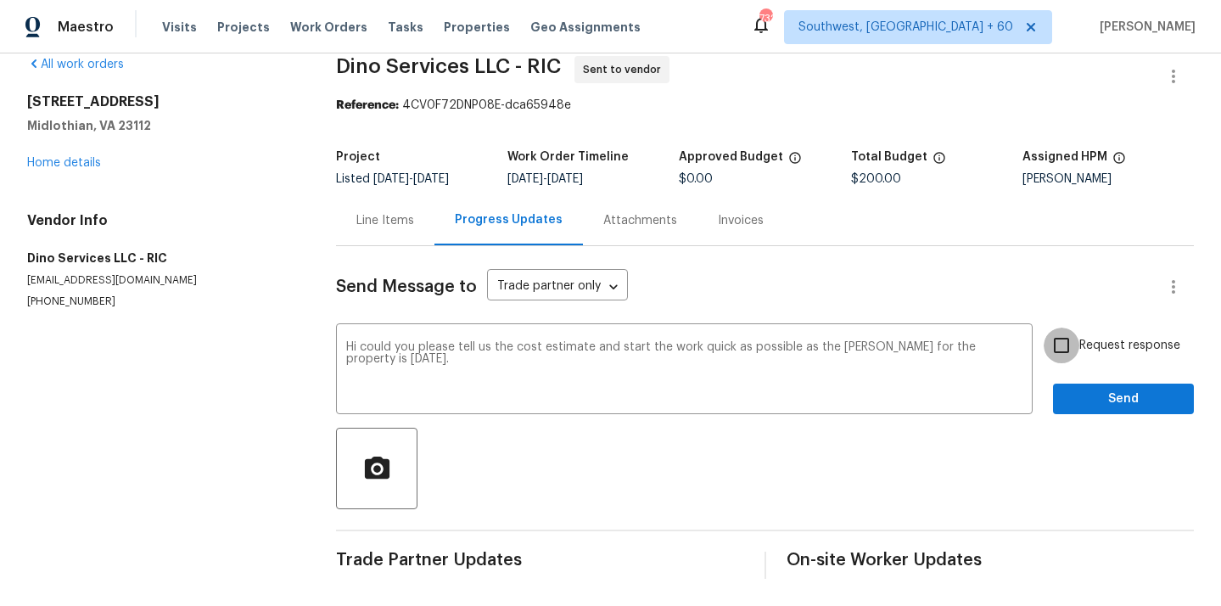
click at [1073, 343] on input "Request response" at bounding box center [1061, 345] width 36 height 36
checkbox input "true"
click at [1094, 400] on span "Send" at bounding box center [1123, 399] width 114 height 21
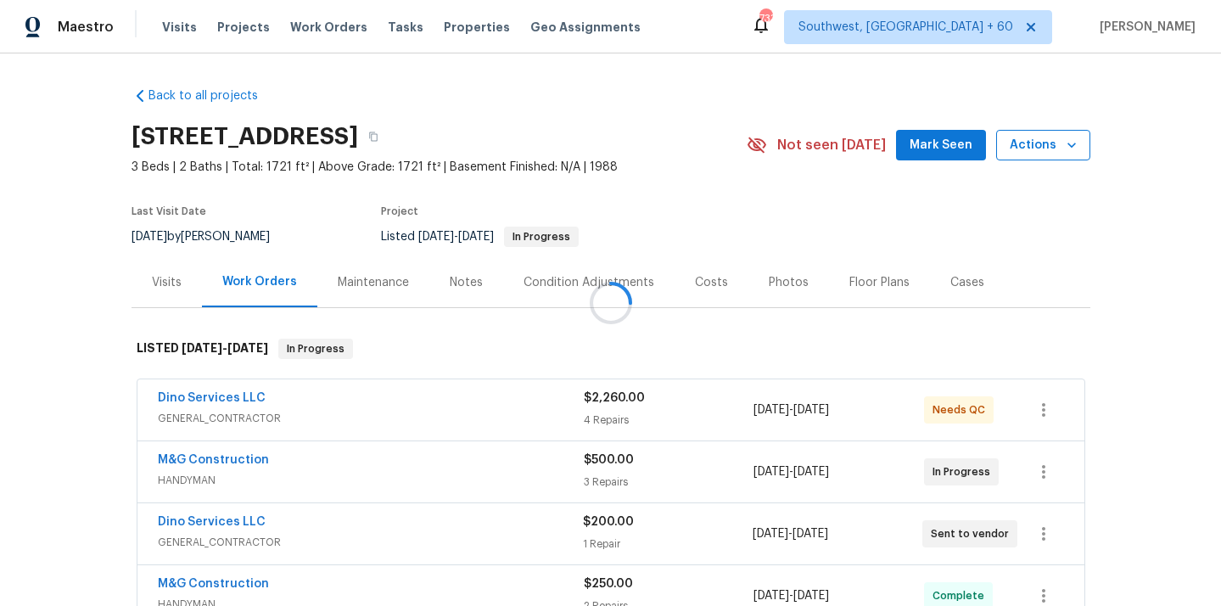
click at [1043, 145] on div at bounding box center [610, 303] width 1221 height 606
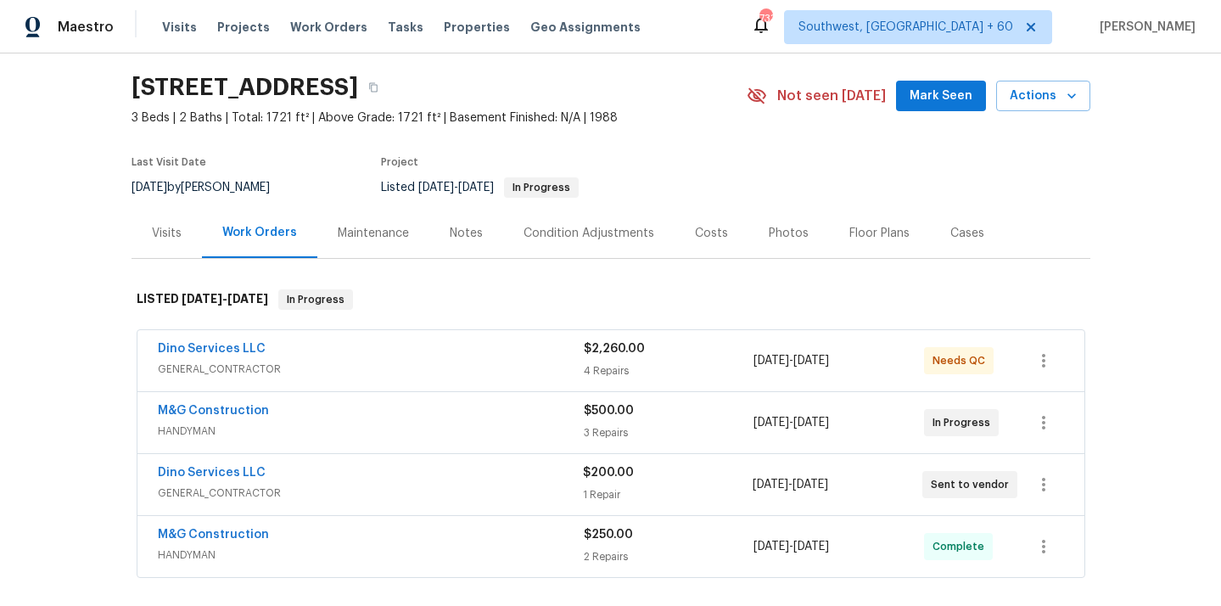
scroll to position [64, 0]
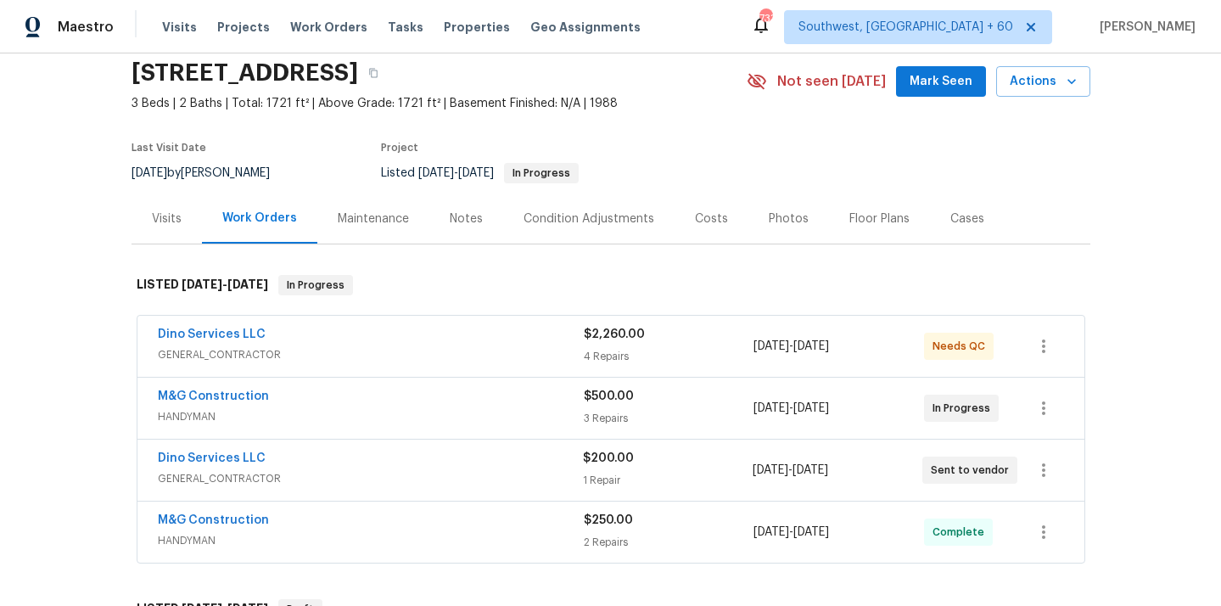
click at [166, 227] on div "Visits" at bounding box center [167, 218] width 30 height 17
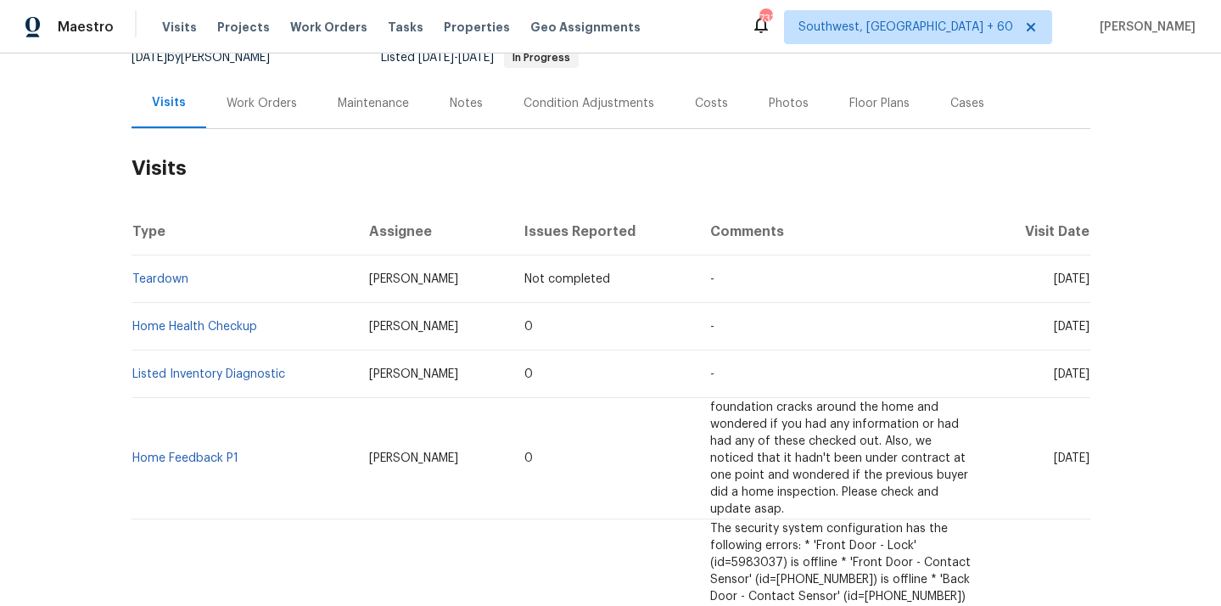
scroll to position [11, 0]
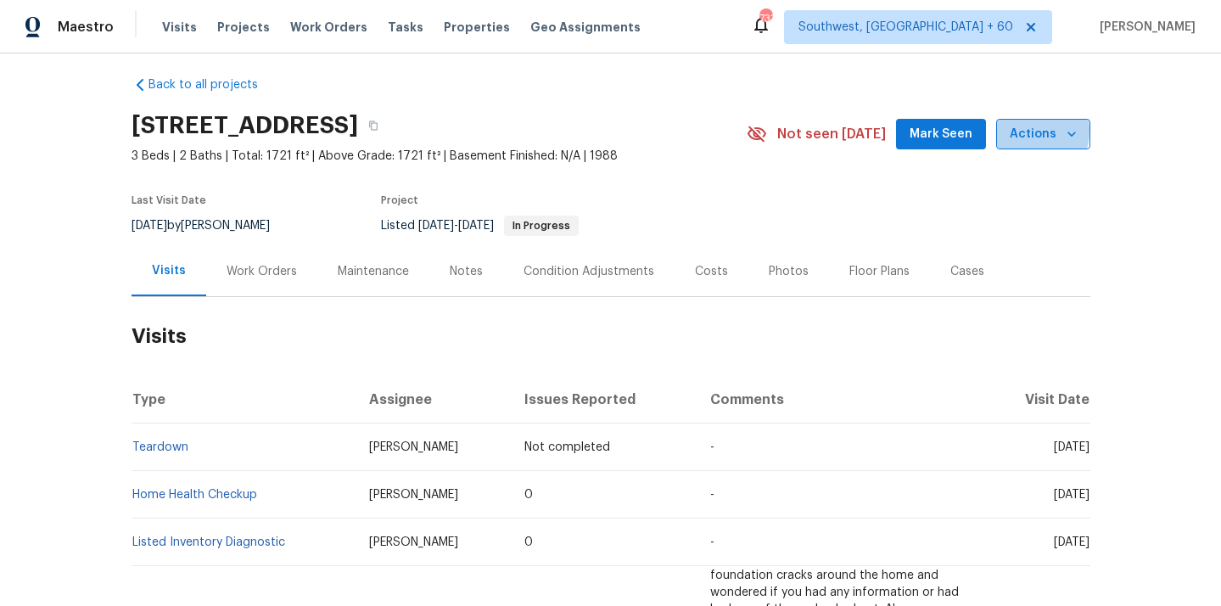
click at [1023, 131] on span "Actions" at bounding box center [1043, 134] width 67 height 21
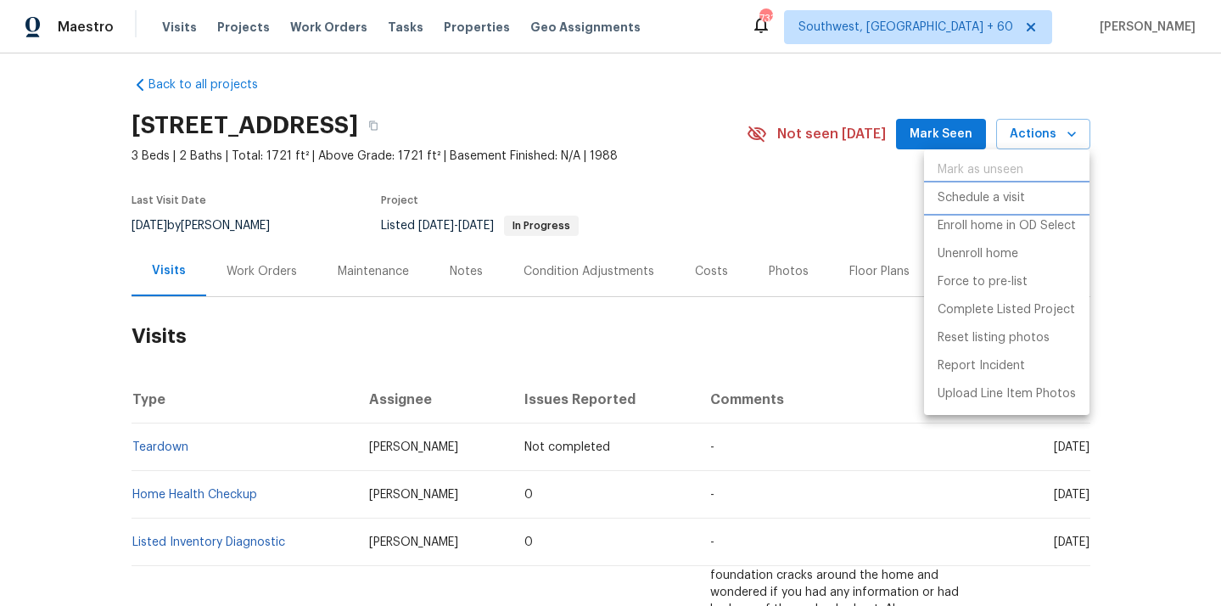
click at [996, 193] on p "Schedule a visit" at bounding box center [980, 198] width 87 height 18
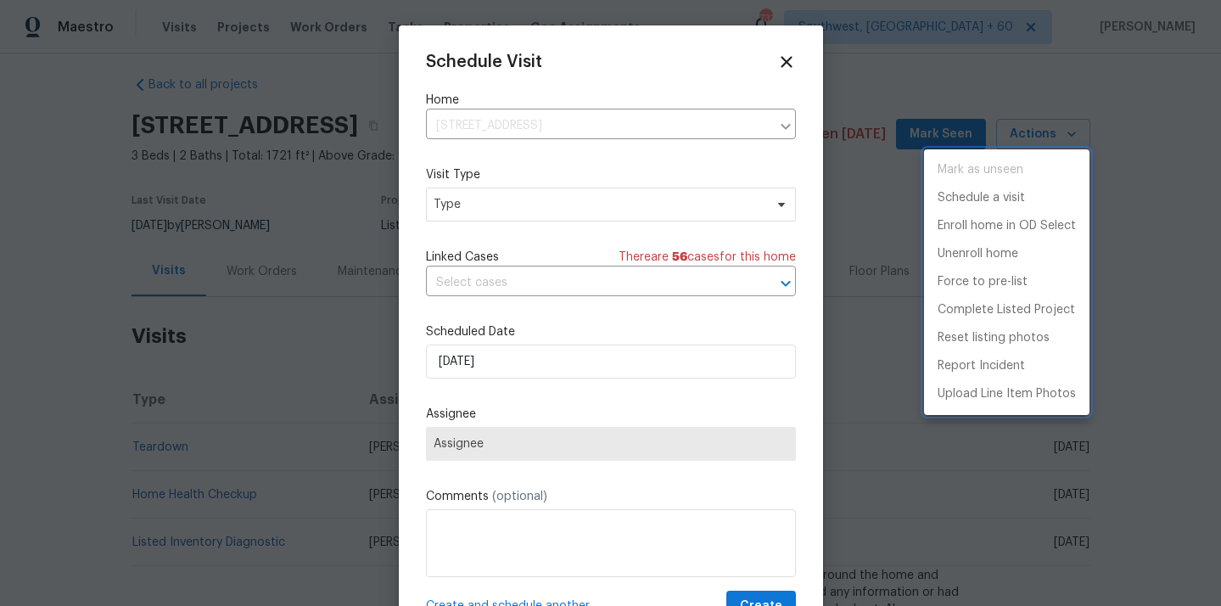
click at [463, 207] on div at bounding box center [610, 303] width 1221 height 606
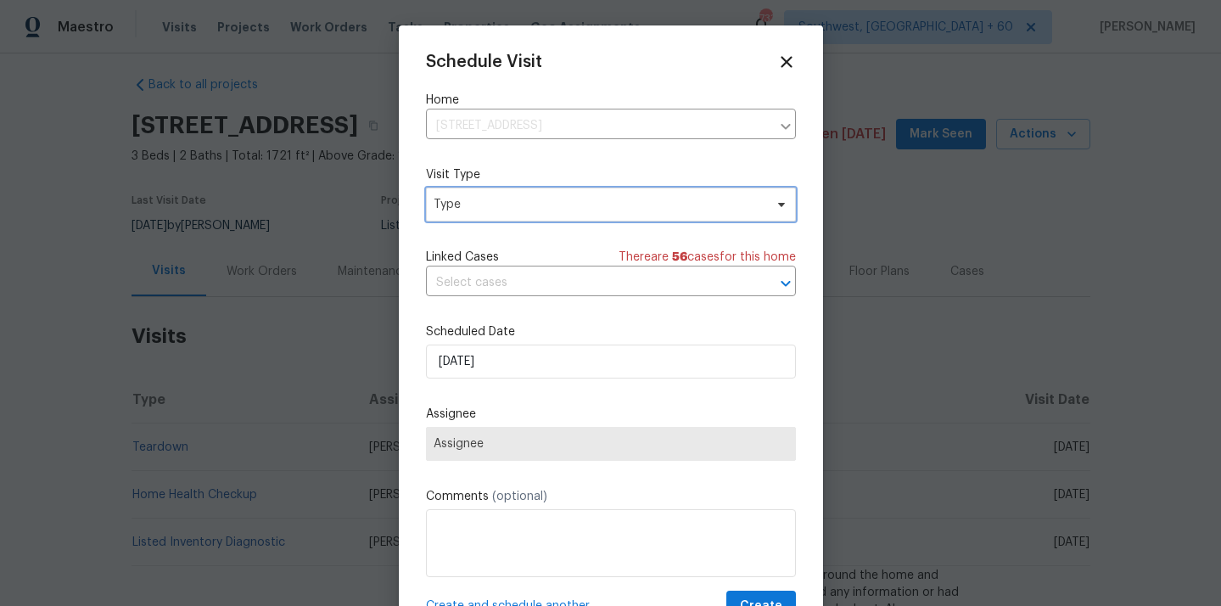
click at [528, 209] on span "Type" at bounding box center [599, 204] width 330 height 17
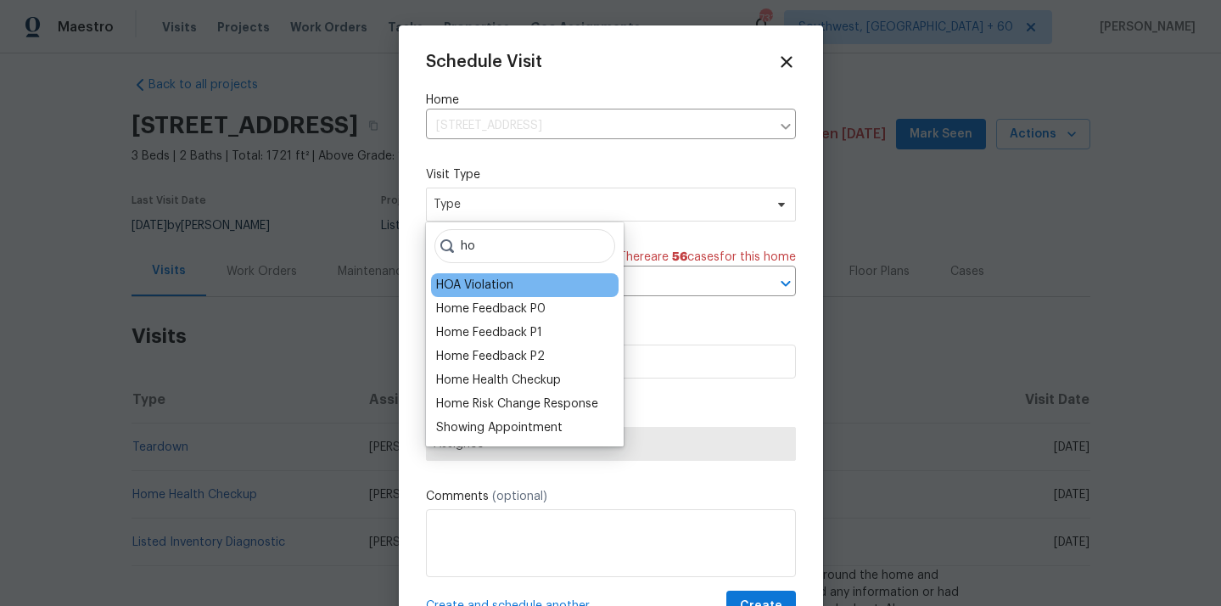
type input "ho"
click at [489, 283] on div "HOA Violation" at bounding box center [474, 285] width 77 height 17
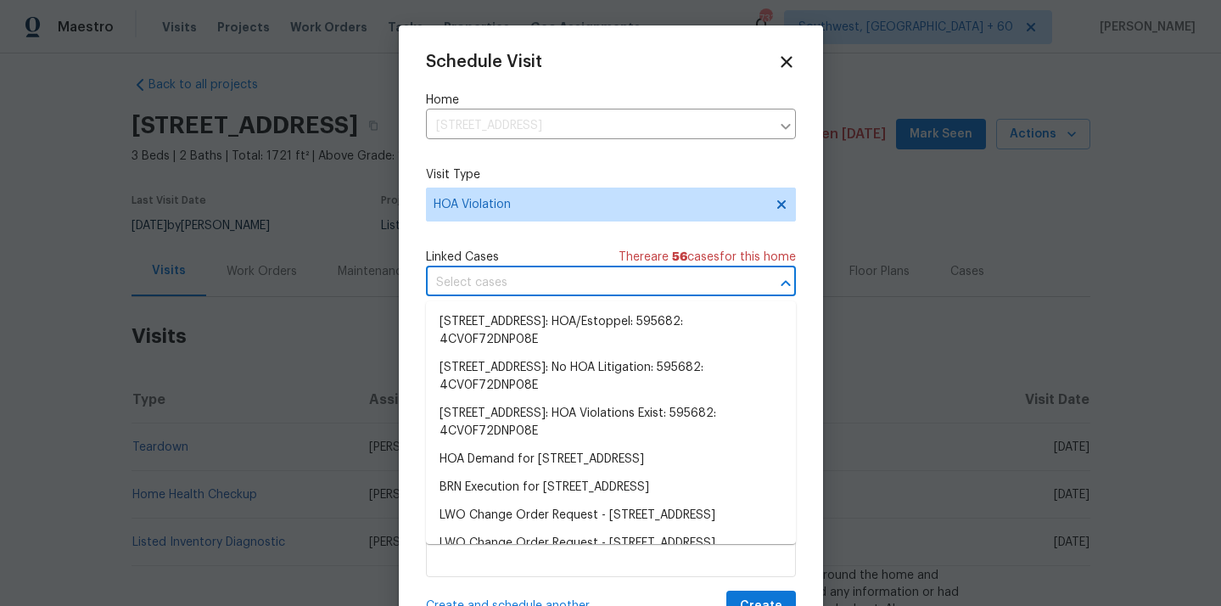
click at [502, 275] on input "text" at bounding box center [587, 283] width 322 height 26
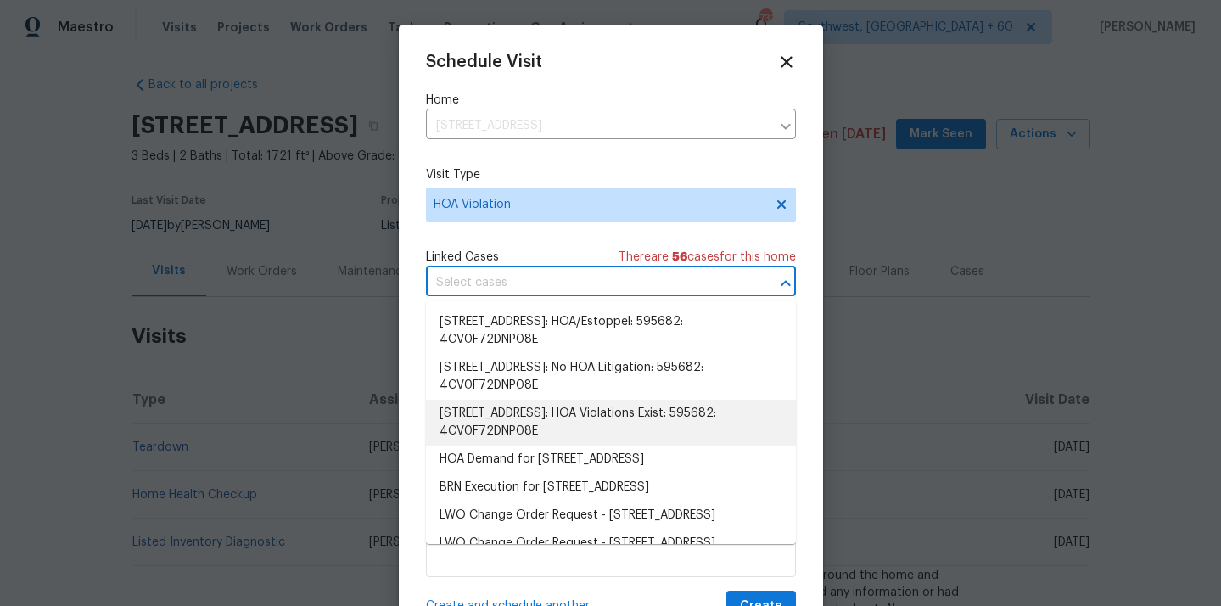
click at [525, 428] on li "5614 Chatmoss Road, Midlothian, VA 23112: HOA Violations Exist: 595682: 4CV0F72…" at bounding box center [611, 423] width 370 height 46
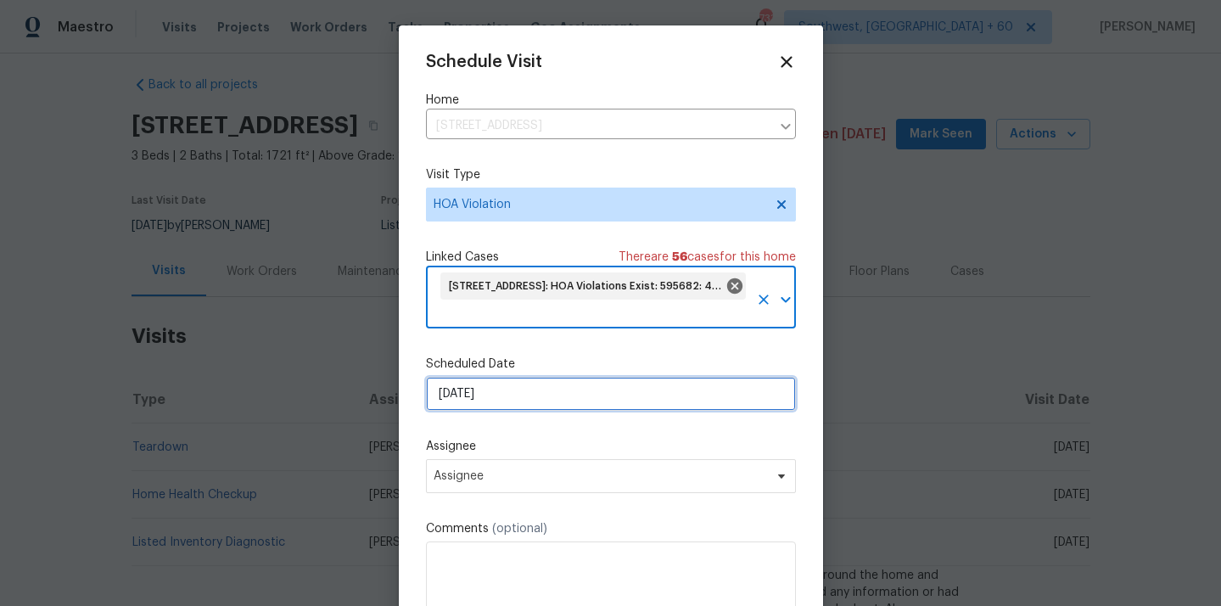
click at [526, 389] on input "26/09/2025" at bounding box center [611, 394] width 370 height 34
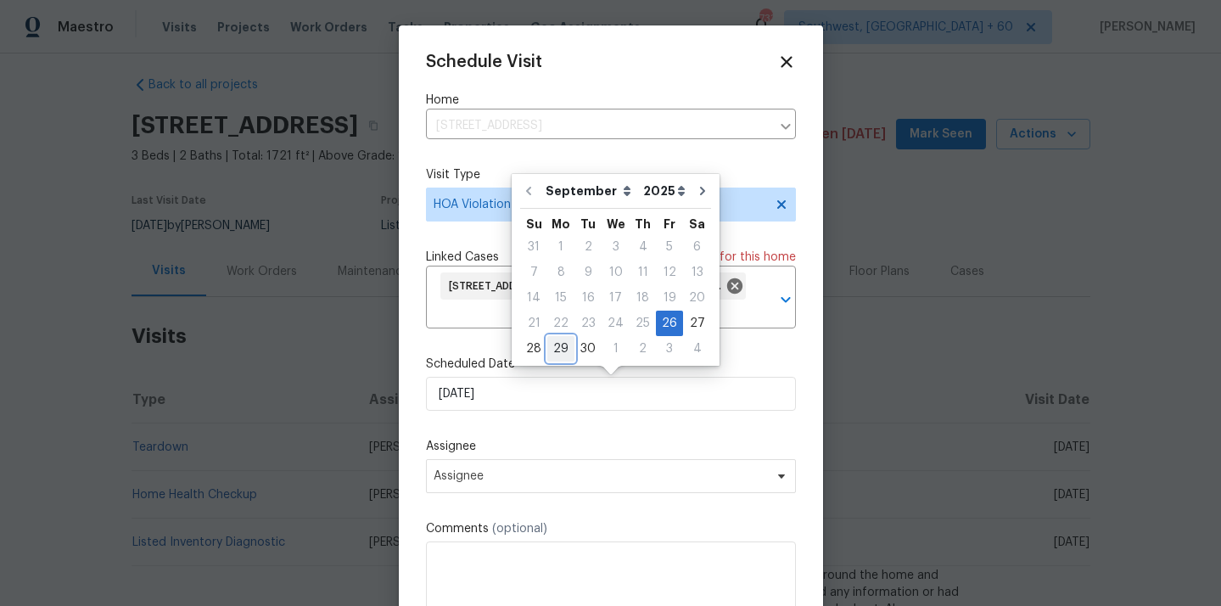
click at [559, 348] on div "29" at bounding box center [560, 349] width 27 height 24
type input "29/09/2025"
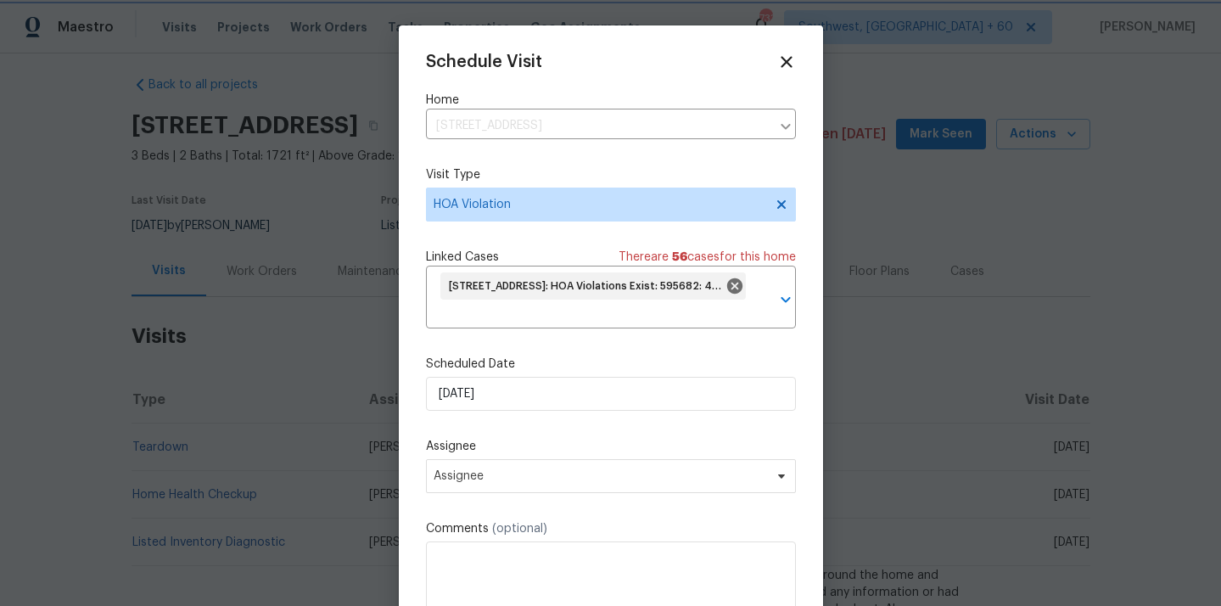
scroll to position [63, 0]
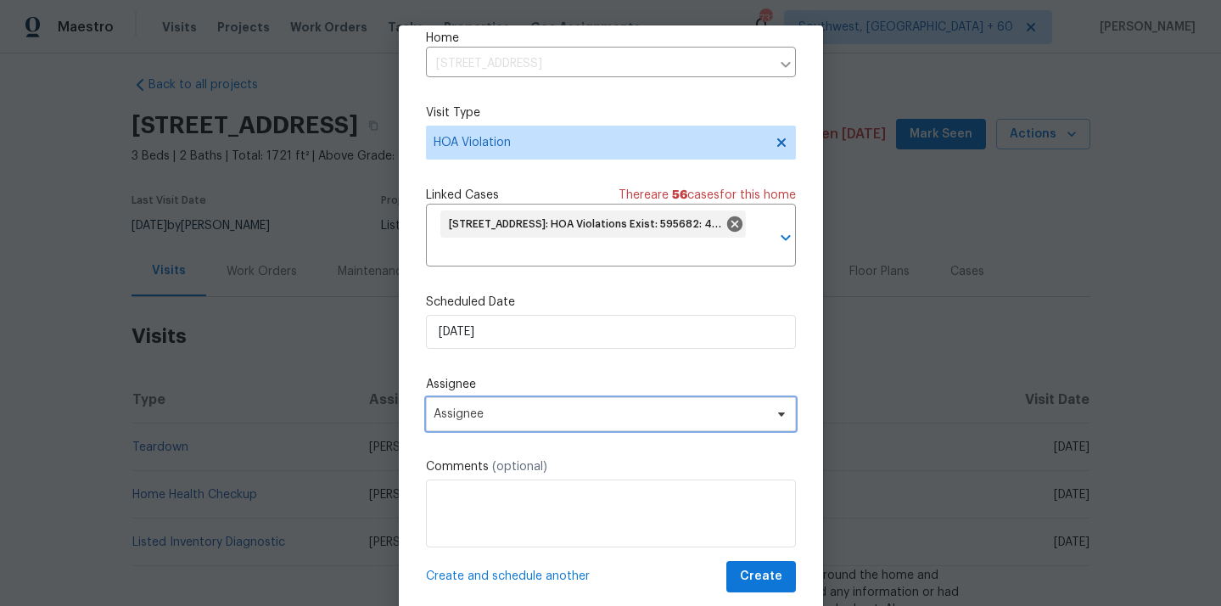
click at [525, 417] on span "Assignee" at bounding box center [600, 414] width 333 height 14
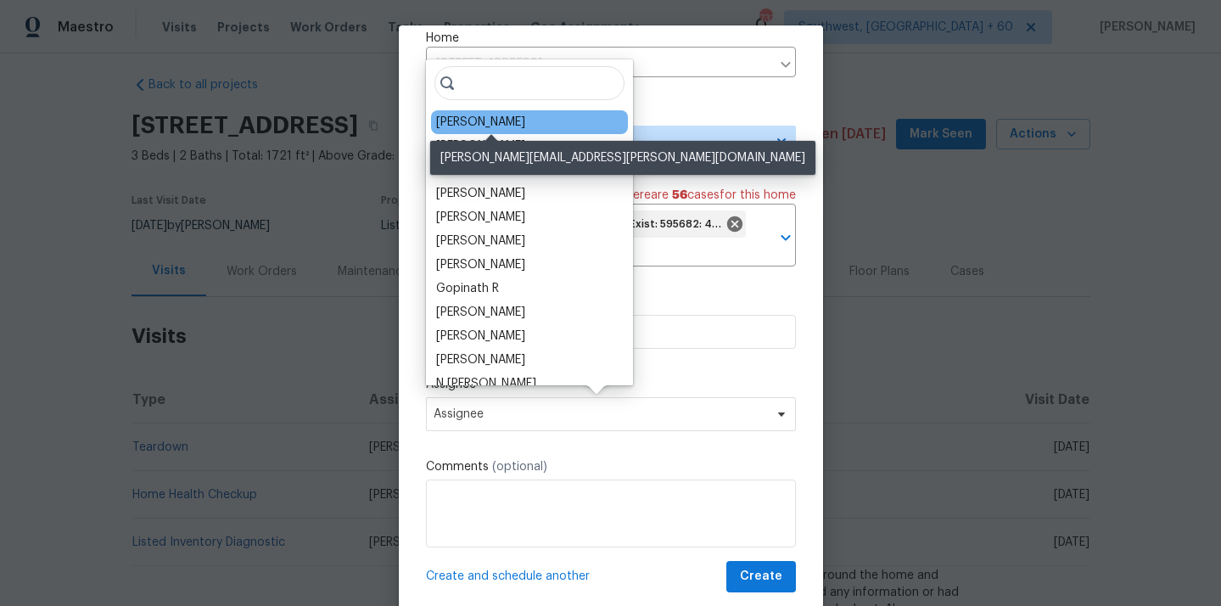
click at [525, 116] on div "Christopher Neilson" at bounding box center [480, 122] width 89 height 17
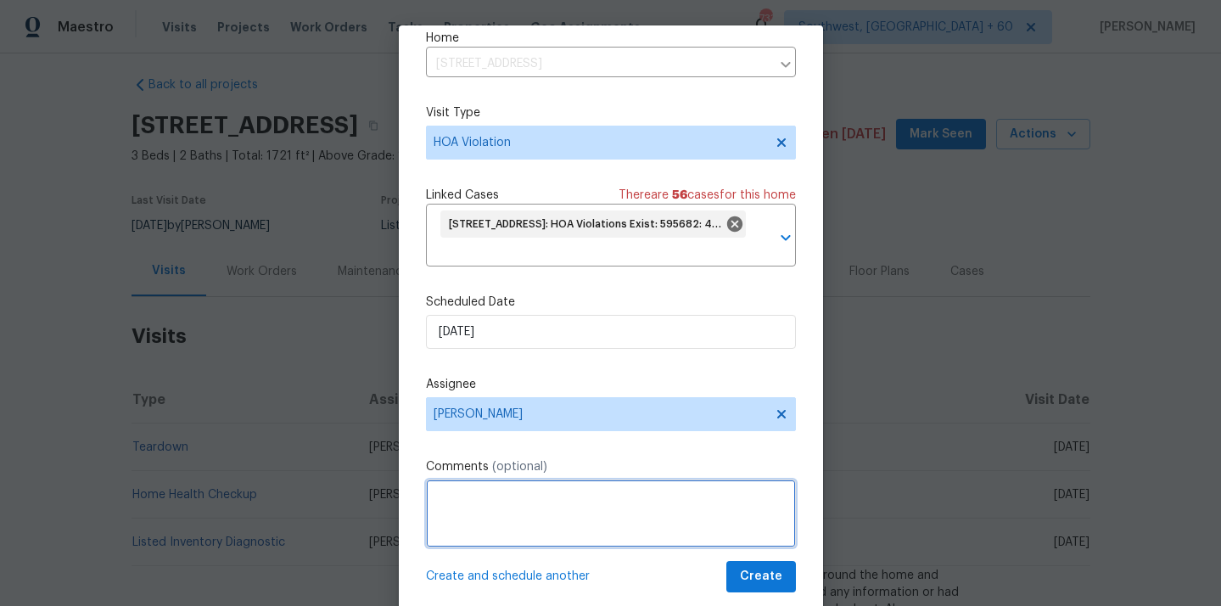
click at [519, 498] on textarea at bounding box center [611, 513] width 370 height 68
click at [562, 494] on textarea "HOA VIOLATION on" at bounding box center [611, 513] width 370 height 68
paste textarea "The trash cans need to be stored away out of sight within an approved enclosure."
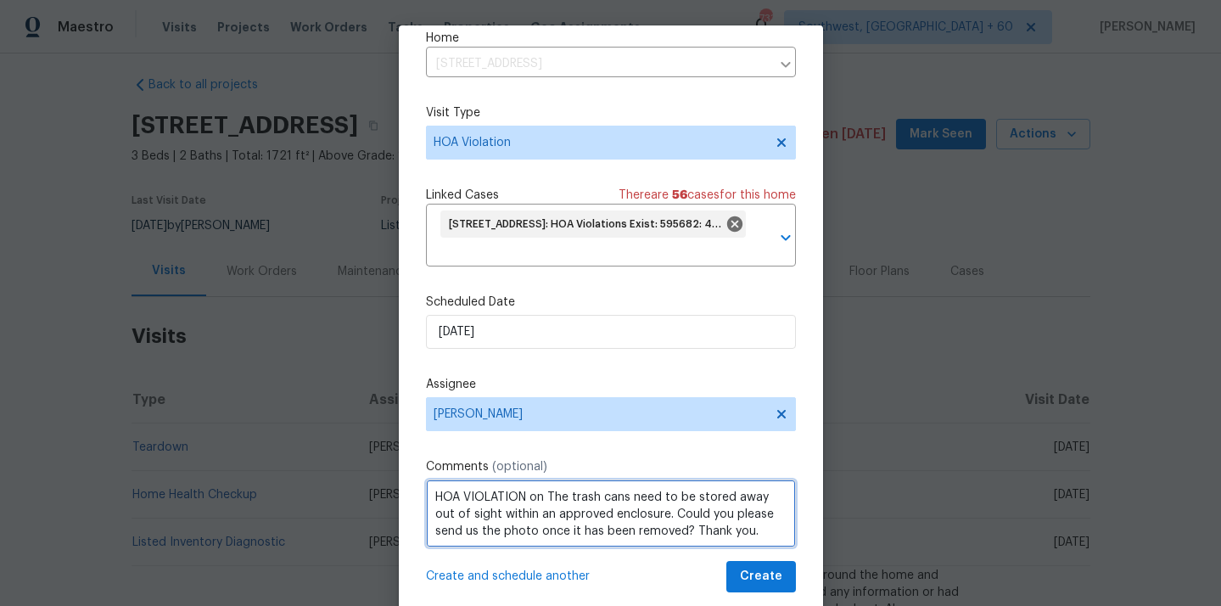
scroll to position [2, 0]
type textarea "HOA VIOLATION on The trash cans need to be stored away out of sight within an a…"
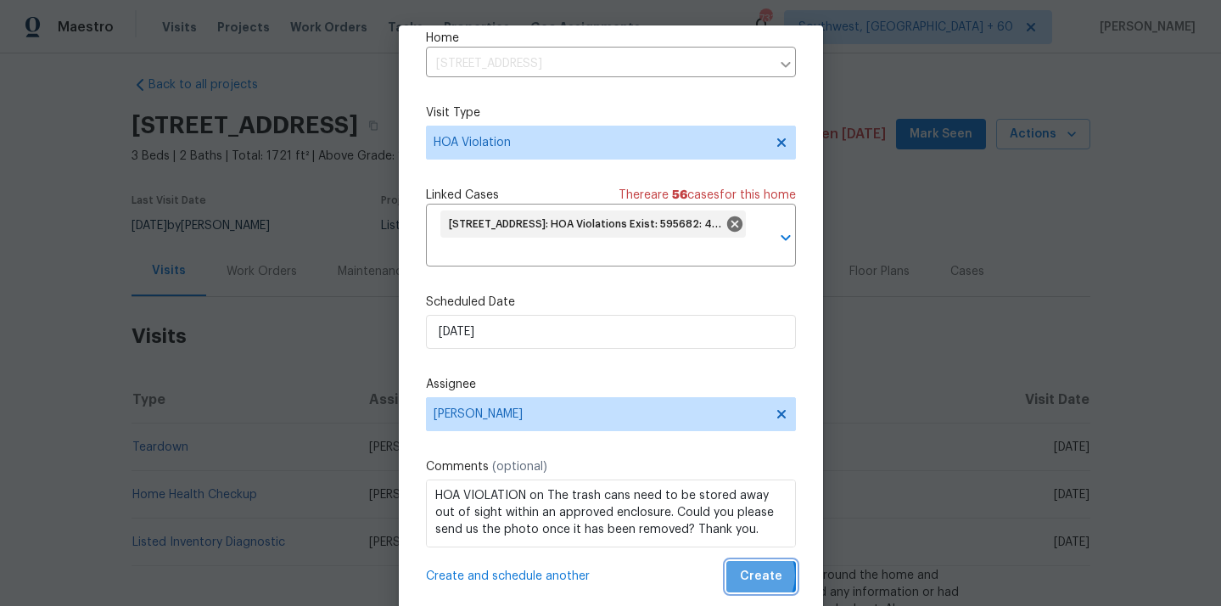
click at [748, 575] on span "Create" at bounding box center [761, 576] width 42 height 21
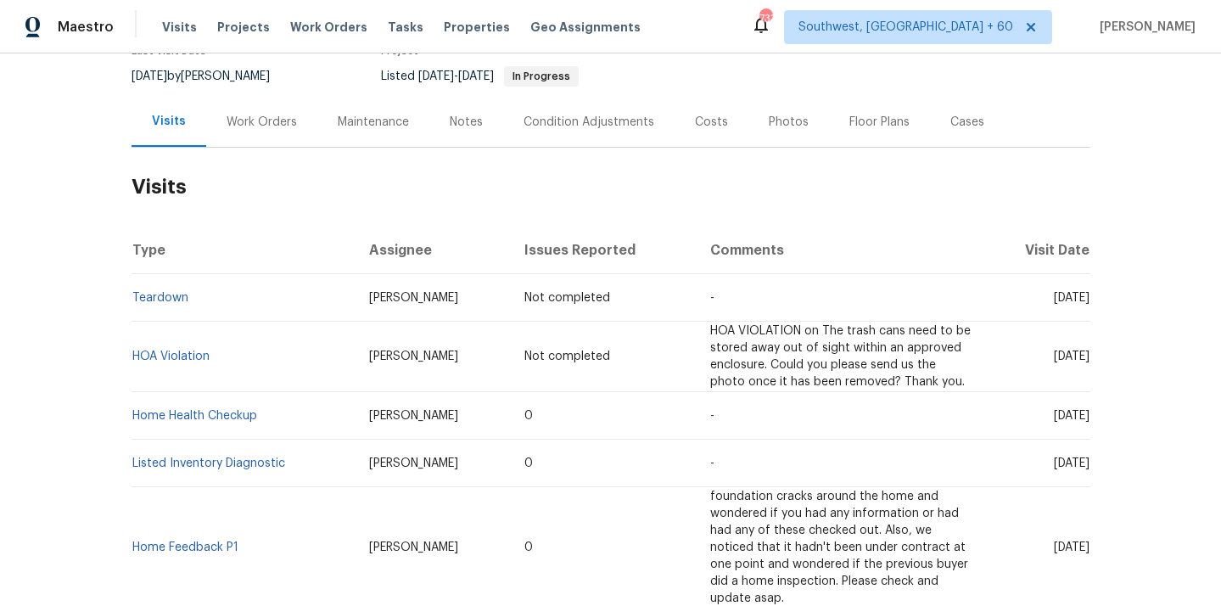
scroll to position [0, 0]
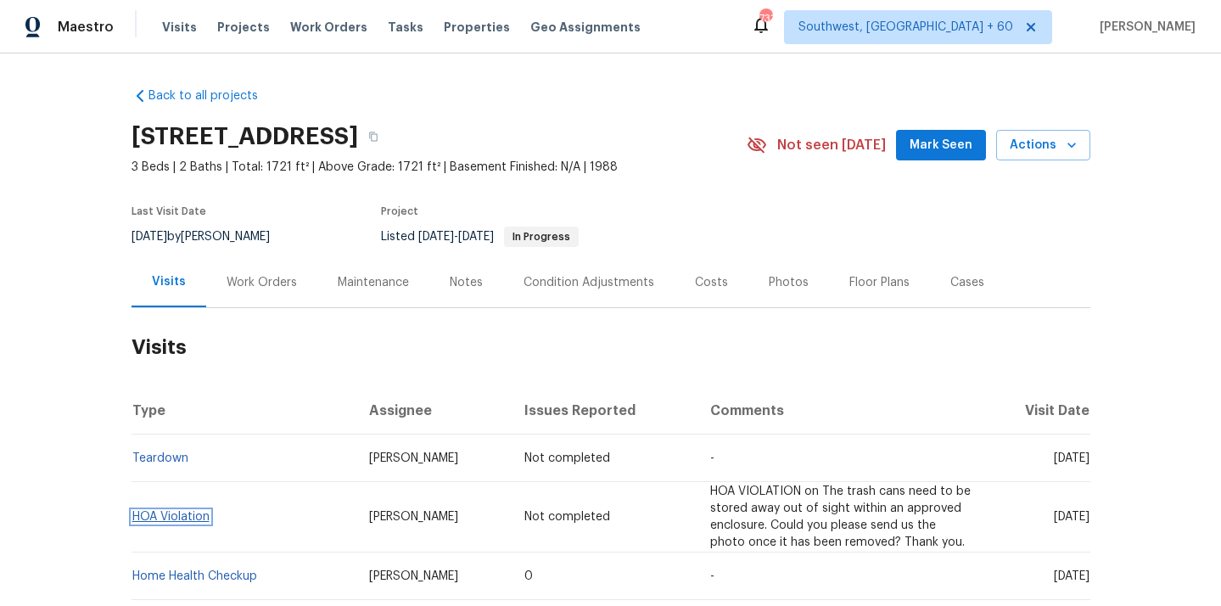
click at [159, 511] on link "HOA Violation" at bounding box center [170, 517] width 77 height 12
click at [271, 289] on div "Work Orders" at bounding box center [262, 282] width 70 height 17
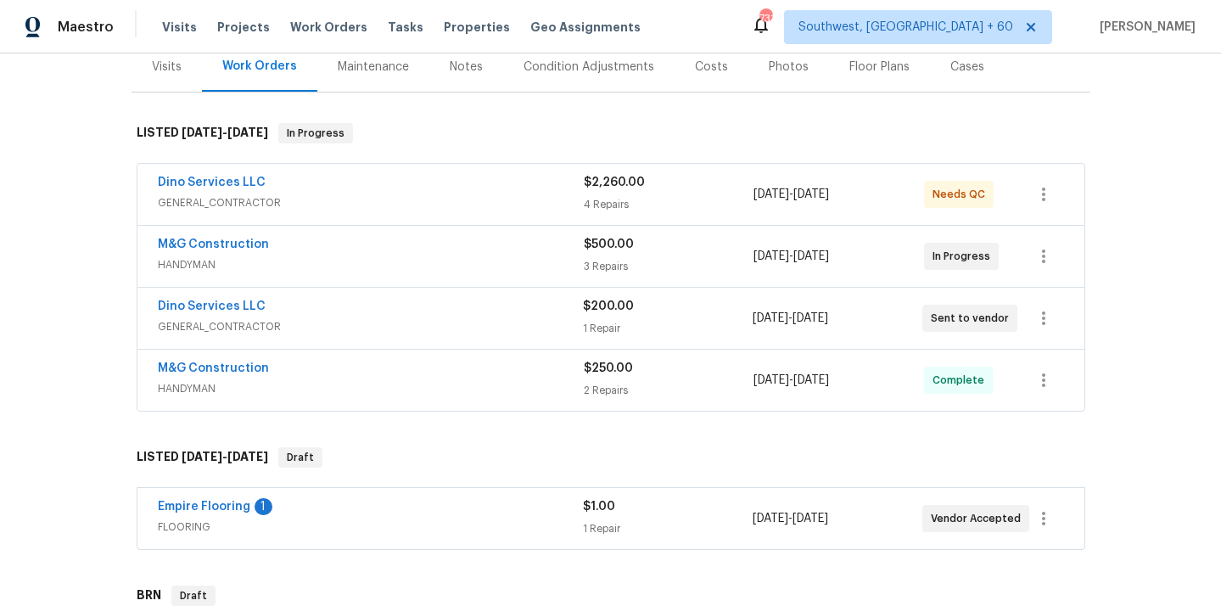
scroll to position [239, 0]
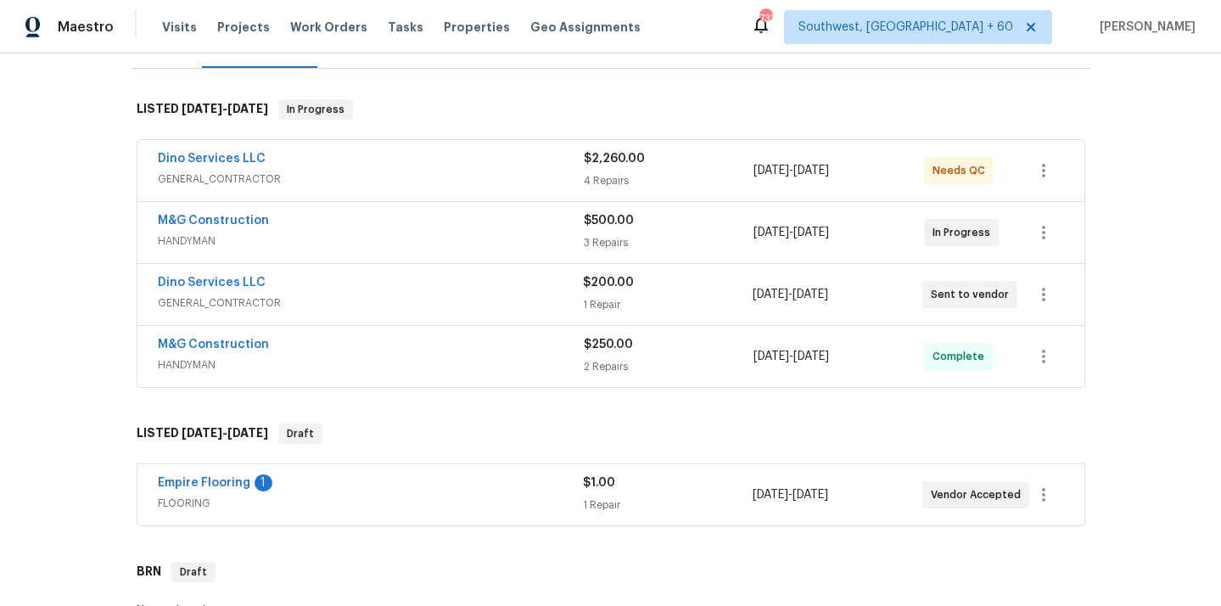
click at [232, 305] on span "GENERAL_CONTRACTOR" at bounding box center [370, 302] width 425 height 17
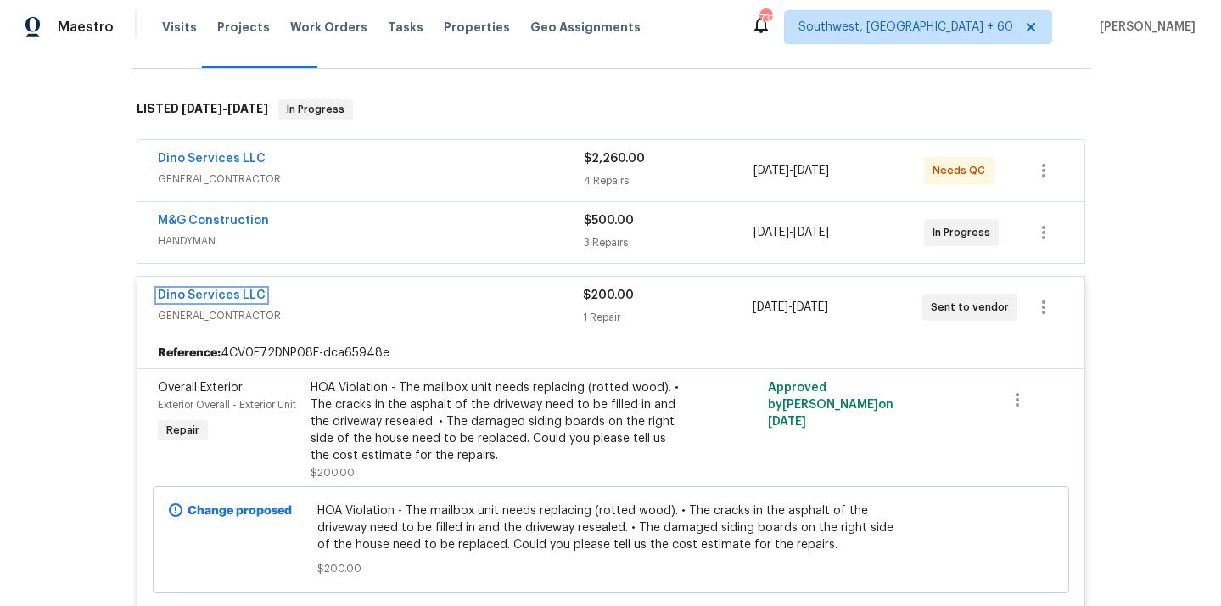
click at [240, 291] on link "Dino Services LLC" at bounding box center [212, 295] width 108 height 12
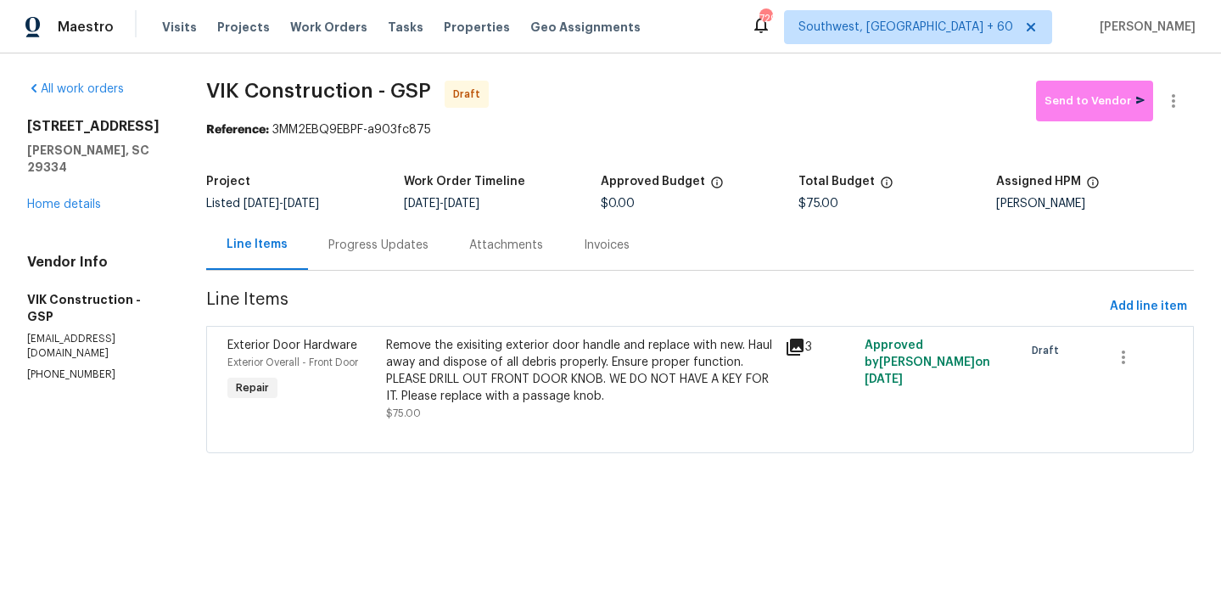
click at [406, 255] on div "Progress Updates" at bounding box center [378, 245] width 141 height 50
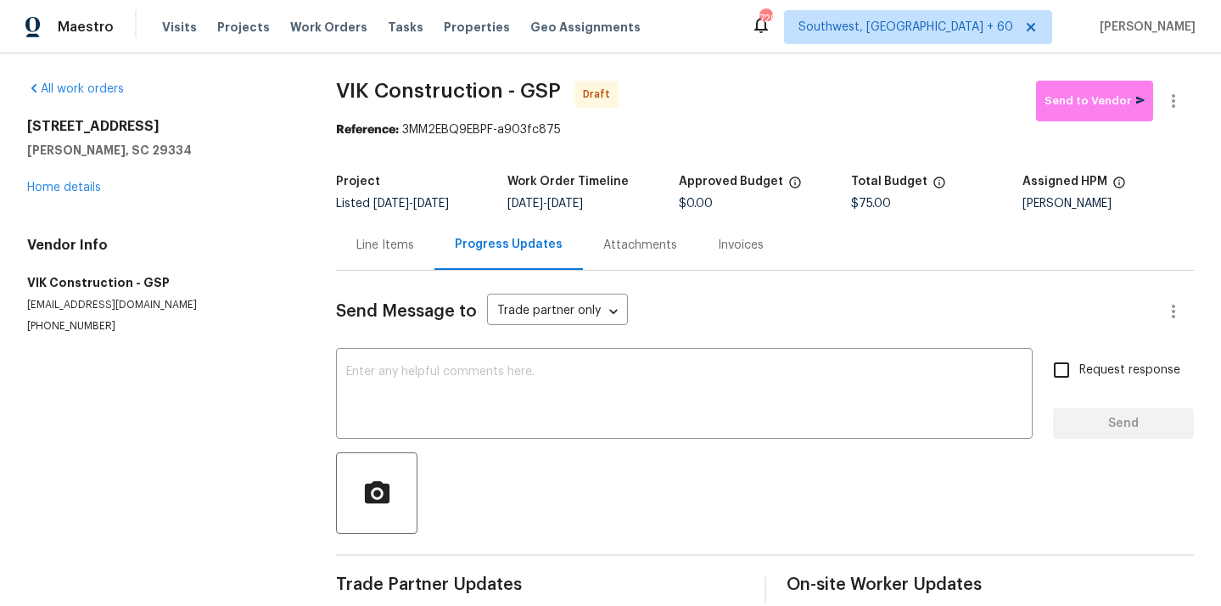
scroll to position [25, 0]
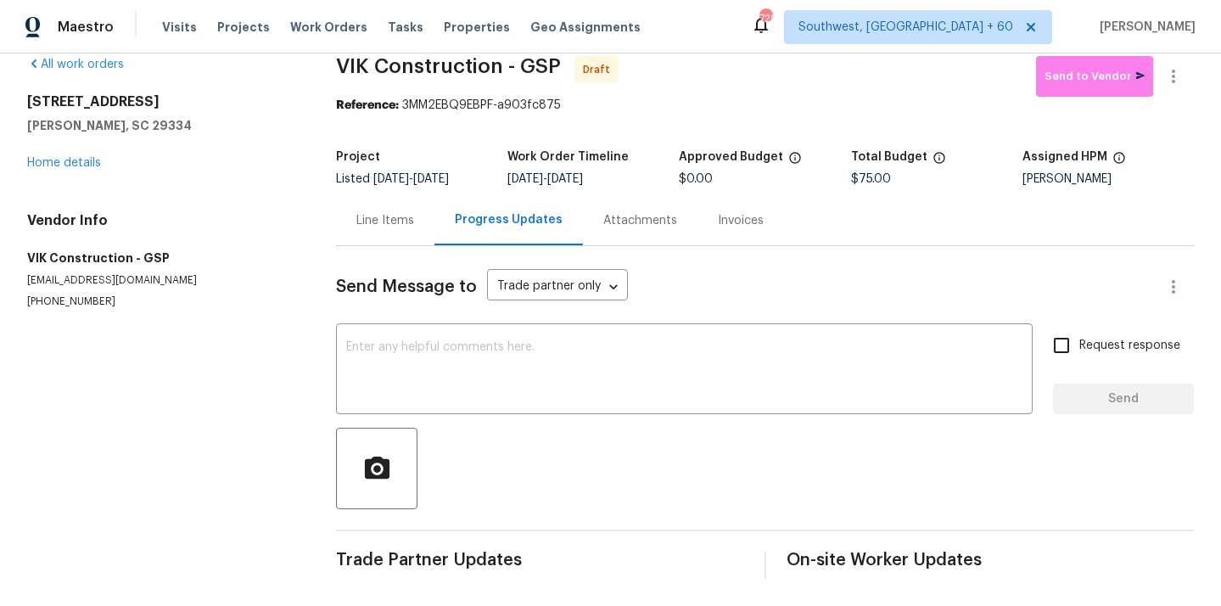
click at [373, 215] on div "Line Items" at bounding box center [385, 220] width 58 height 17
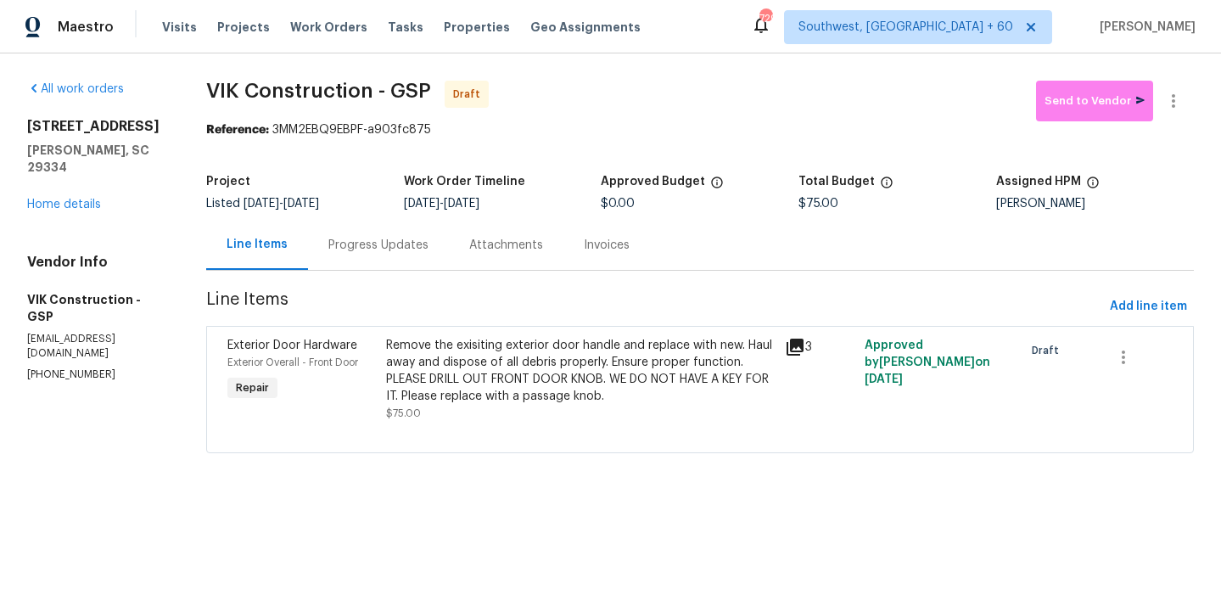
click at [548, 386] on div "Remove the exisiting exterior door handle and replace with new. Haul away and d…" at bounding box center [580, 371] width 388 height 68
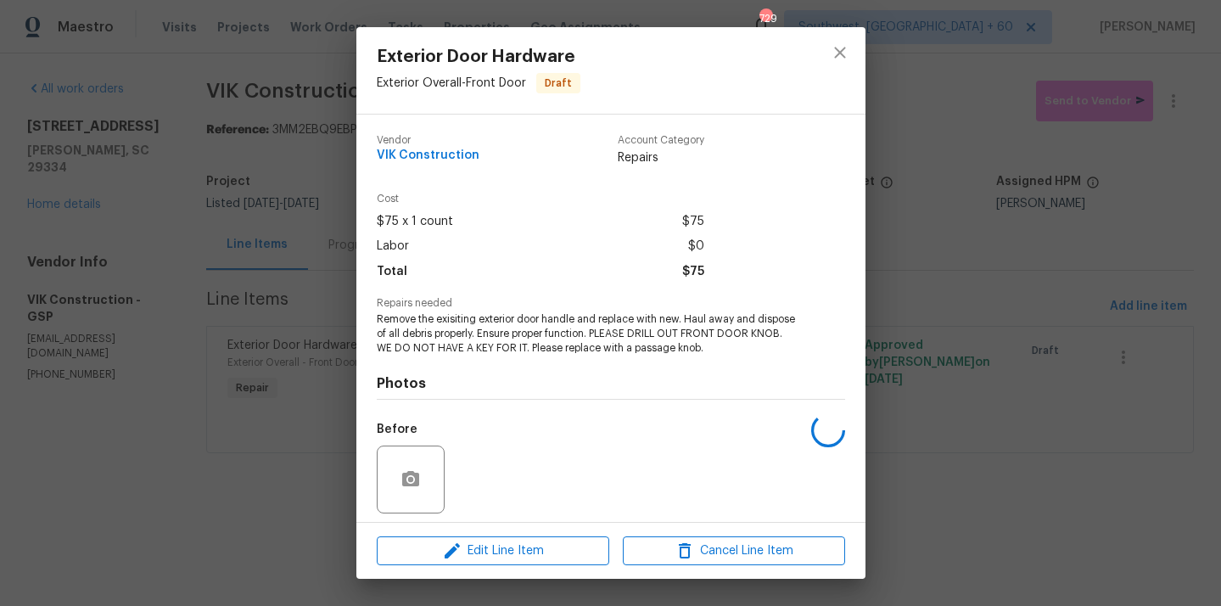
scroll to position [119, 0]
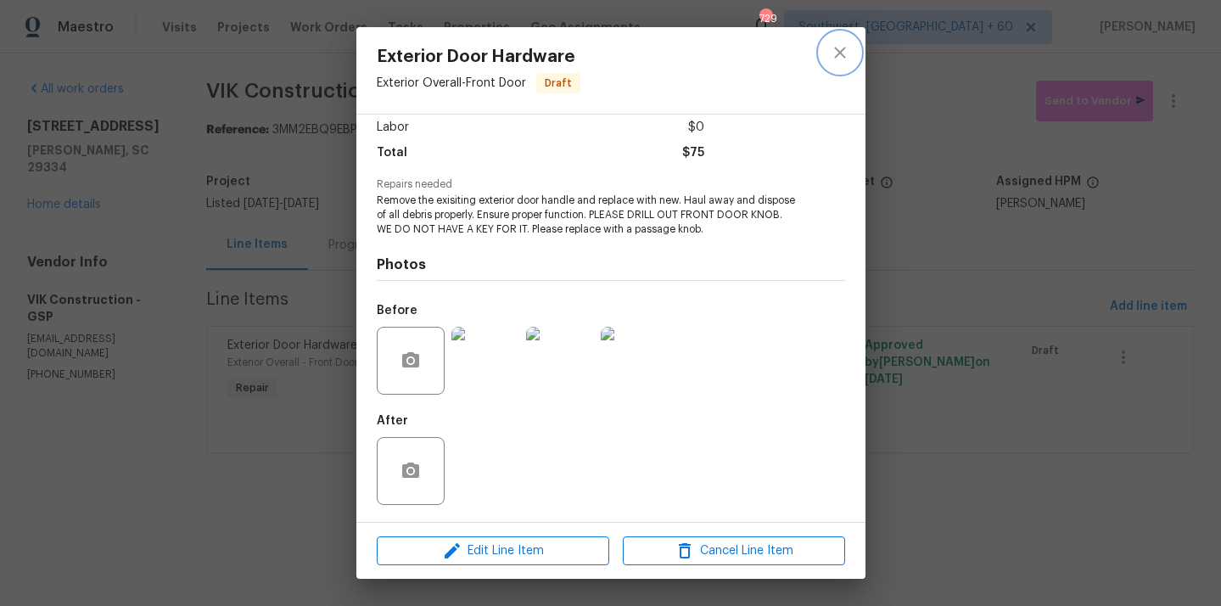
click at [837, 48] on icon "close" at bounding box center [840, 52] width 20 height 20
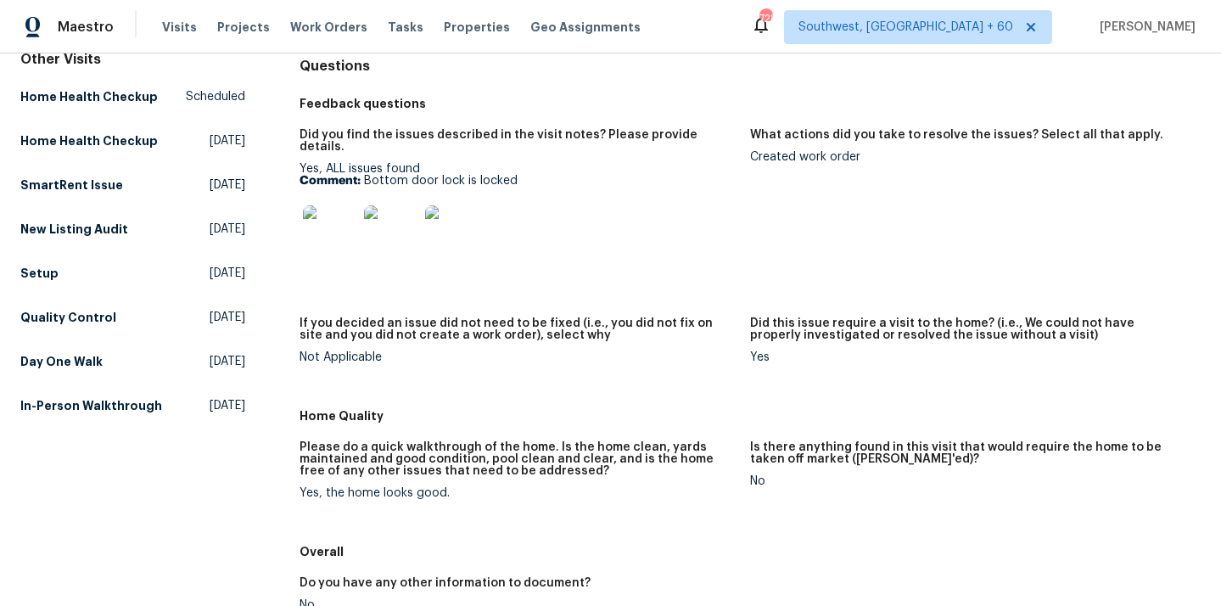
scroll to position [573, 0]
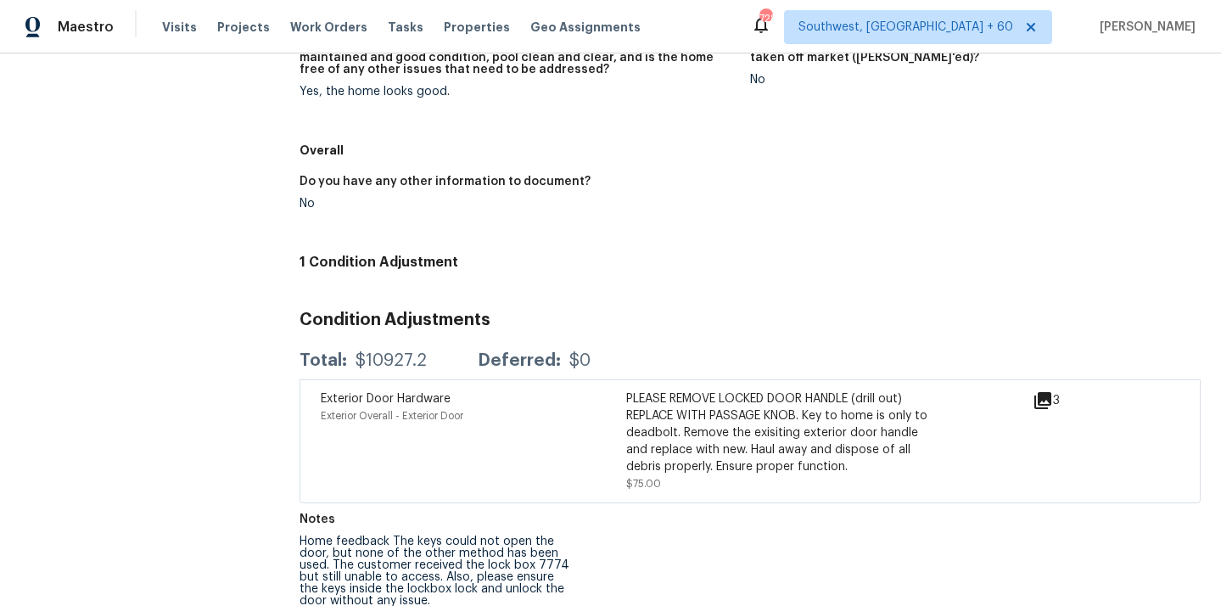
click at [690, 443] on div "PLEASE REMOVE LOCKED DOOR HANDLE (drill out) REPLACE WITH PASSAGE KNOB. Key to …" at bounding box center [778, 432] width 305 height 85
click at [1046, 392] on icon at bounding box center [1042, 400] width 17 height 17
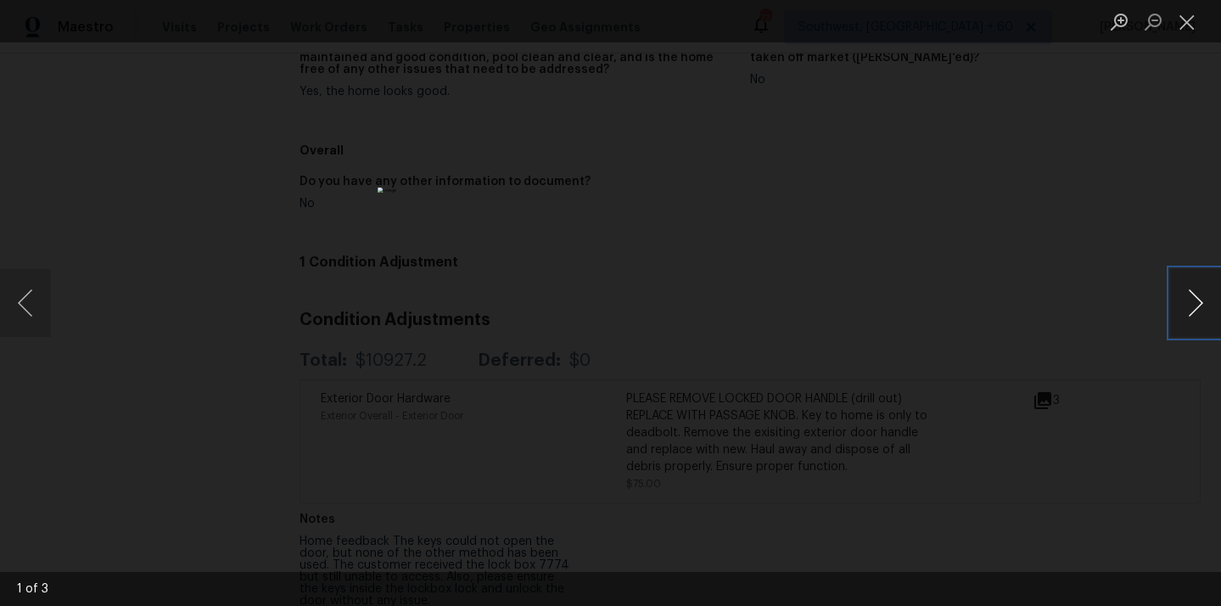
click at [1196, 299] on button "Next image" at bounding box center [1195, 303] width 51 height 68
click at [1183, 23] on button "Close lightbox" at bounding box center [1187, 22] width 34 height 30
